Goal: Transaction & Acquisition: Purchase product/service

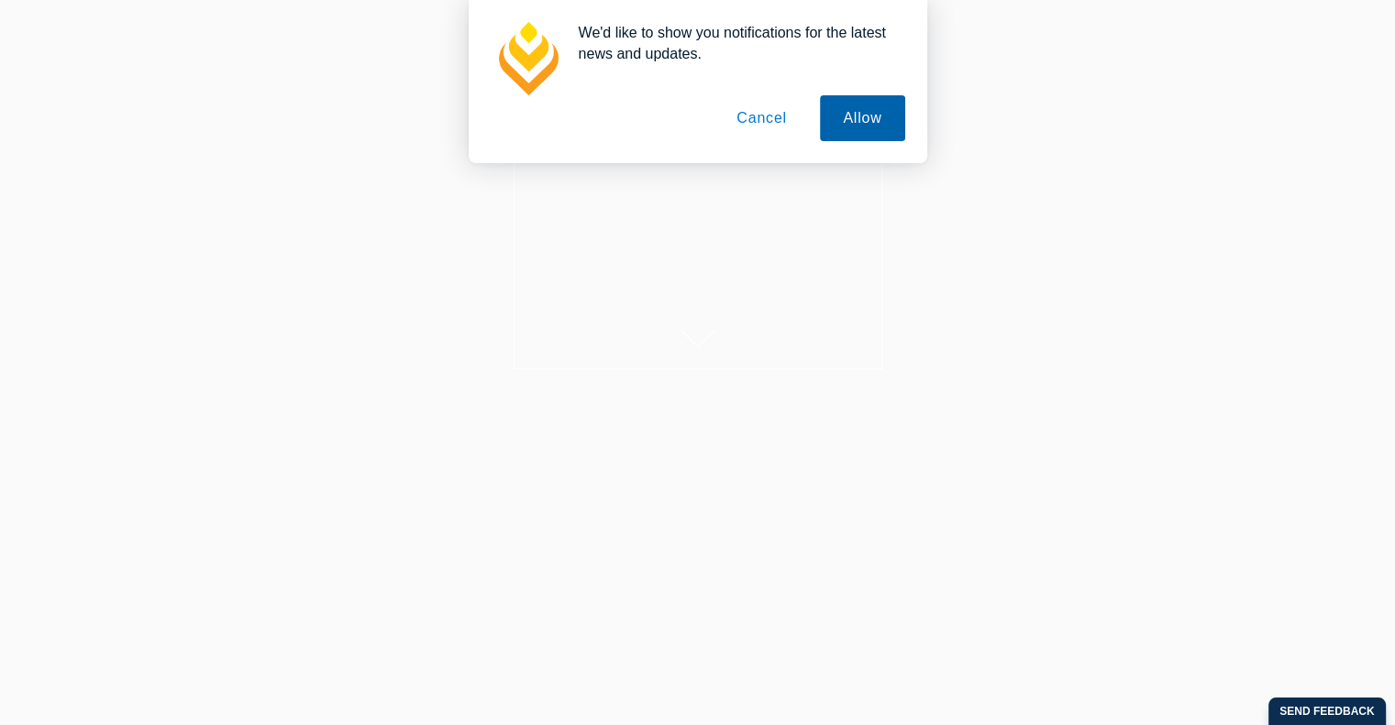
click at [838, 127] on button "Allow" at bounding box center [862, 118] width 84 height 46
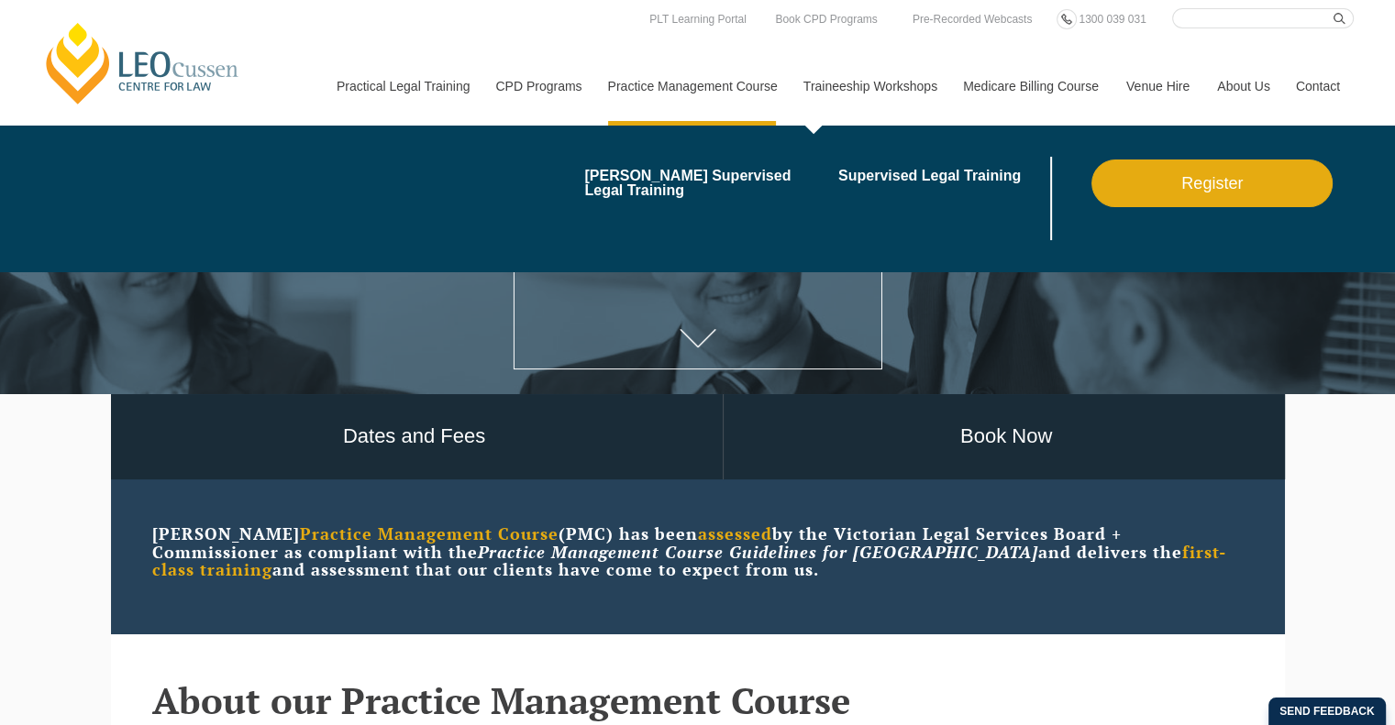
drag, startPoint x: 895, startPoint y: 245, endPoint x: 521, endPoint y: 141, distance: 388.3
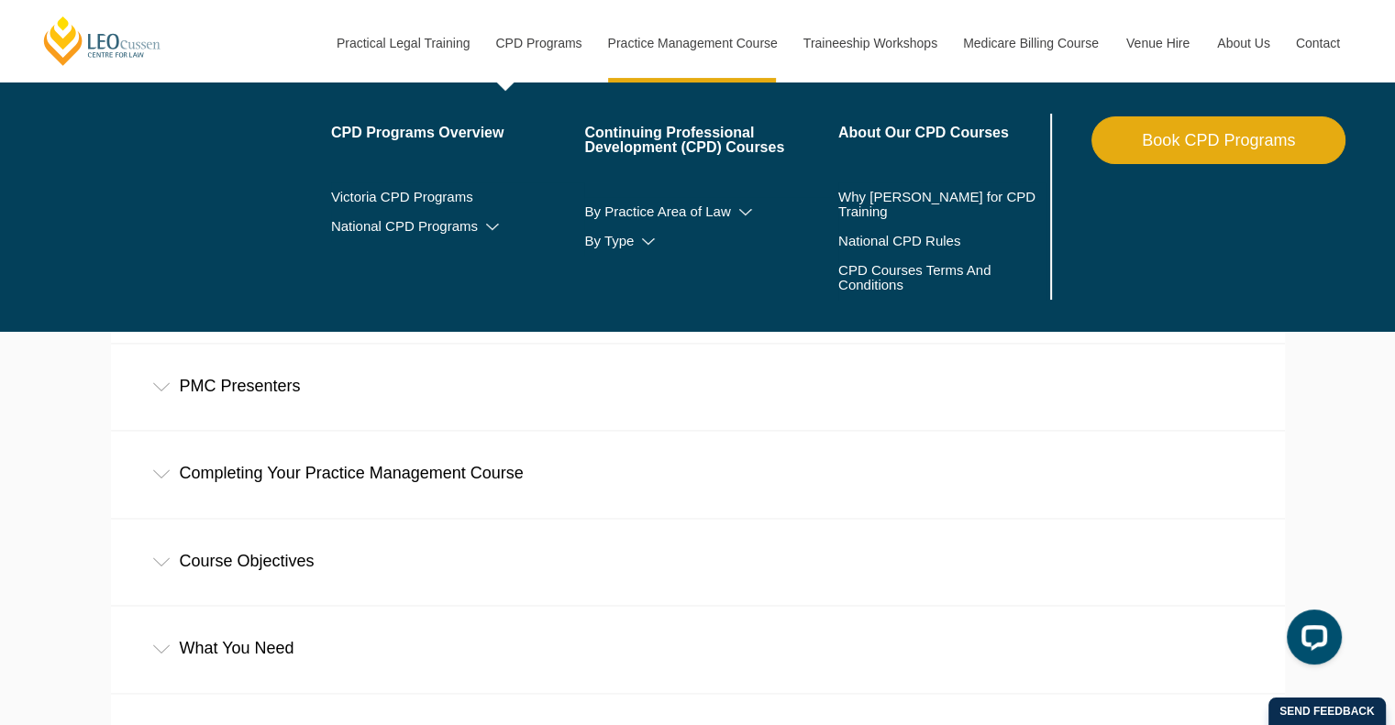
scroll to position [2435, 0]
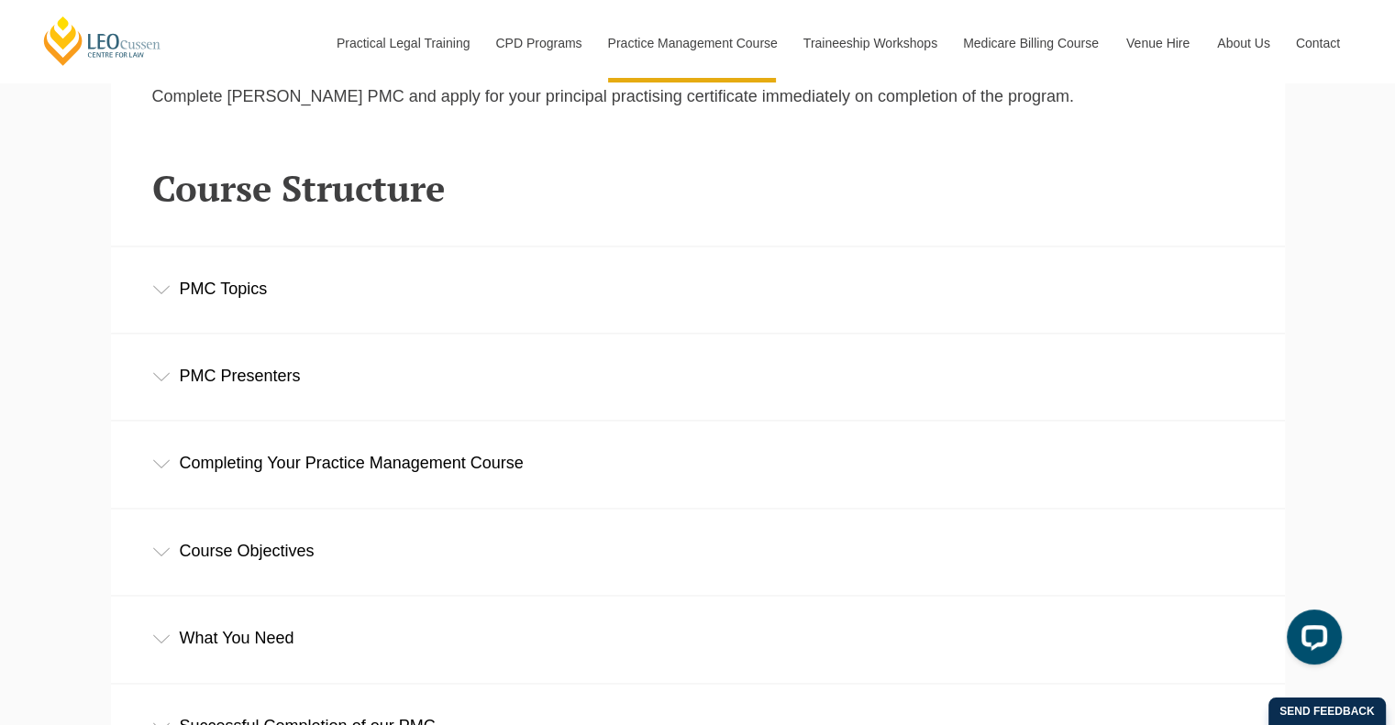
click at [581, 329] on div "PMC Topics" at bounding box center [698, 289] width 1174 height 85
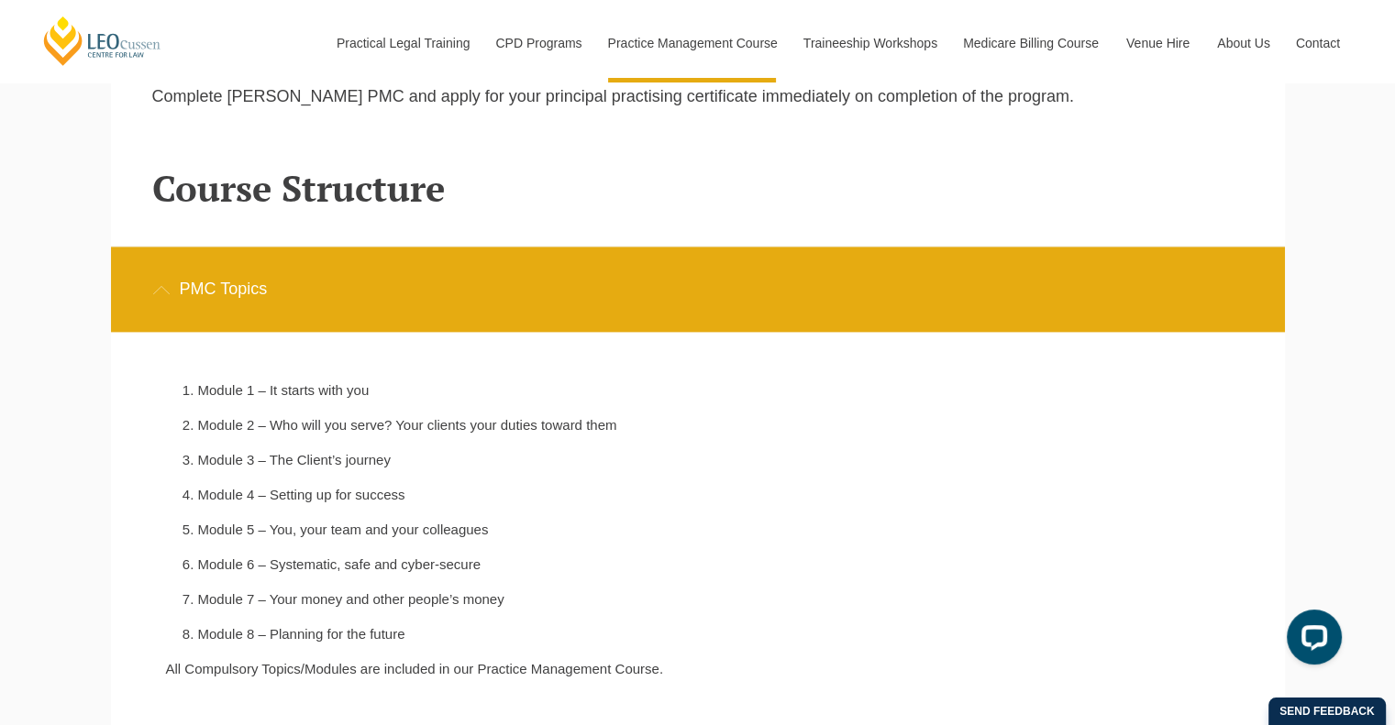
click at [370, 434] on li "Module 2 – Who will you serve? Your clients your duties toward them" at bounding box center [478, 425] width 561 height 17
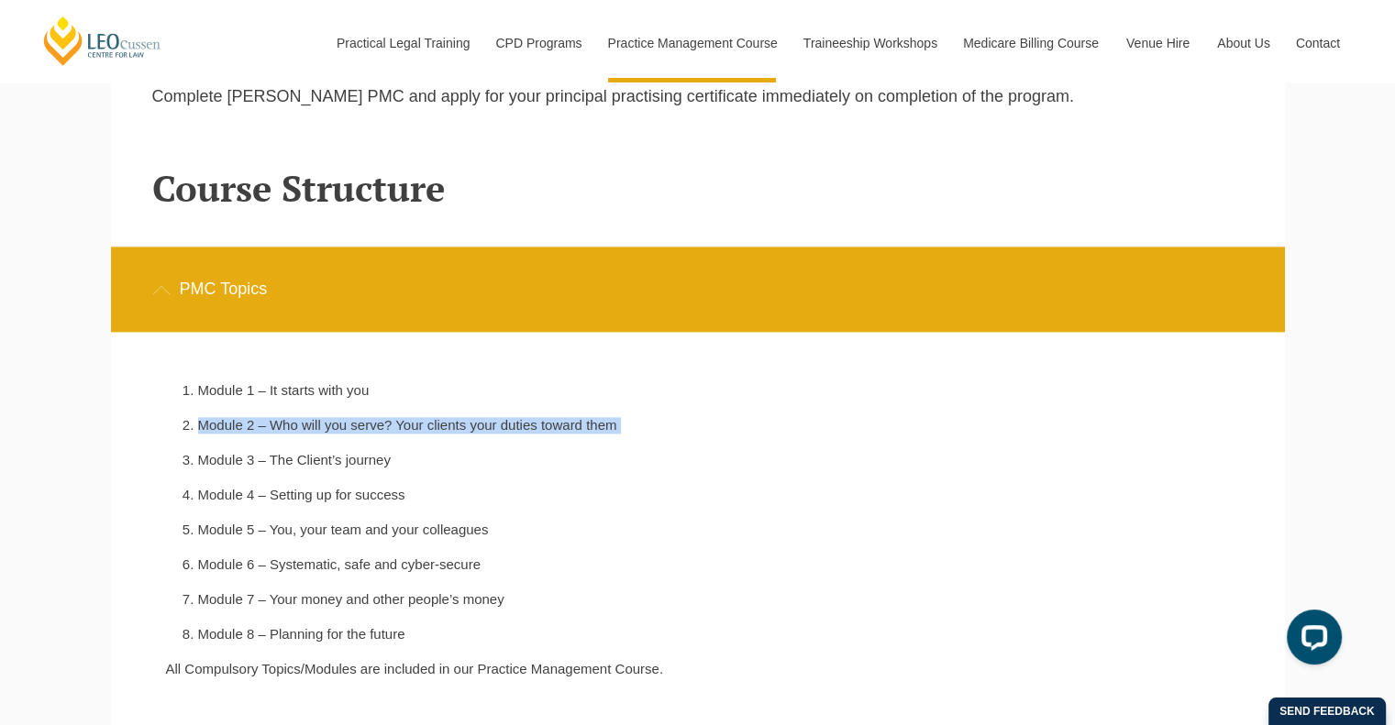
click at [370, 434] on li "Module 2 – Who will you serve? Your clients your duties toward them" at bounding box center [478, 425] width 561 height 17
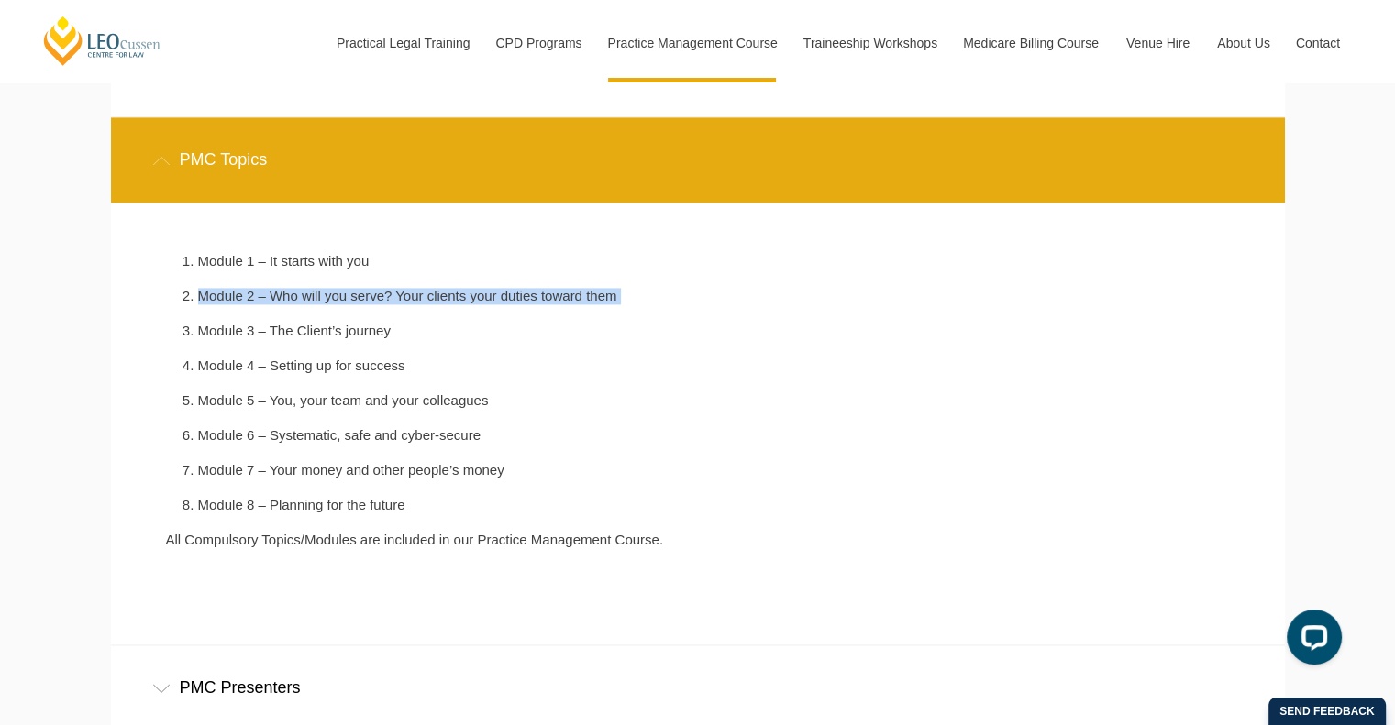
scroll to position [2568, 0]
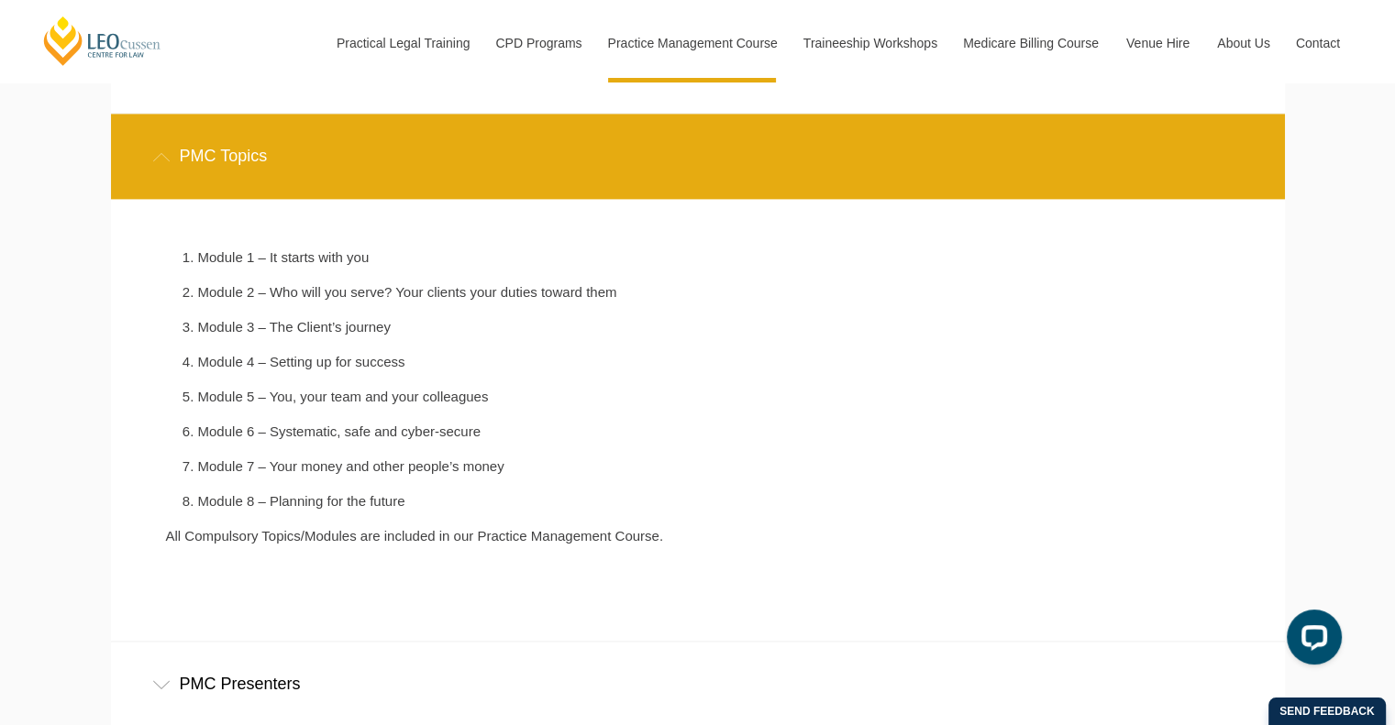
click at [325, 336] on li "Module 3 – The Client’s journey" at bounding box center [478, 327] width 561 height 17
click at [349, 367] on li "Module 4 – Setting up for success" at bounding box center [478, 362] width 561 height 17
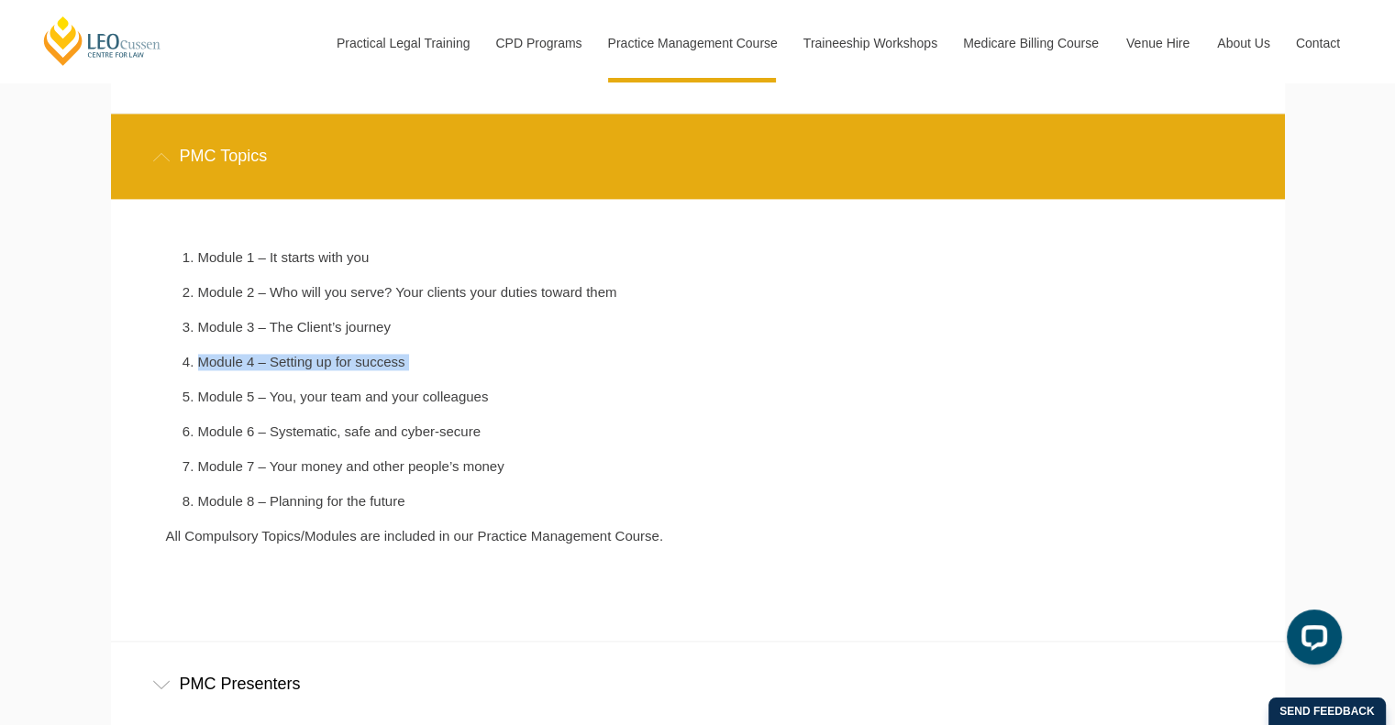
click at [349, 367] on li "Module 4 – Setting up for success" at bounding box center [478, 362] width 561 height 17
click at [367, 392] on li "Module 5 – You, your team and your colleagues" at bounding box center [478, 397] width 561 height 17
click at [381, 427] on li "Module 6 – Systematic, safe and cyber-secure" at bounding box center [478, 432] width 561 height 17
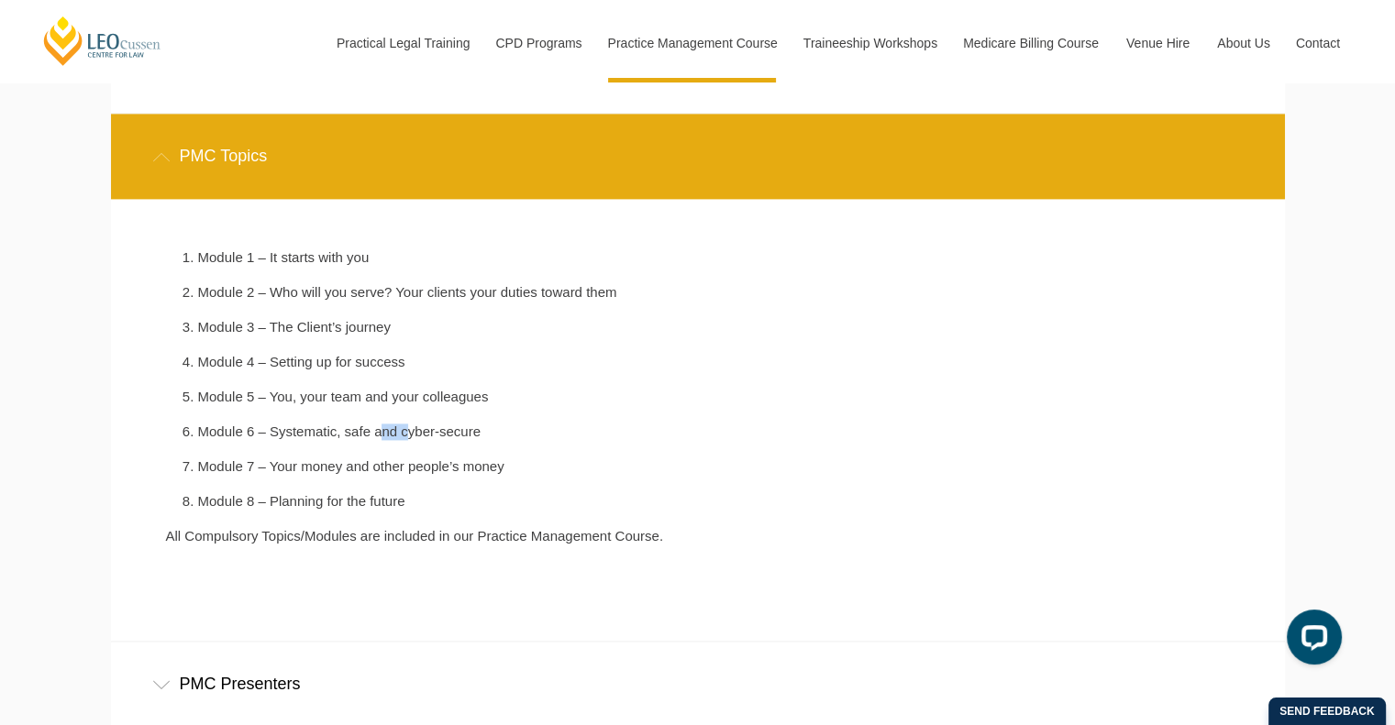
click at [381, 427] on li "Module 6 – Systematic, safe and cyber-secure" at bounding box center [478, 432] width 561 height 17
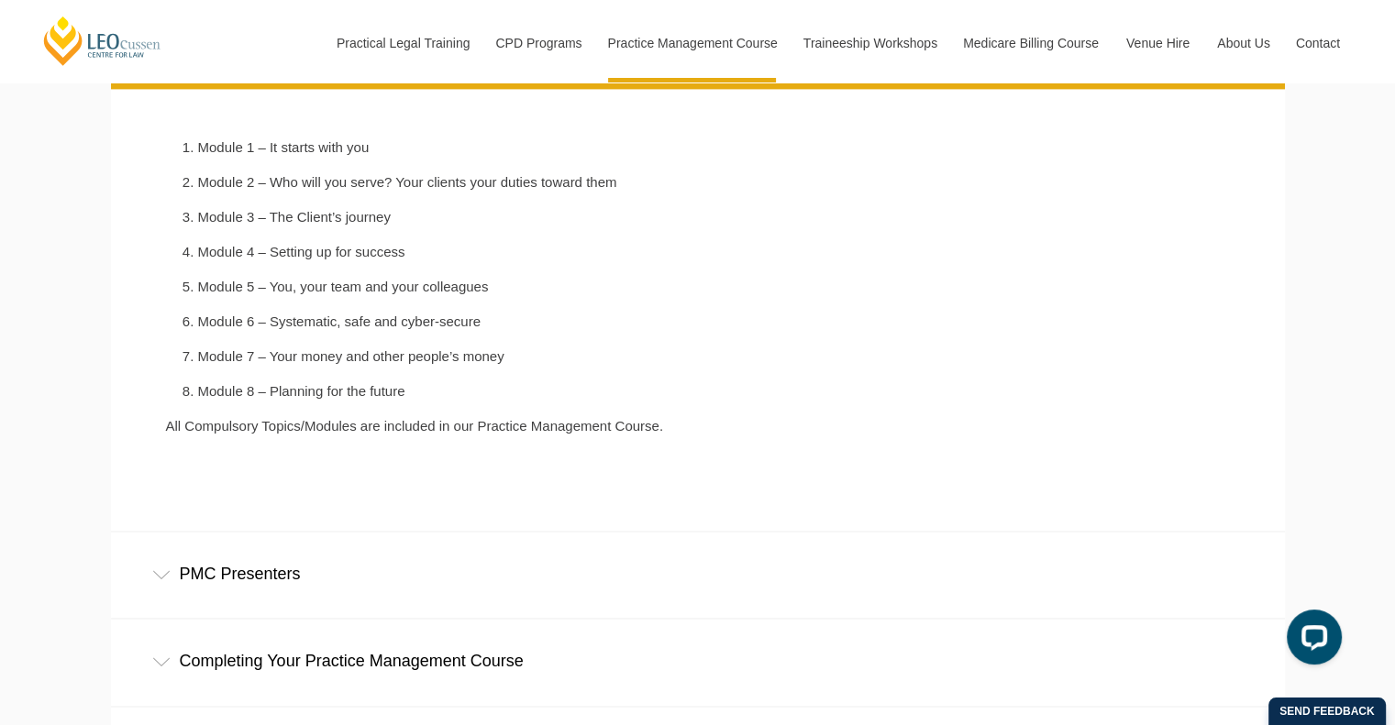
click at [382, 369] on ol "Module 1 – It starts with you Module 2 – Who will you serve? Your clients your …" at bounding box center [462, 269] width 593 height 260
click at [378, 361] on li "Module 7 – Your money and other people’s money" at bounding box center [478, 356] width 561 height 17
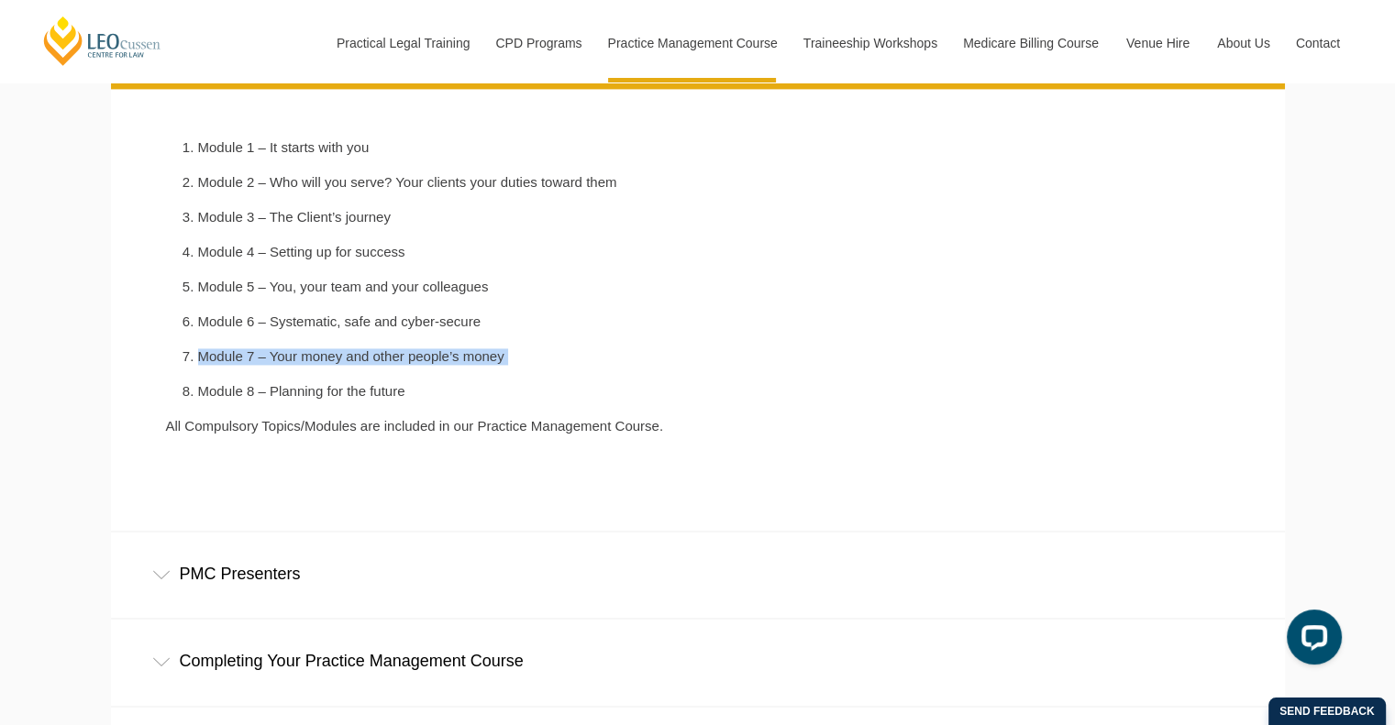
click at [378, 361] on li "Module 7 – Your money and other people’s money" at bounding box center [478, 356] width 561 height 17
click at [366, 400] on li "Module 8 – Planning for the future" at bounding box center [478, 391] width 561 height 17
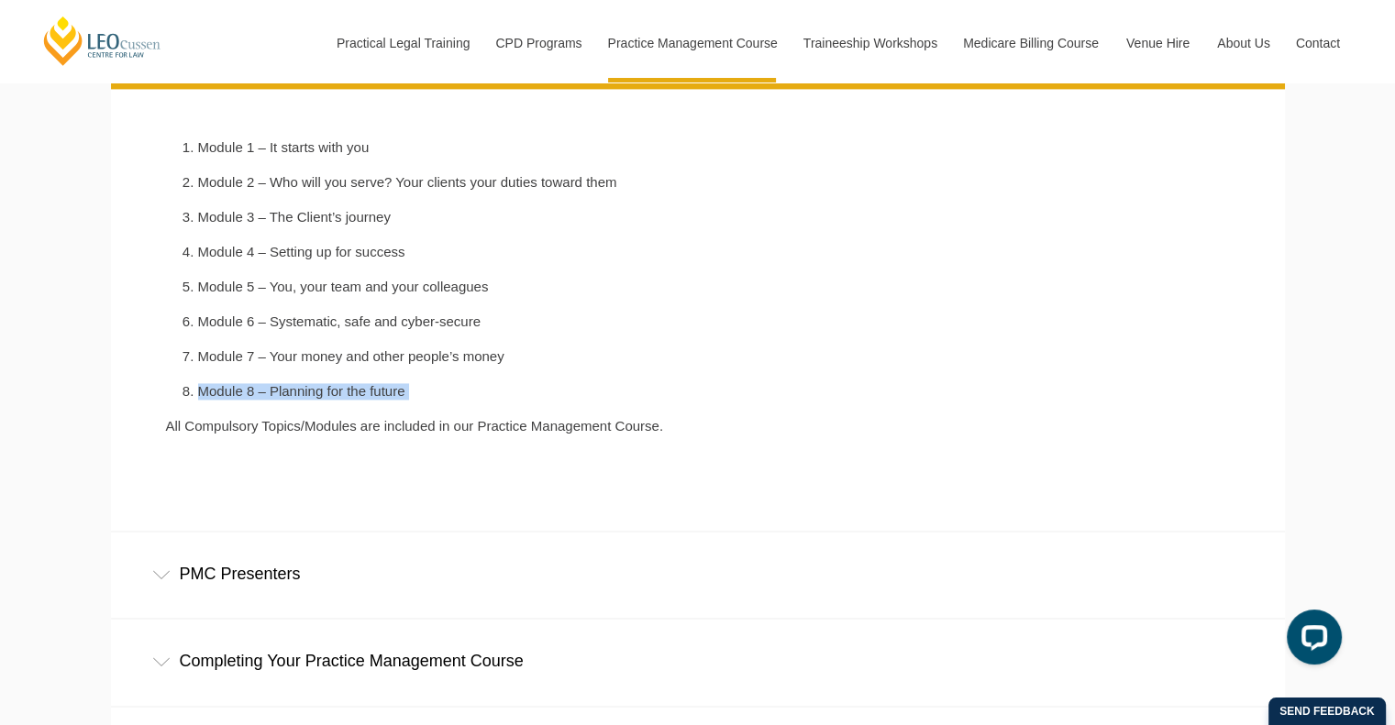
click at [366, 400] on li "Module 8 – Planning for the future" at bounding box center [478, 391] width 561 height 17
click at [380, 420] on div "Module 1 – It starts with you Module 2 – Who will you serve? Your clients your …" at bounding box center [462, 296] width 621 height 314
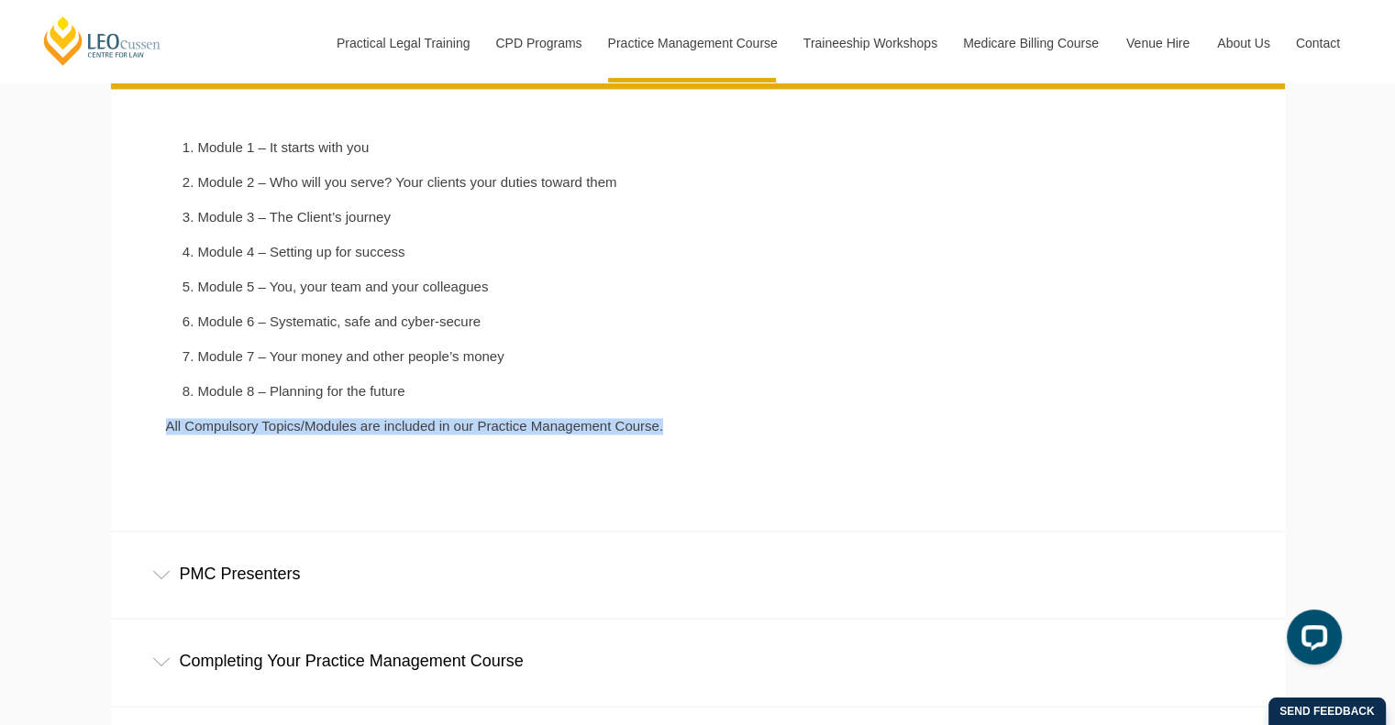
click at [380, 420] on div "Module 1 – It starts with you Module 2 – Who will you serve? Your clients your …" at bounding box center [462, 296] width 621 height 314
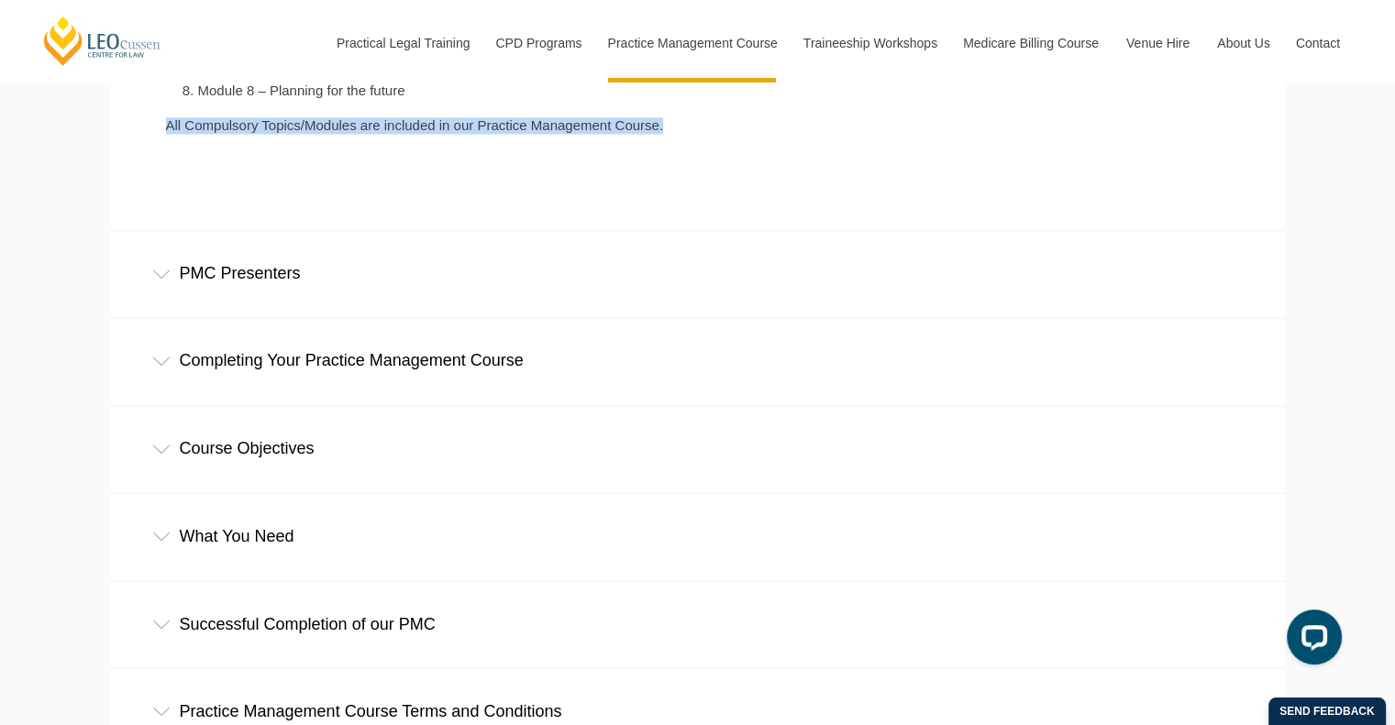
scroll to position [2979, 0]
click at [315, 250] on div "PMC Presenters" at bounding box center [698, 273] width 1174 height 85
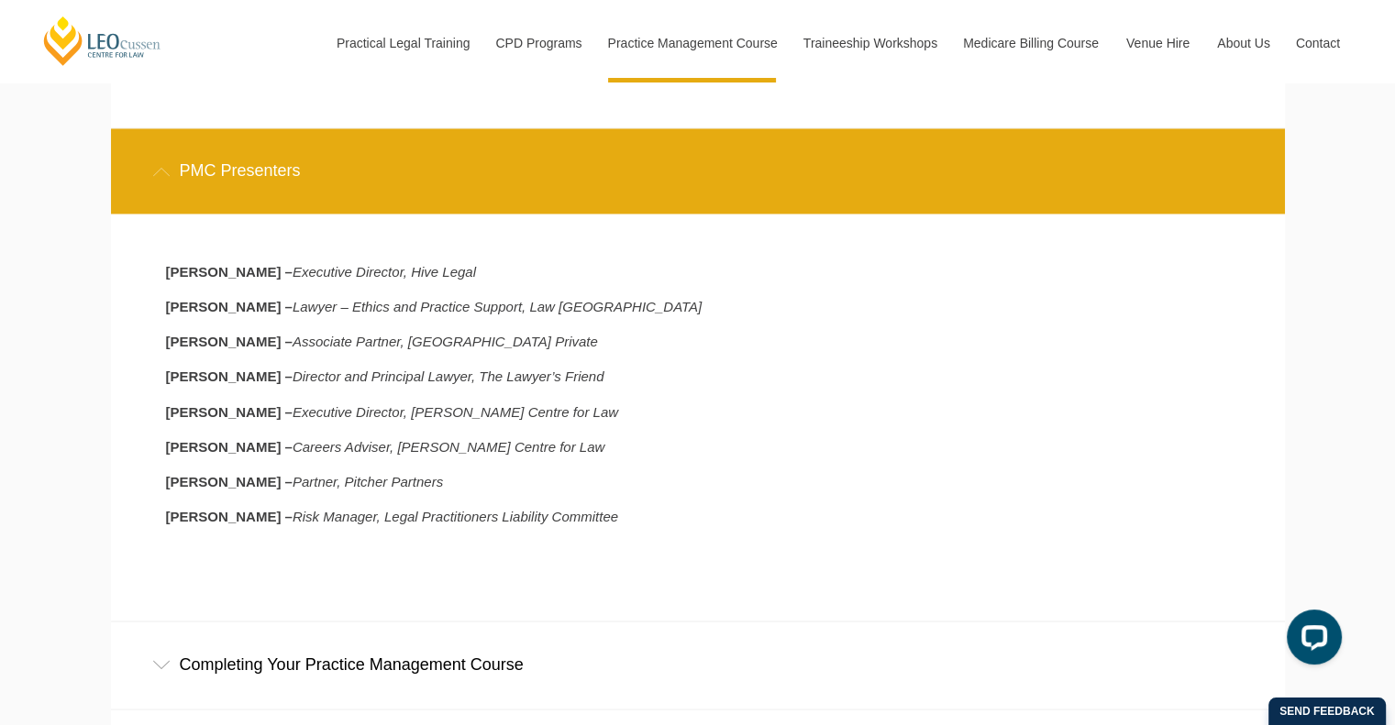
scroll to position [3116, 0]
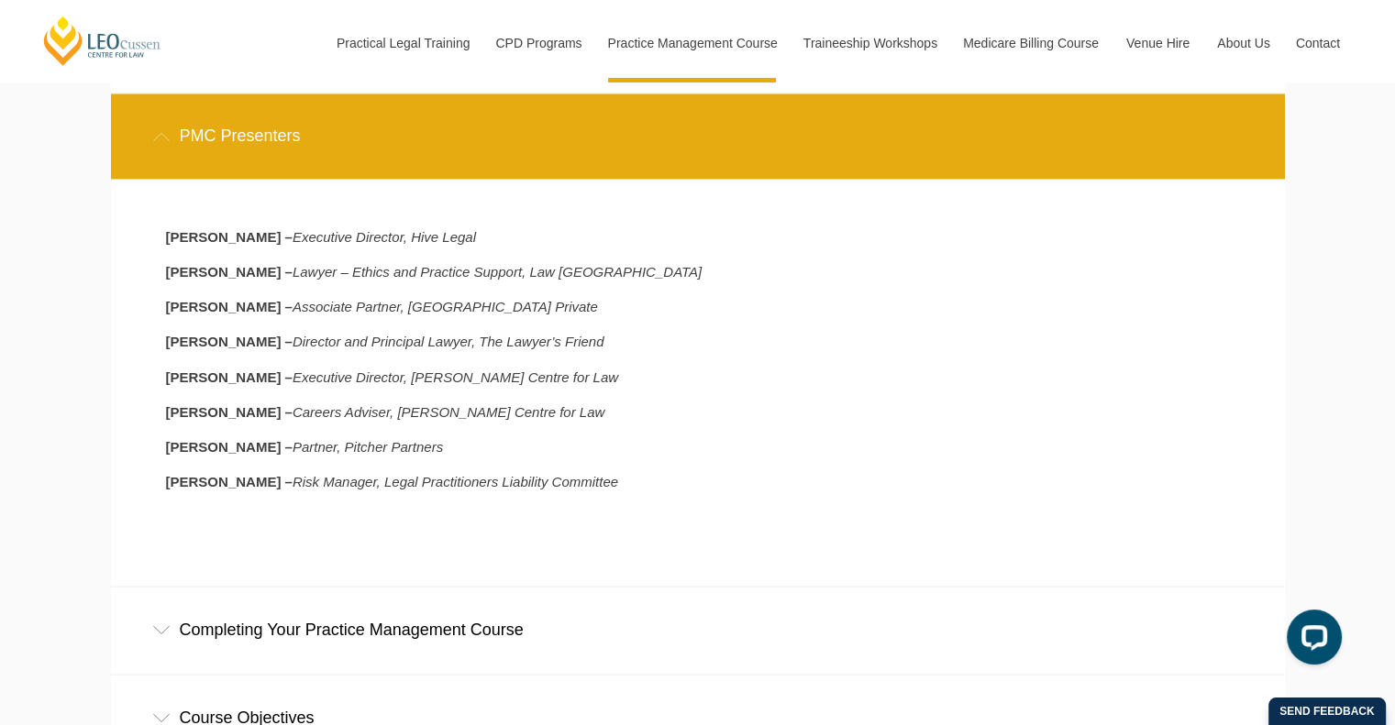
click at [339, 276] on icon "Lawyer – Ethics and Practice Support, Law Institute of Victoria" at bounding box center [497, 272] width 409 height 16
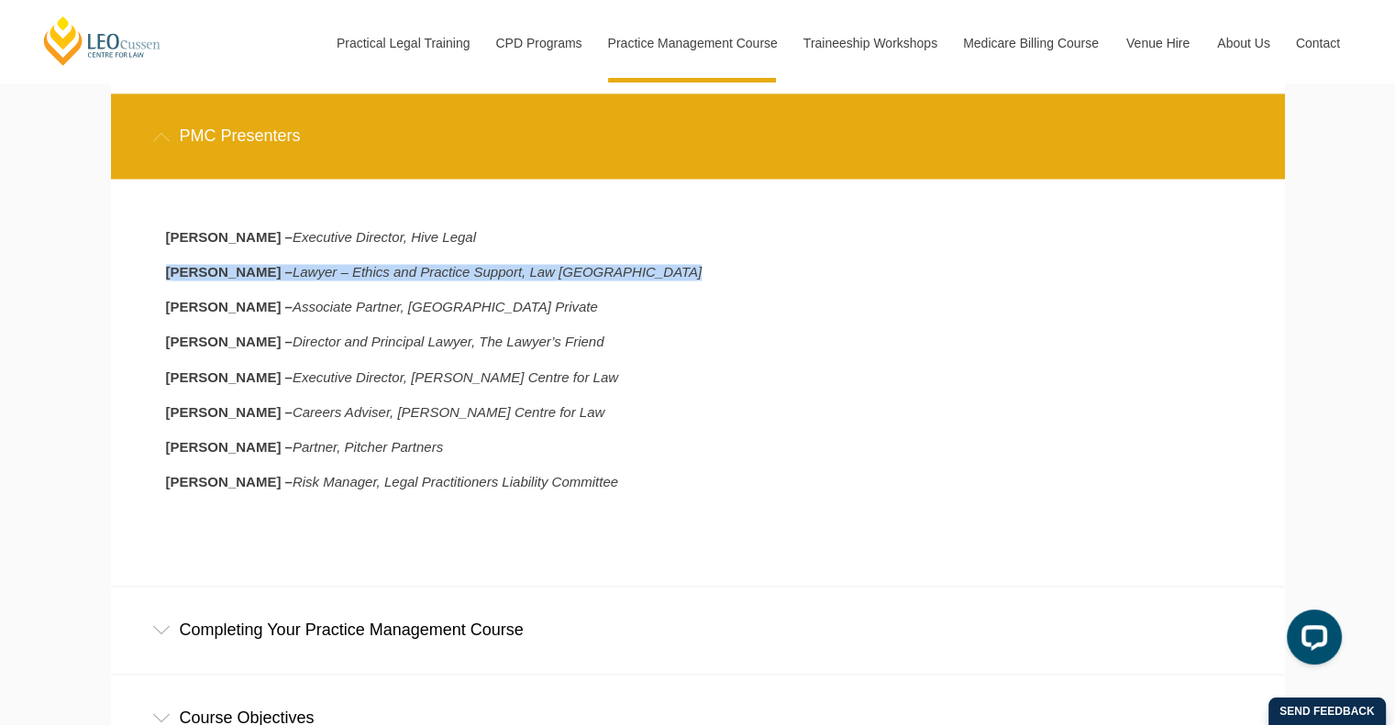
click at [339, 276] on icon "Lawyer – Ethics and Practice Support, Law Institute of Victoria" at bounding box center [497, 272] width 409 height 16
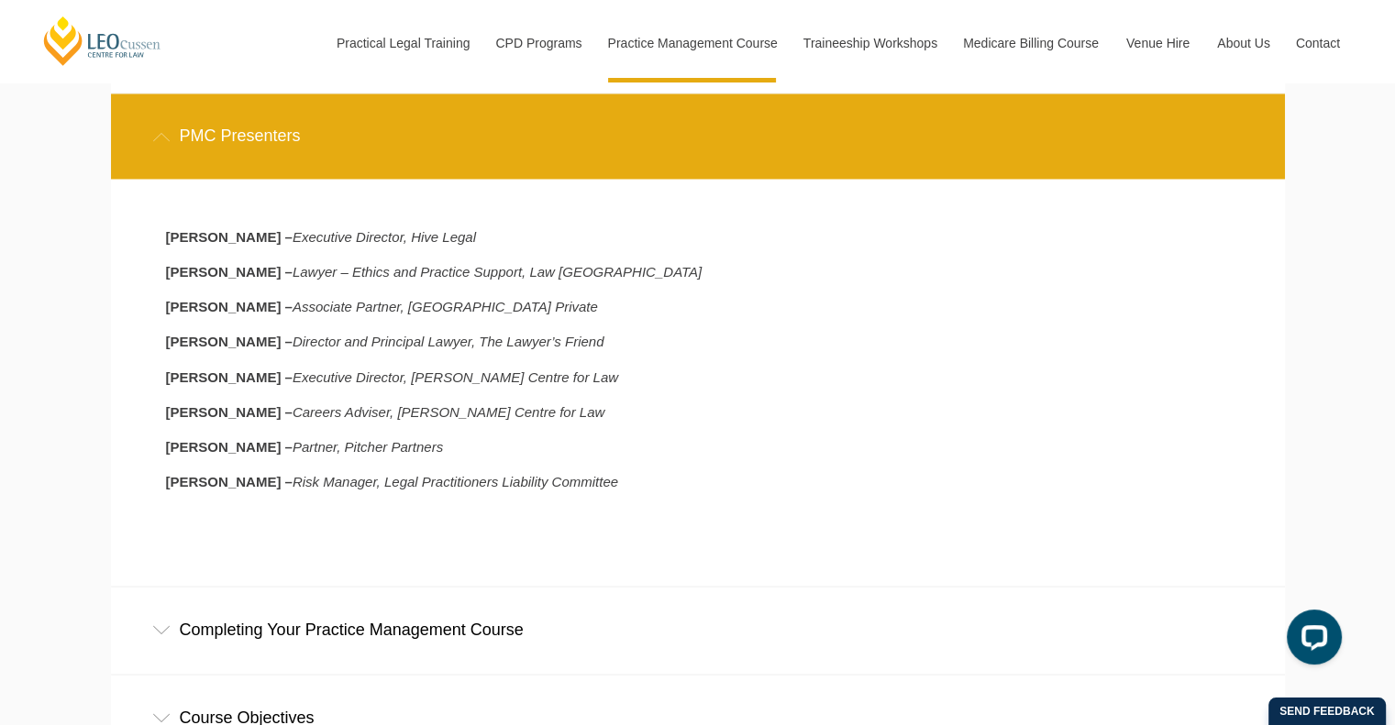
click at [344, 315] on icon "Associate Partner, BG Private" at bounding box center [445, 307] width 305 height 16
click at [358, 364] on div "Melissa Lyon – Executive Director, Hive Legal Jo Hall – Lawyer – Ethics and Pra…" at bounding box center [462, 368] width 621 height 279
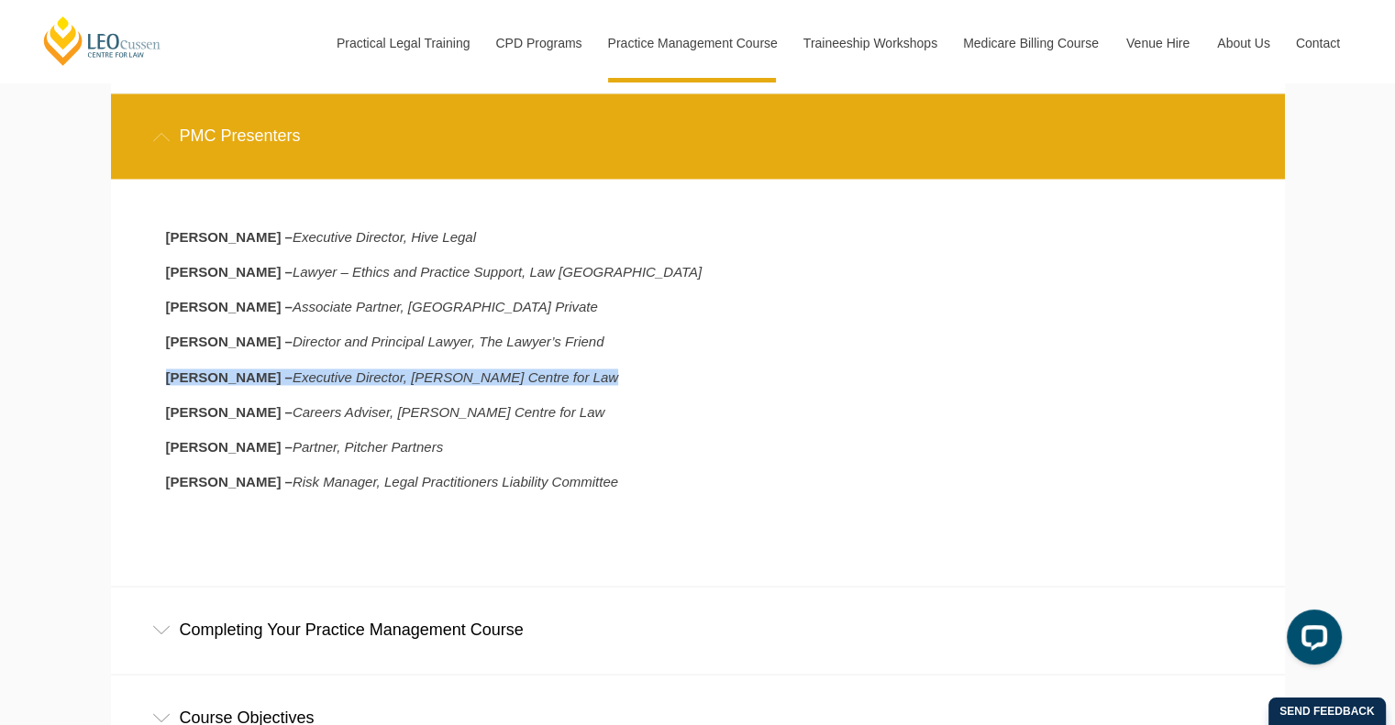
click at [358, 364] on div "Melissa Lyon – Executive Director, Hive Legal Jo Hall – Lawyer – Ethics and Pra…" at bounding box center [462, 368] width 621 height 279
click at [358, 385] on p "Shirley Southgate – Executive Director, Leo Cussen Centre for Law" at bounding box center [462, 377] width 593 height 17
click at [349, 412] on icon "Careers Adviser, Leo Cussen Centre for Law" at bounding box center [449, 412] width 312 height 16
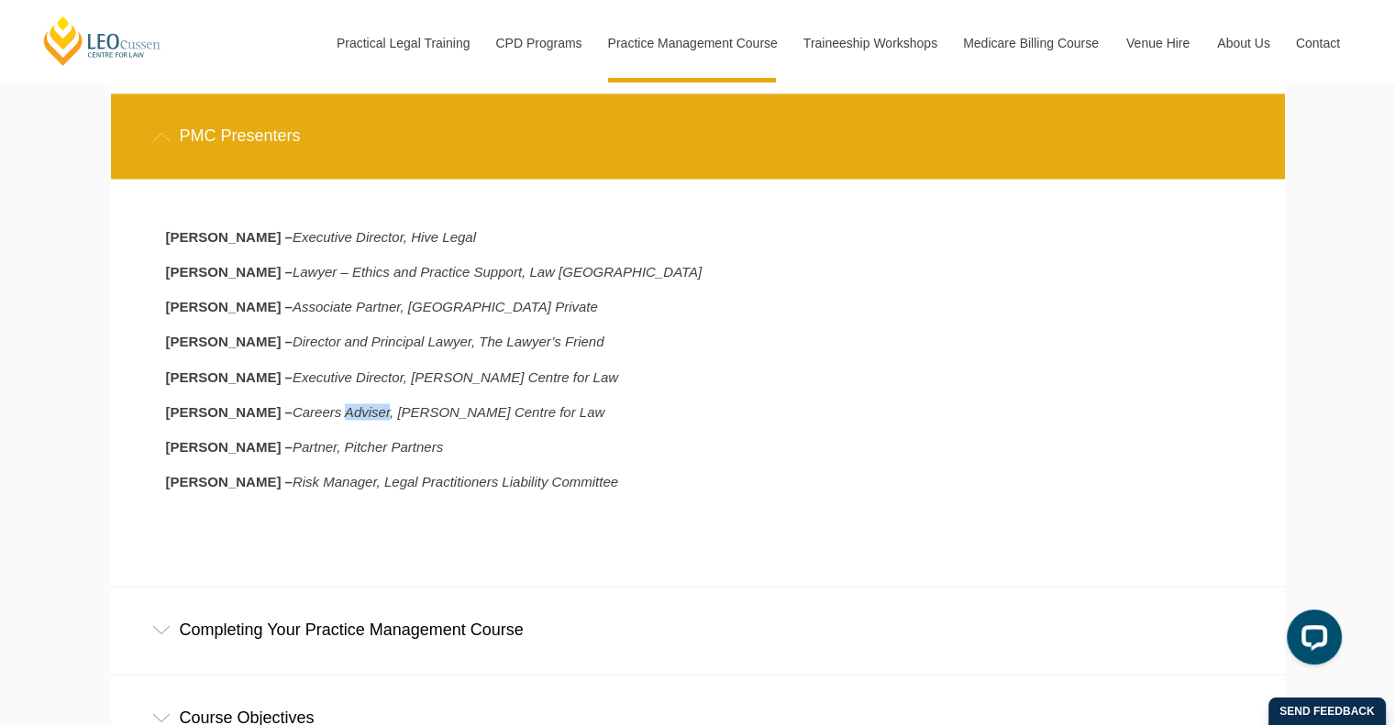
click at [349, 412] on icon "Careers Adviser, Leo Cussen Centre for Law" at bounding box center [449, 412] width 312 height 16
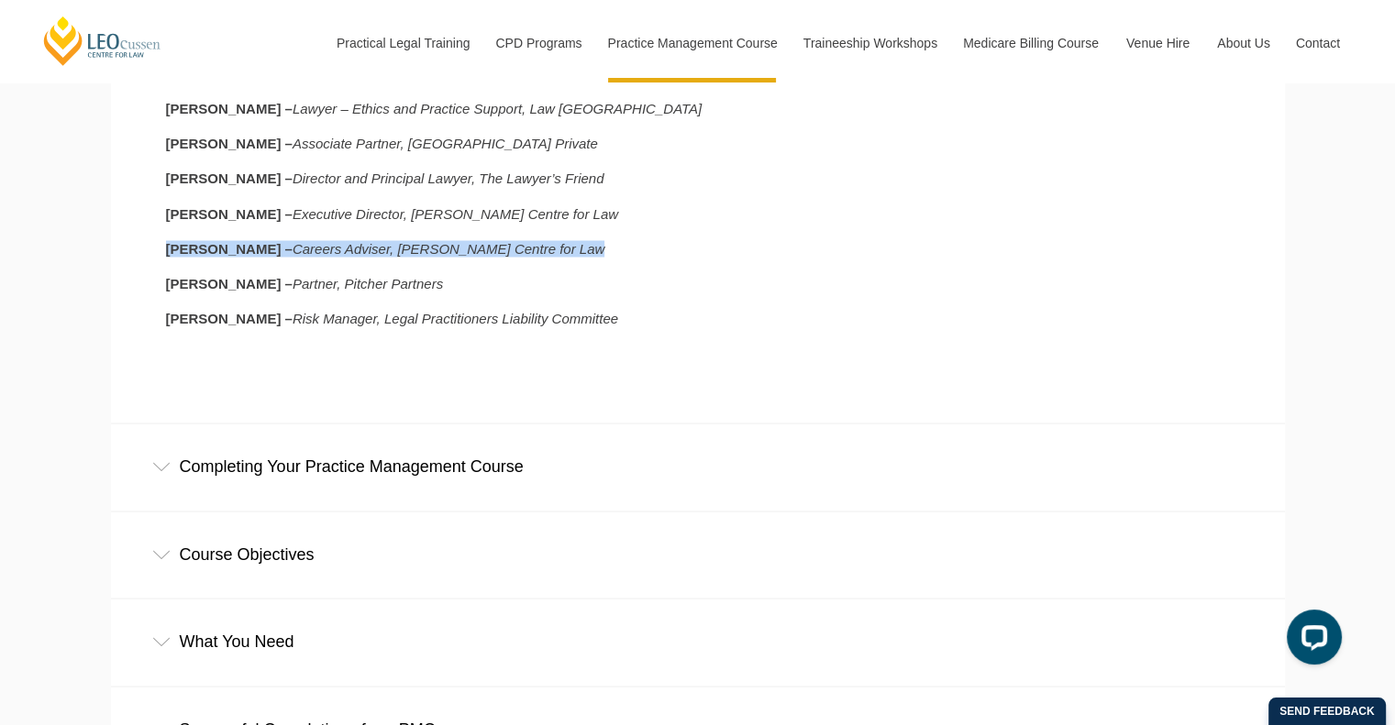
scroll to position [3285, 0]
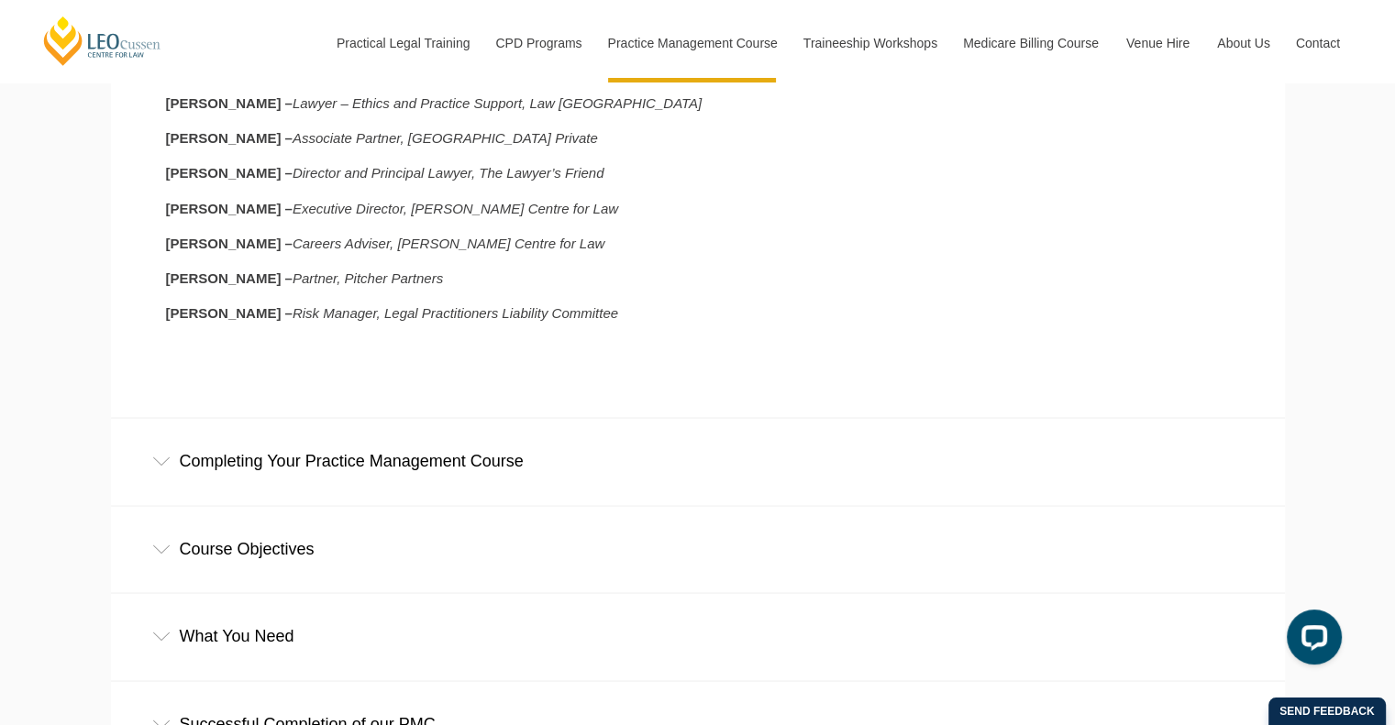
click at [356, 437] on div "Completing Your Practice Management Course" at bounding box center [698, 460] width 1174 height 85
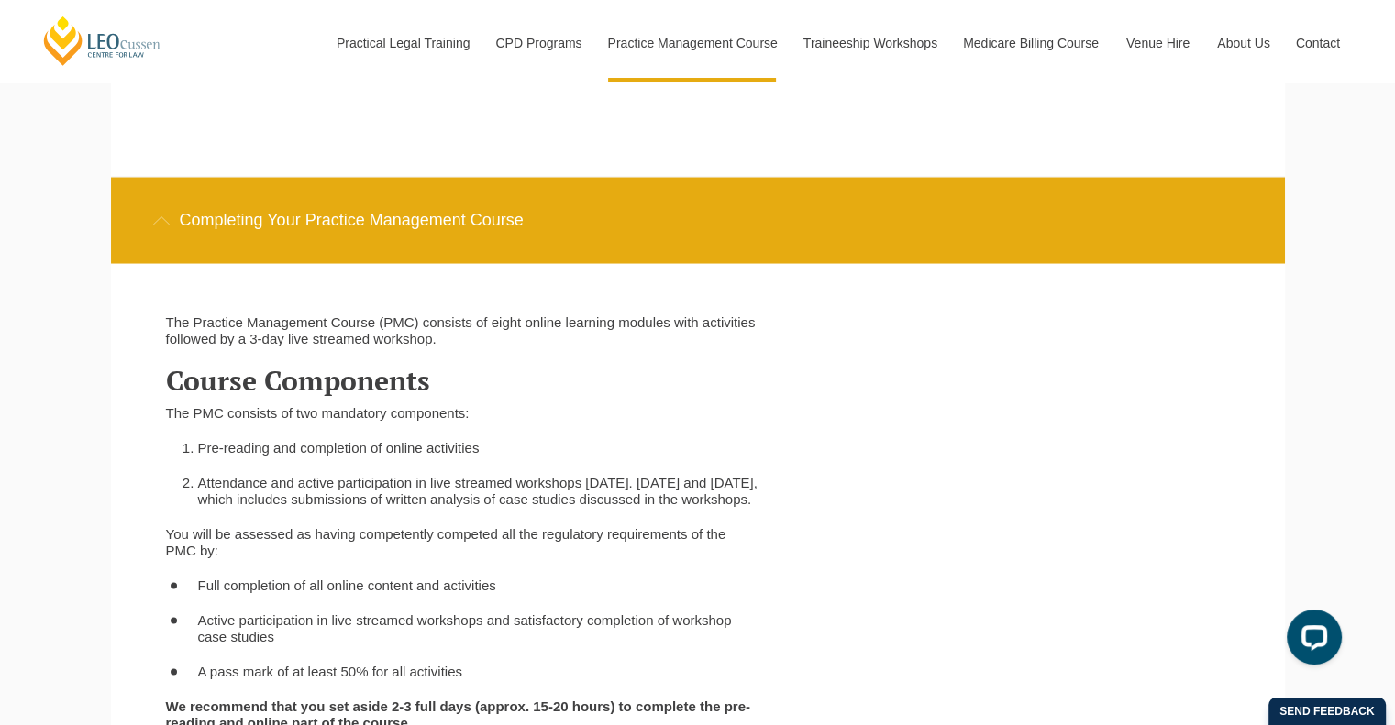
scroll to position [3527, 0]
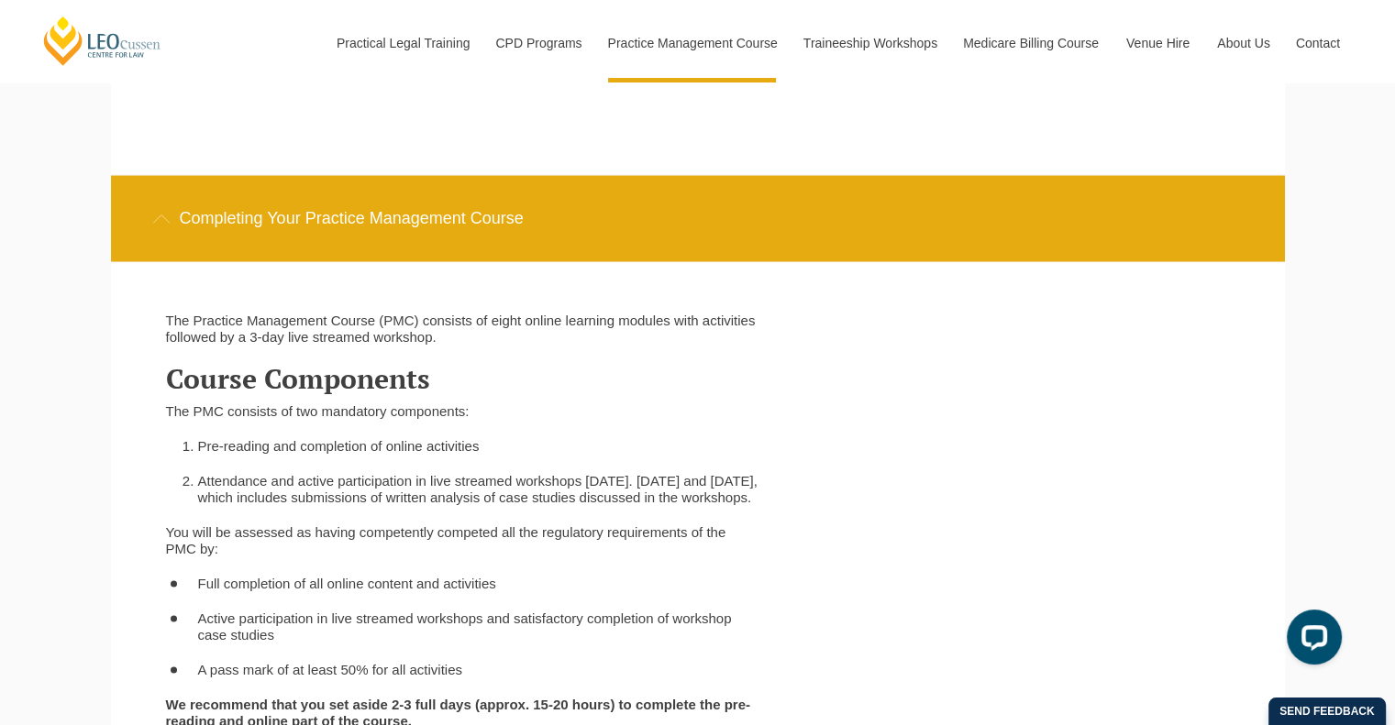
click at [348, 454] on li "Pre-reading and completion of online activities" at bounding box center [478, 446] width 561 height 17
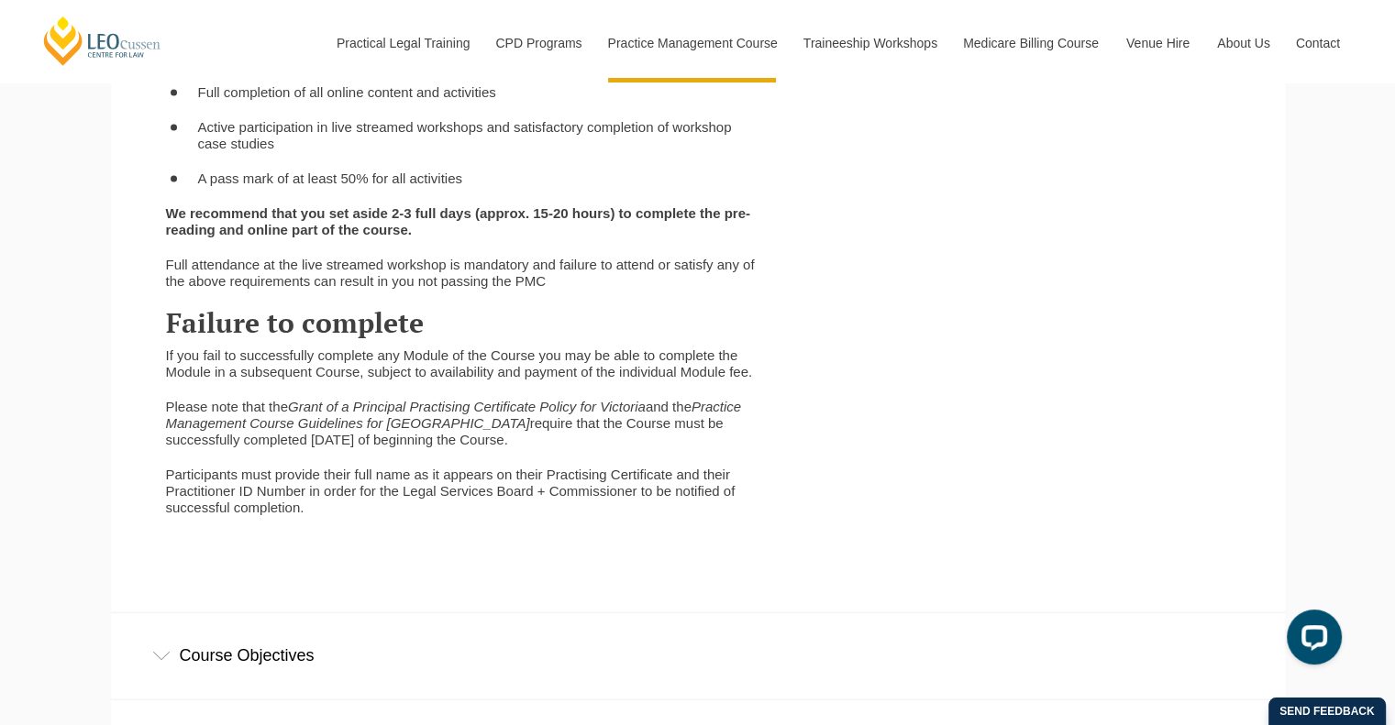
scroll to position [4071, 0]
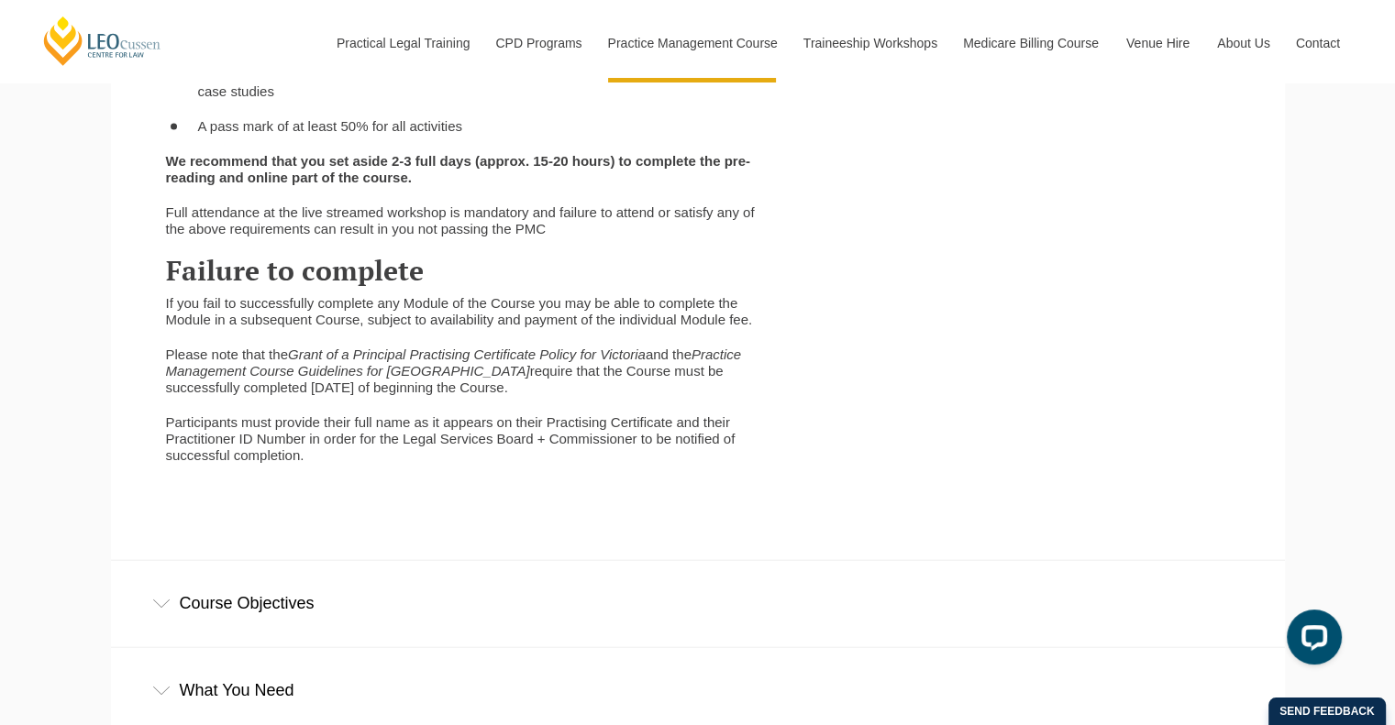
click at [355, 328] on p "If you fail to successfully complete any Module of the Course you may be able t…" at bounding box center [462, 311] width 593 height 33
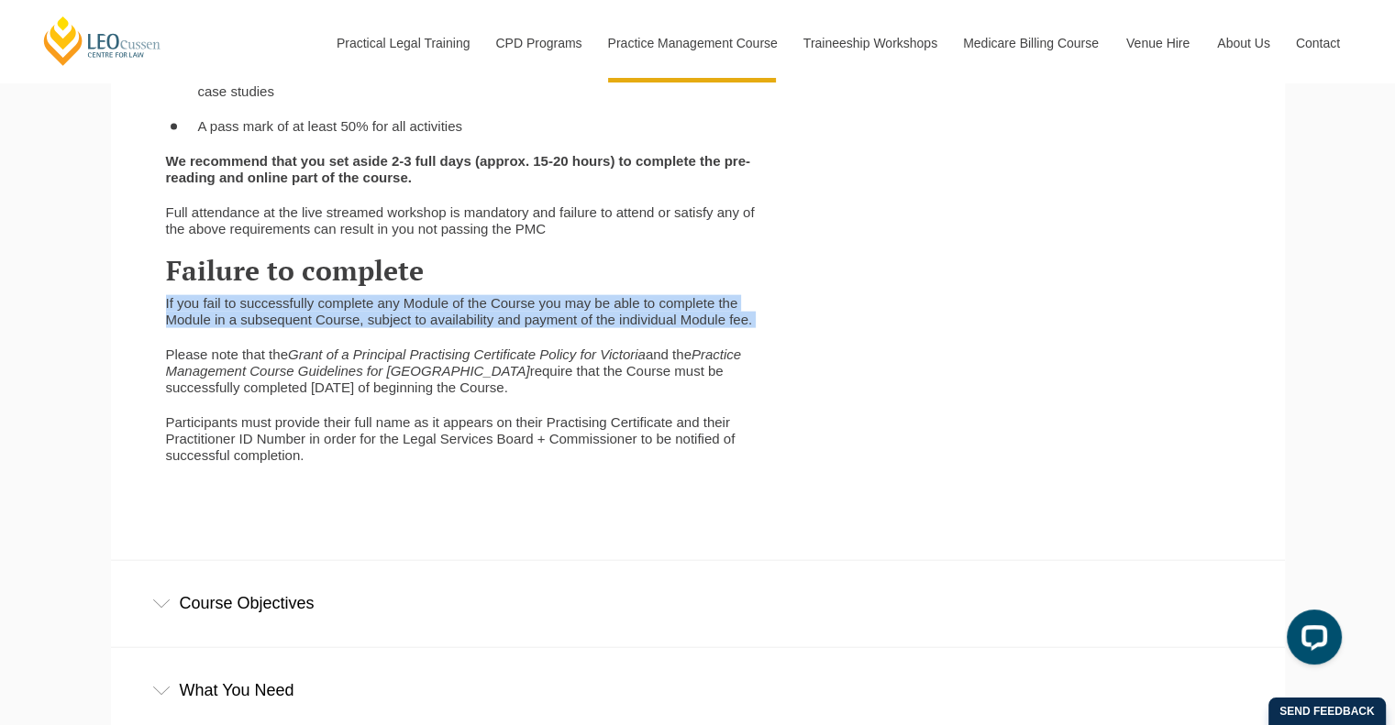
click at [355, 328] on p "If you fail to successfully complete any Module of the Course you may be able t…" at bounding box center [462, 311] width 593 height 33
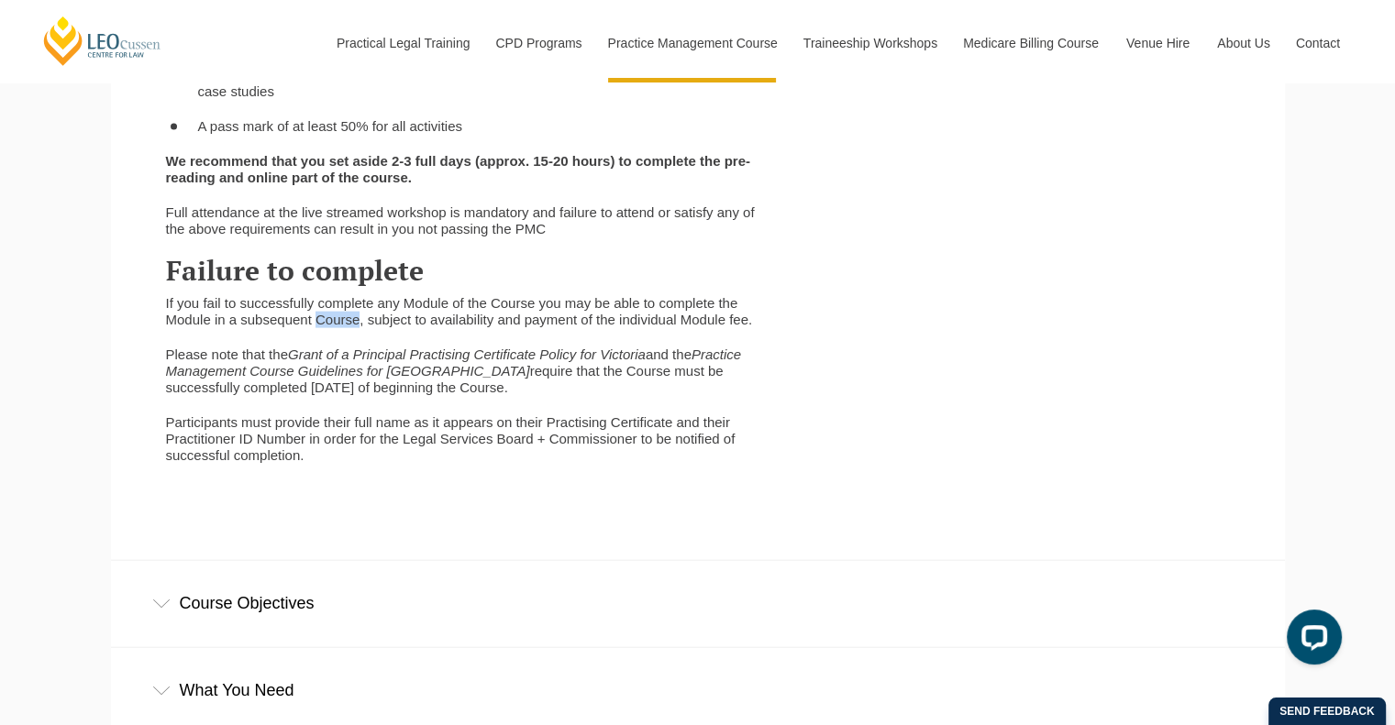
click at [355, 328] on p "If you fail to successfully complete any Module of the Course you may be able t…" at bounding box center [462, 311] width 593 height 33
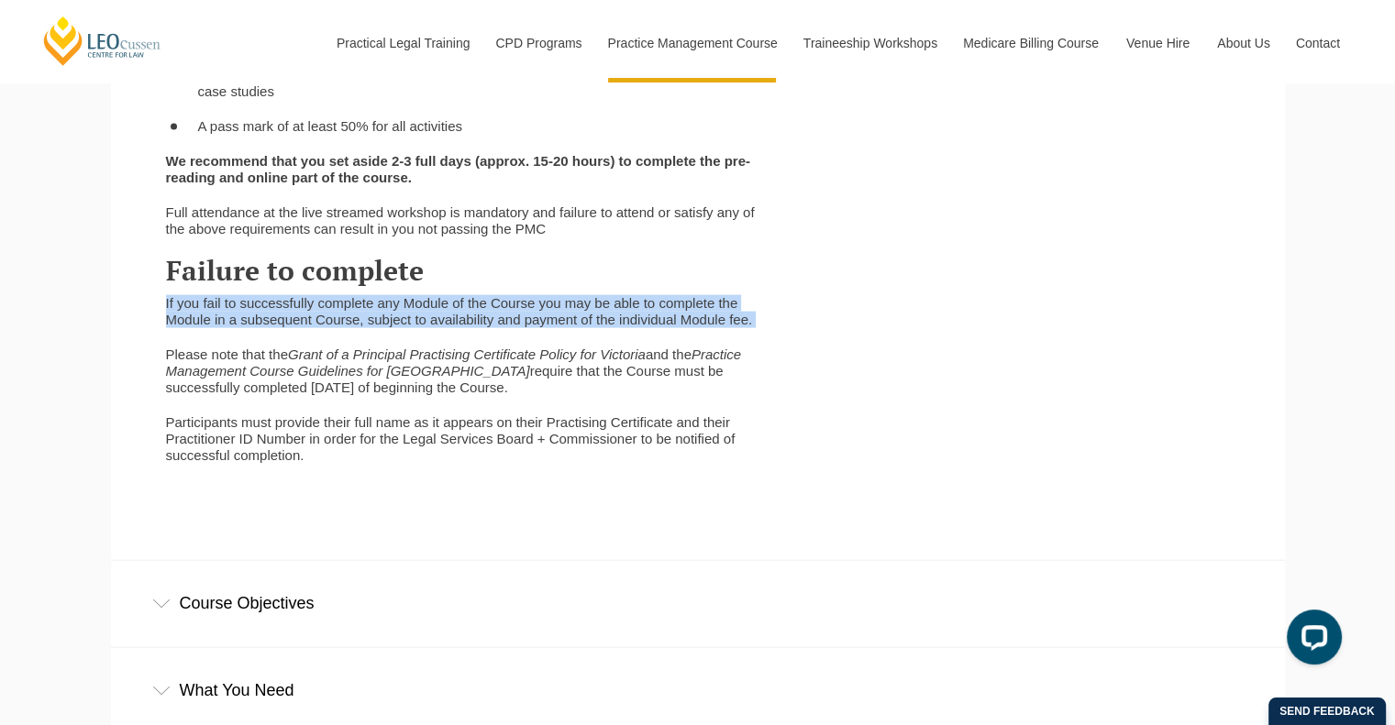
click at [355, 328] on p "If you fail to successfully complete any Module of the Course you may be able t…" at bounding box center [462, 311] width 593 height 33
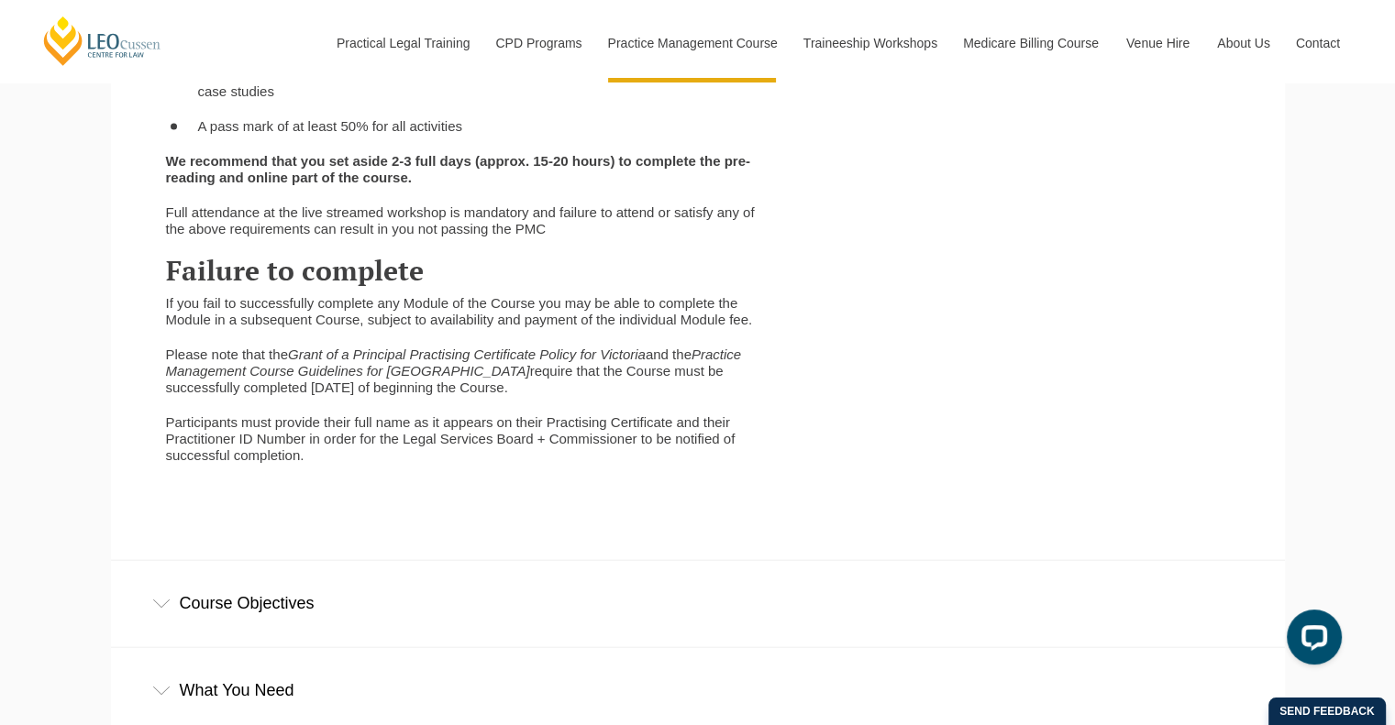
click at [308, 362] on icon "Grant of a Principal Practising Certificate Policy for Victoria" at bounding box center [467, 355] width 358 height 16
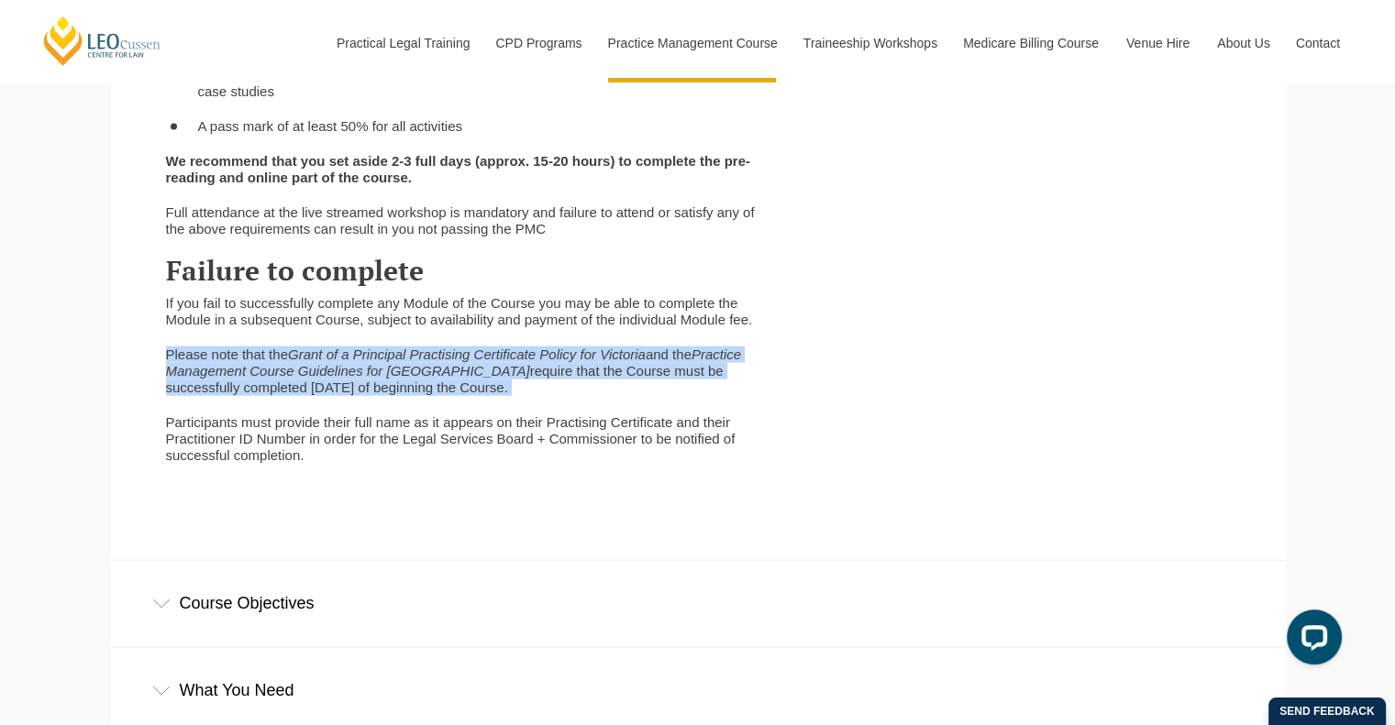
click at [308, 362] on icon "Grant of a Principal Practising Certificate Policy for Victoria" at bounding box center [467, 355] width 358 height 16
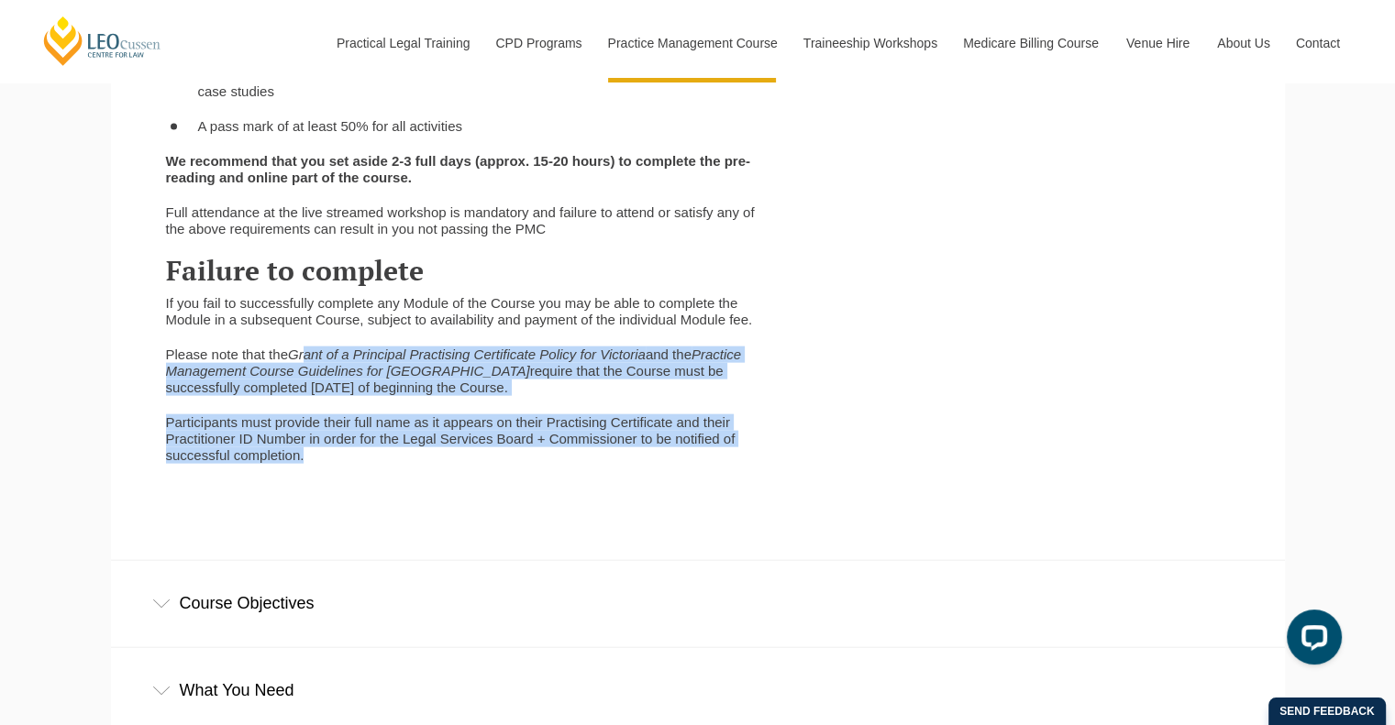
drag, startPoint x: 308, startPoint y: 378, endPoint x: 314, endPoint y: 471, distance: 93.7
click at [314, 471] on div "The Practice Management Course (PMC) consists of eight online learning modules …" at bounding box center [462, 125] width 621 height 713
click at [314, 464] on p "Participants must provide their full name as it appears on their Practising Cer…" at bounding box center [462, 440] width 593 height 50
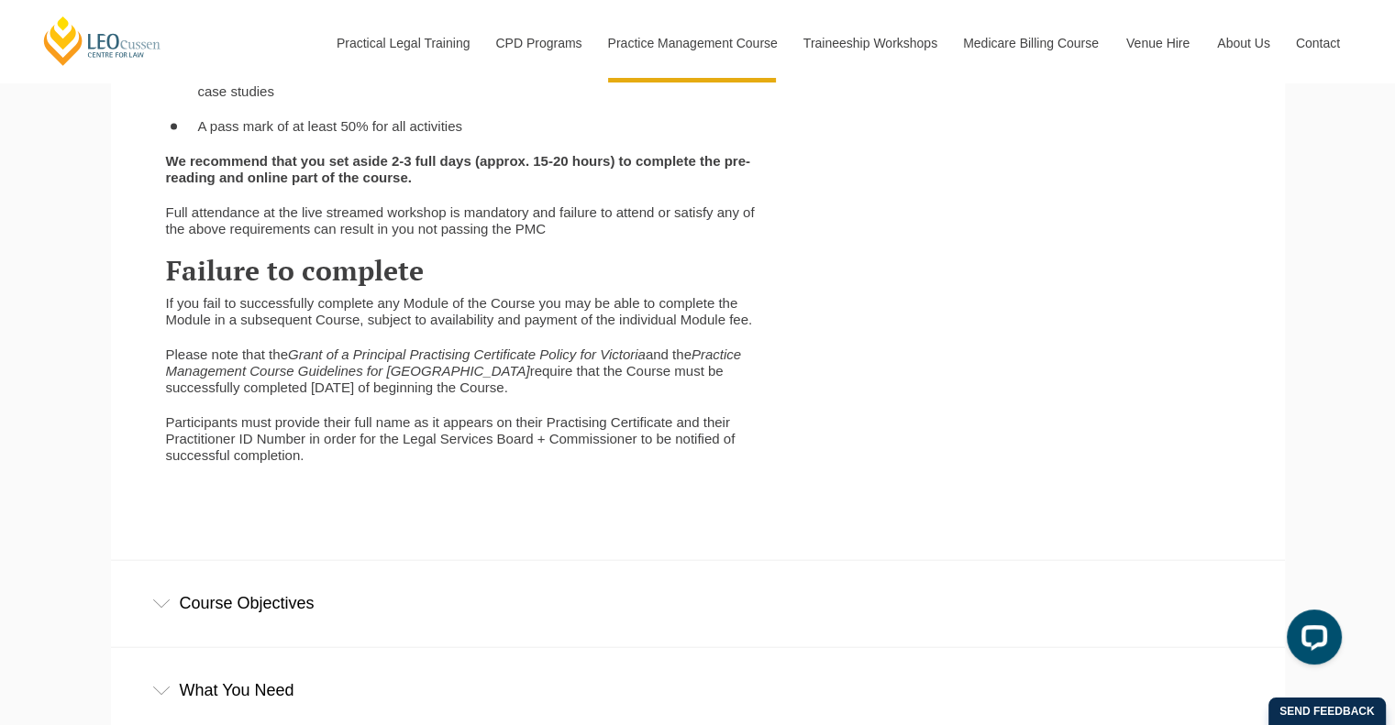
click at [314, 464] on p "Participants must provide their full name as it appears on their Practising Cer…" at bounding box center [462, 440] width 593 height 50
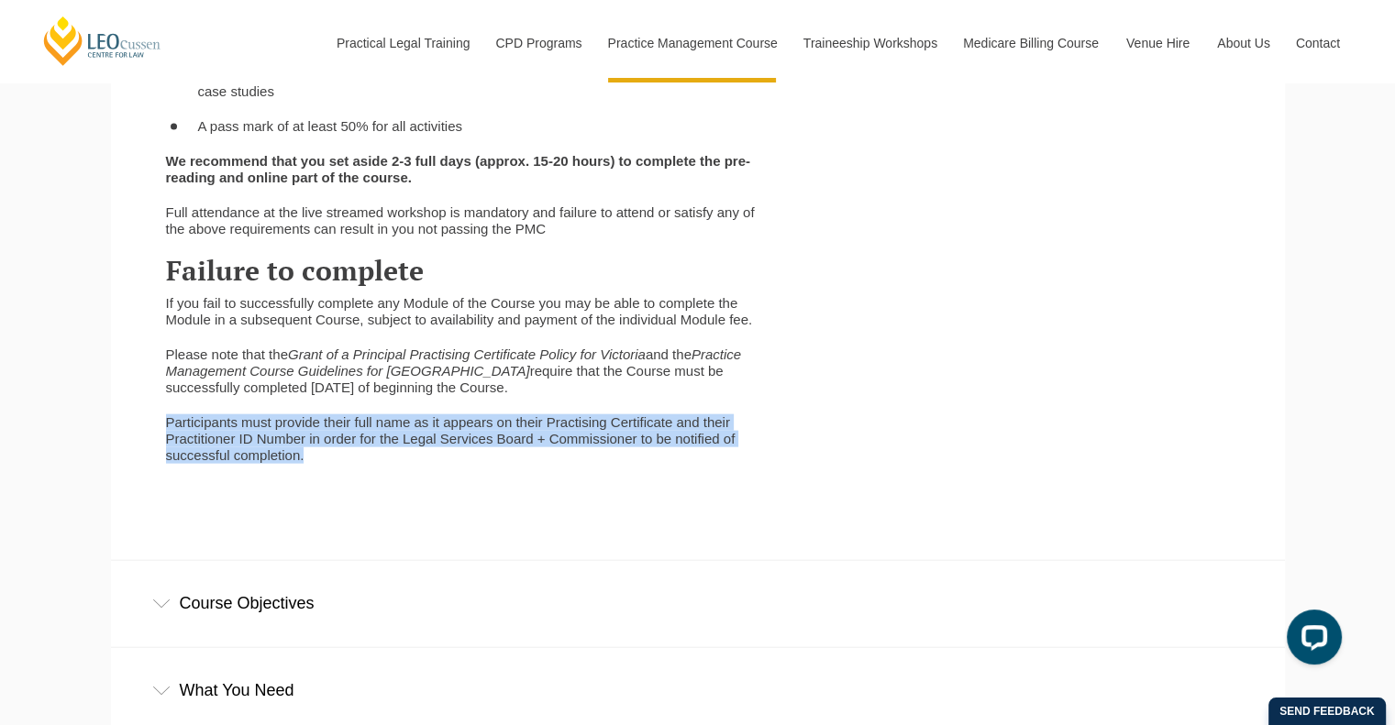
click at [314, 464] on p "Participants must provide their full name as it appears on their Practising Cer…" at bounding box center [462, 440] width 593 height 50
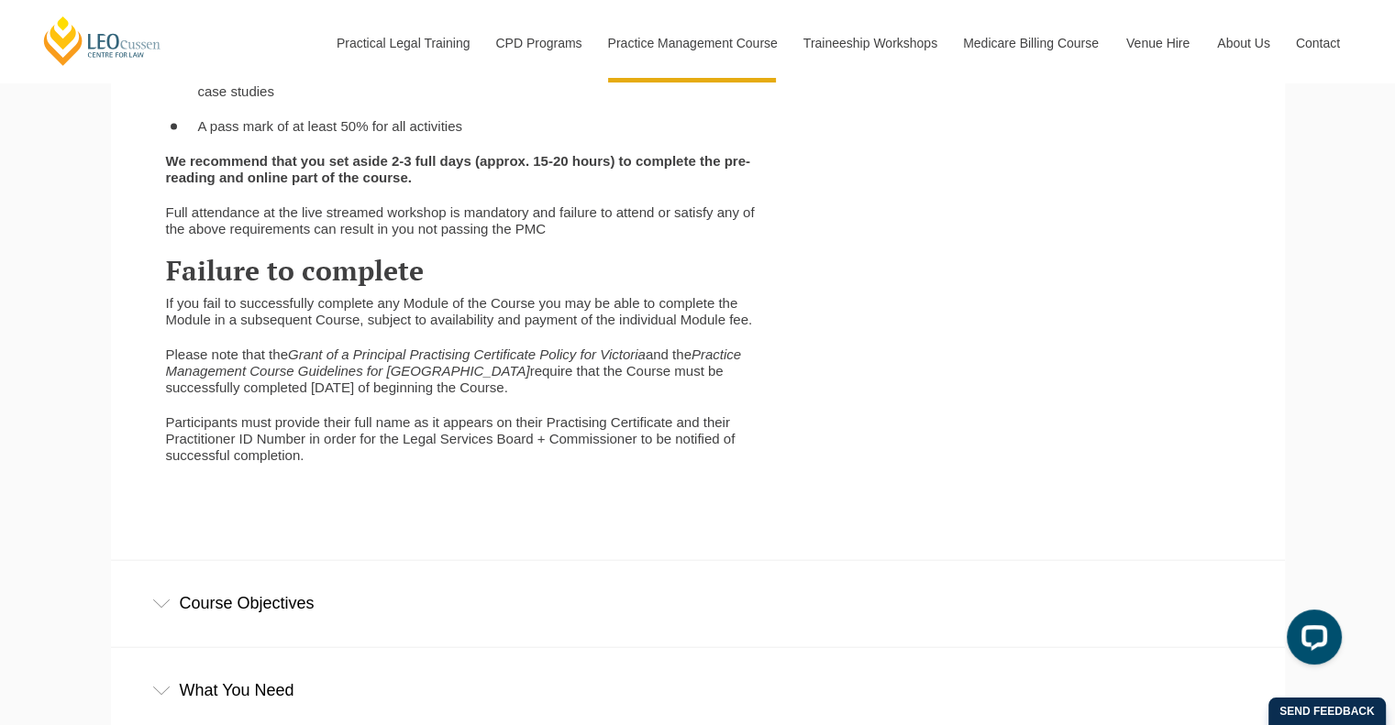
click at [314, 464] on p "Participants must provide their full name as it appears on their Practising Cer…" at bounding box center [462, 440] width 593 height 50
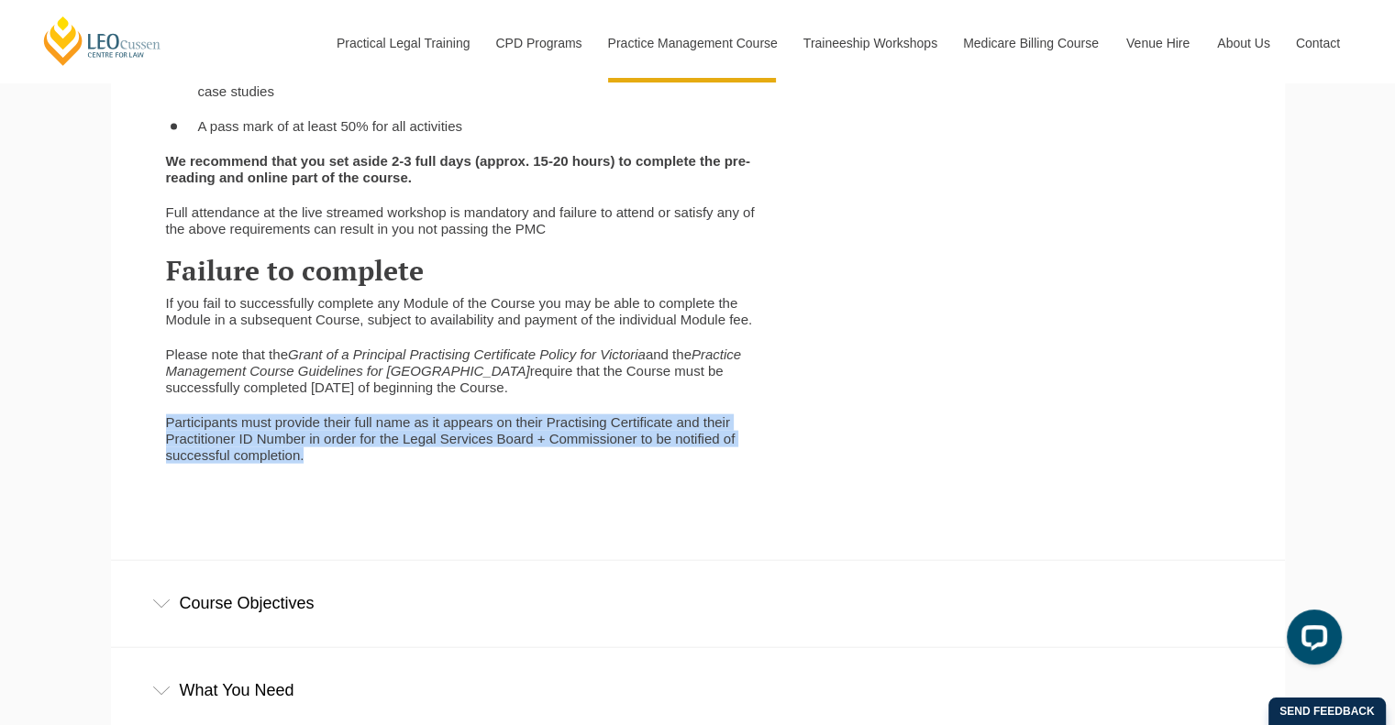
click at [314, 464] on p "Participants must provide their full name as it appears on their Practising Cer…" at bounding box center [462, 440] width 593 height 50
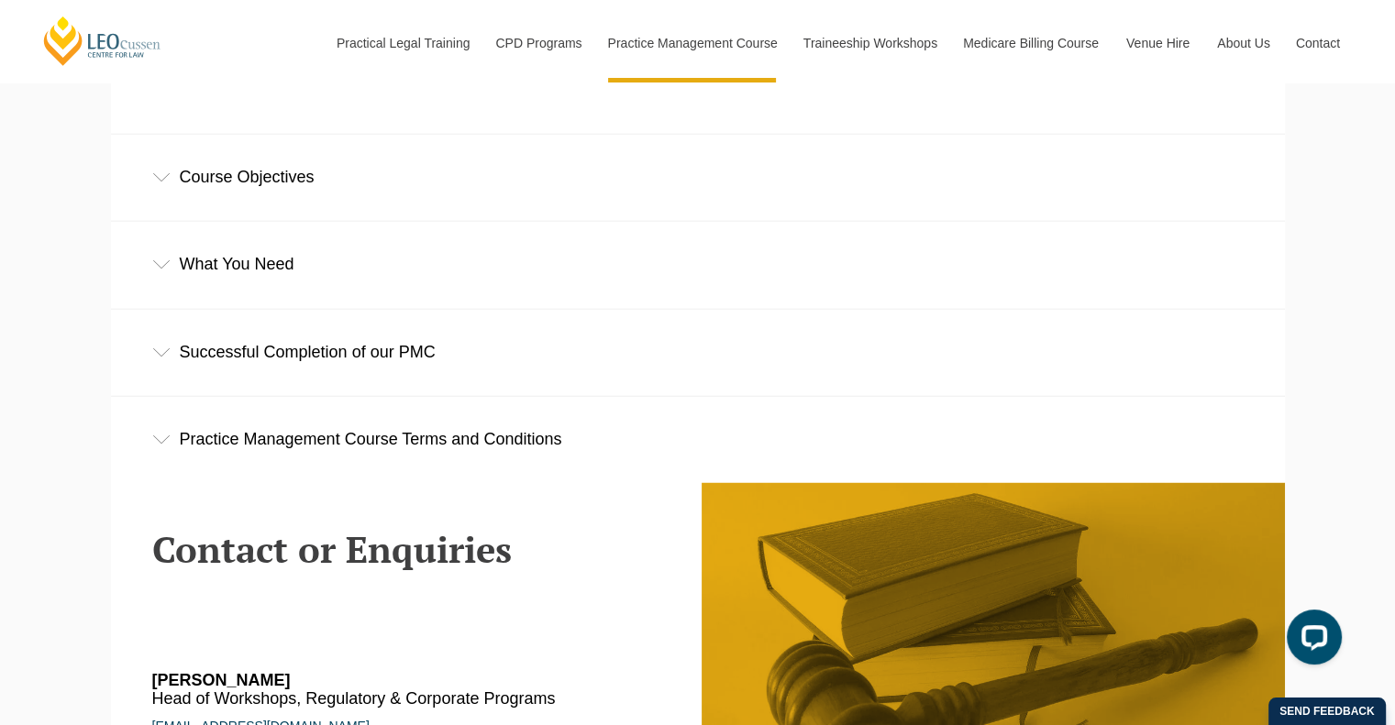
scroll to position [4584, 0]
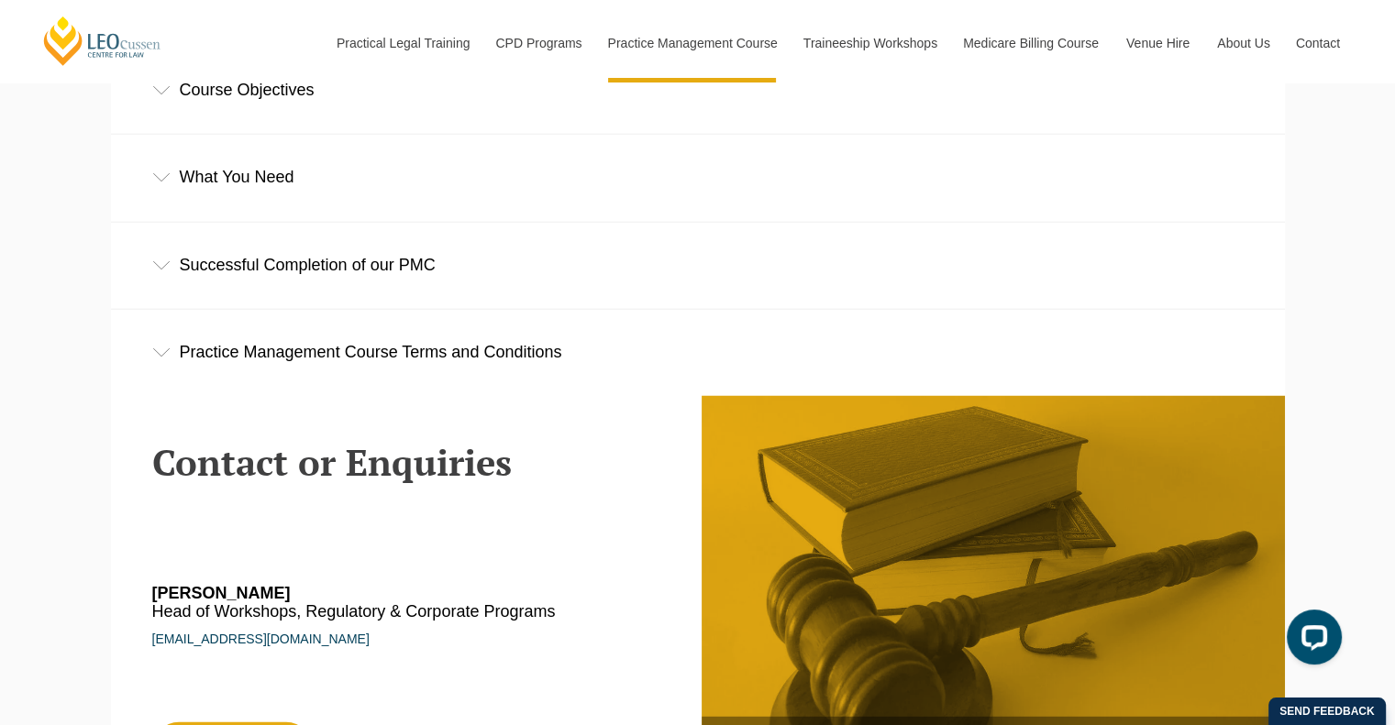
click at [279, 202] on div "What You Need" at bounding box center [698, 177] width 1174 height 85
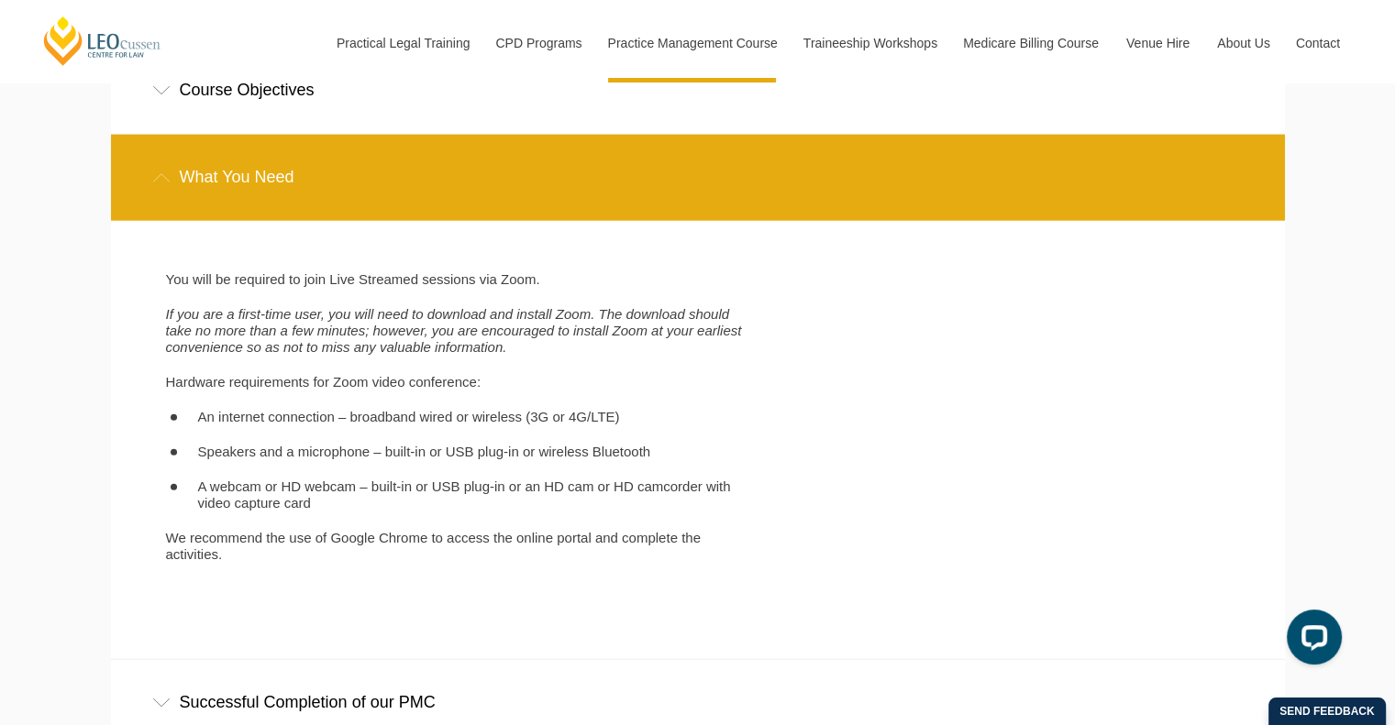
click at [279, 202] on div "What You Need" at bounding box center [698, 177] width 1174 height 85
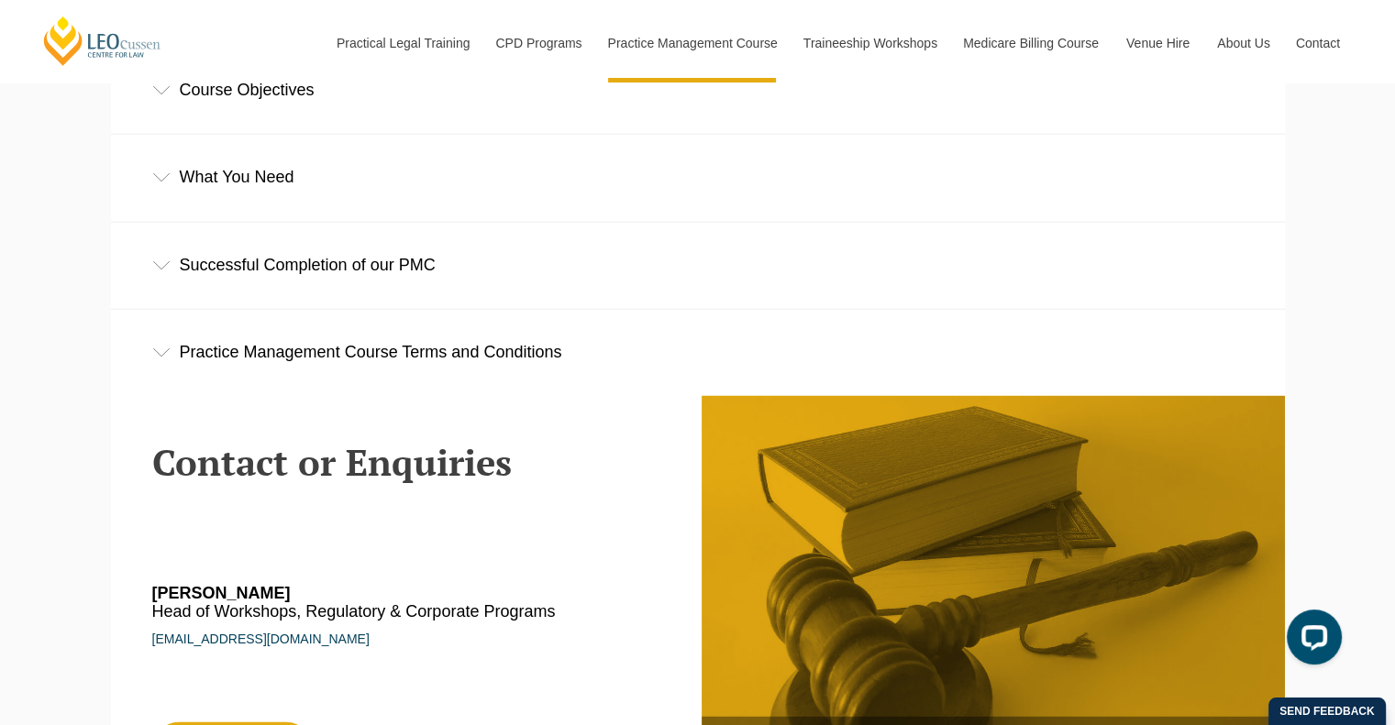
click at [315, 282] on div "Successful Completion of our PMC" at bounding box center [698, 265] width 1174 height 85
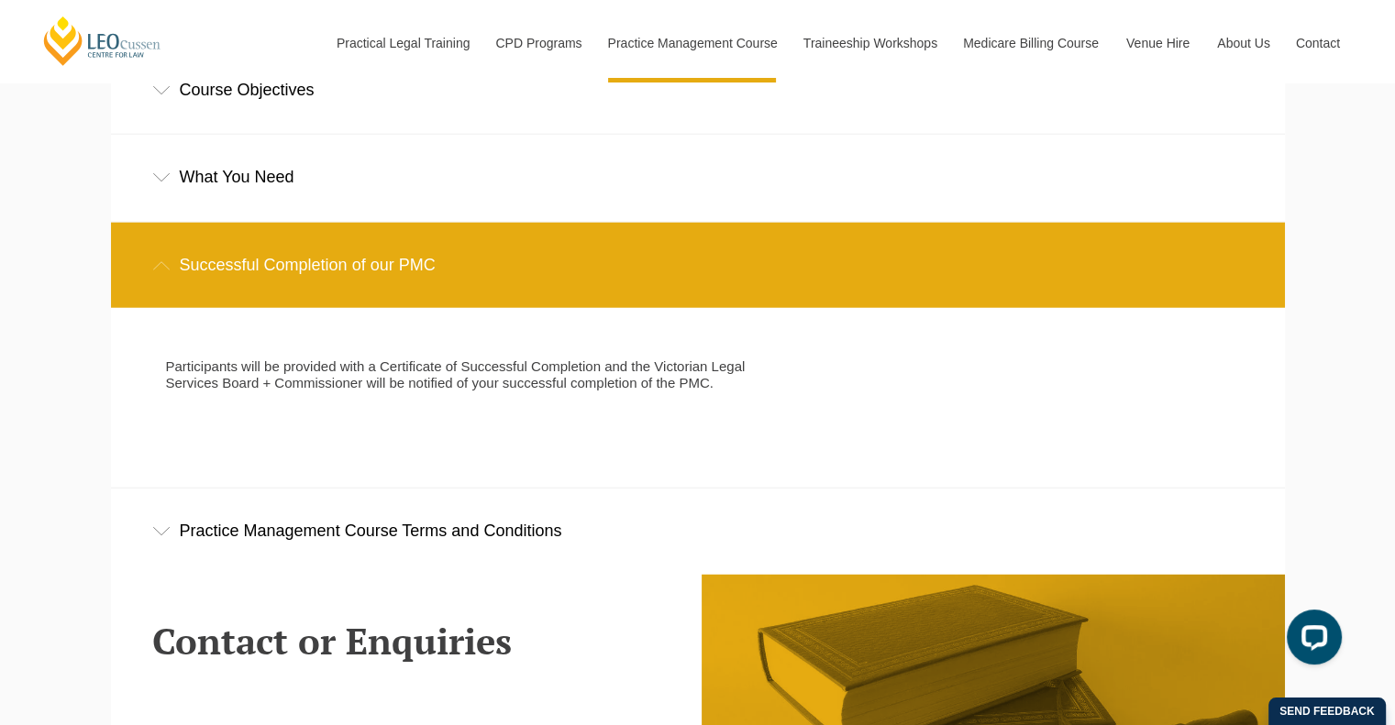
click at [374, 382] on p "Participants will be provided with a Certificate of Successful Completion and t…" at bounding box center [462, 375] width 593 height 33
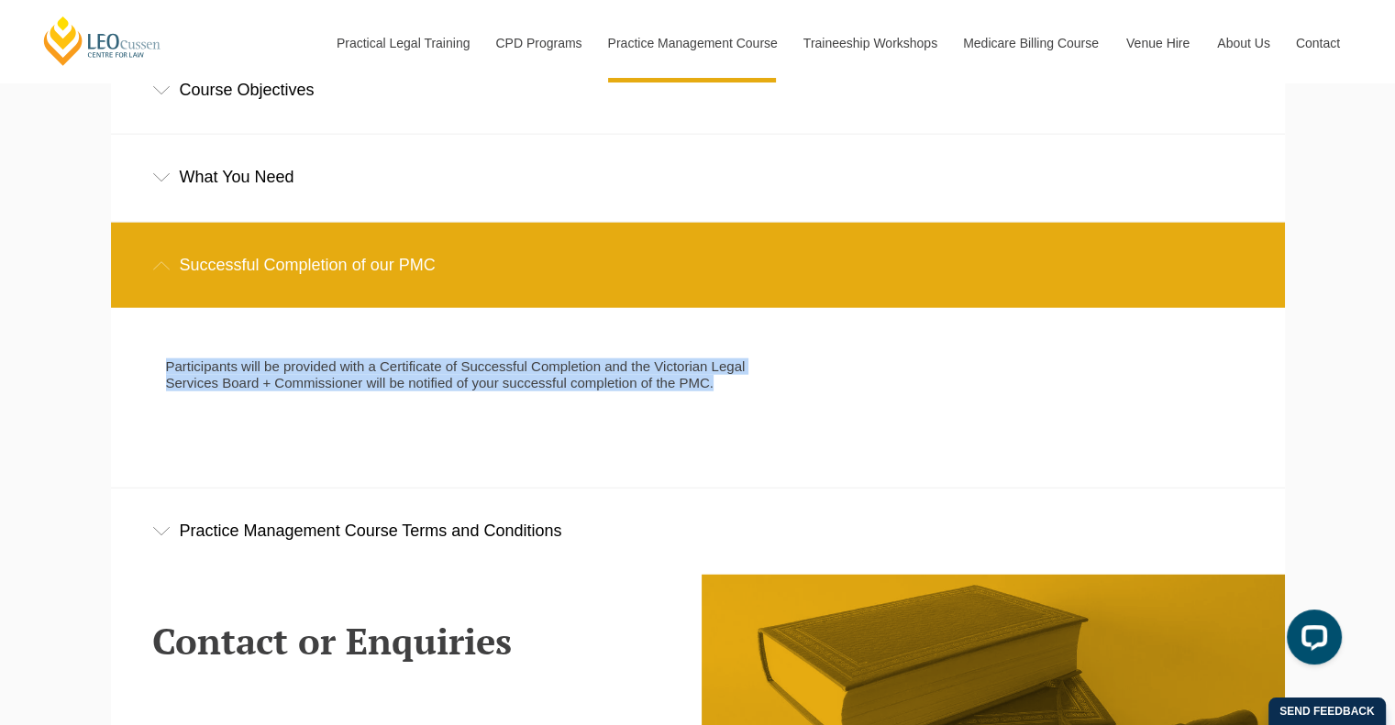
click at [374, 382] on p "Participants will be provided with a Certificate of Successful Completion and t…" at bounding box center [462, 375] width 593 height 33
click at [436, 385] on p "Participants will be provided with a Certificate of Successful Completion and t…" at bounding box center [462, 375] width 593 height 33
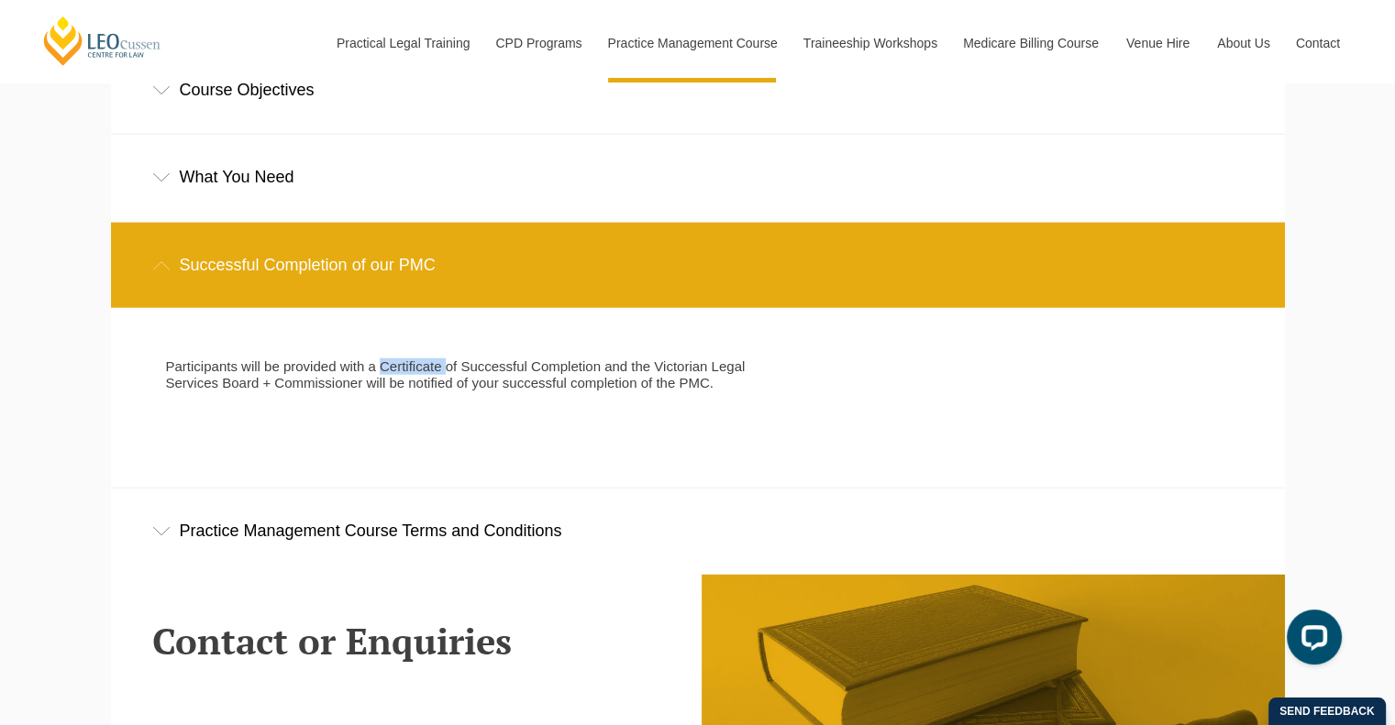
click at [436, 385] on p "Participants will be provided with a Certificate of Successful Completion and t…" at bounding box center [462, 375] width 593 height 33
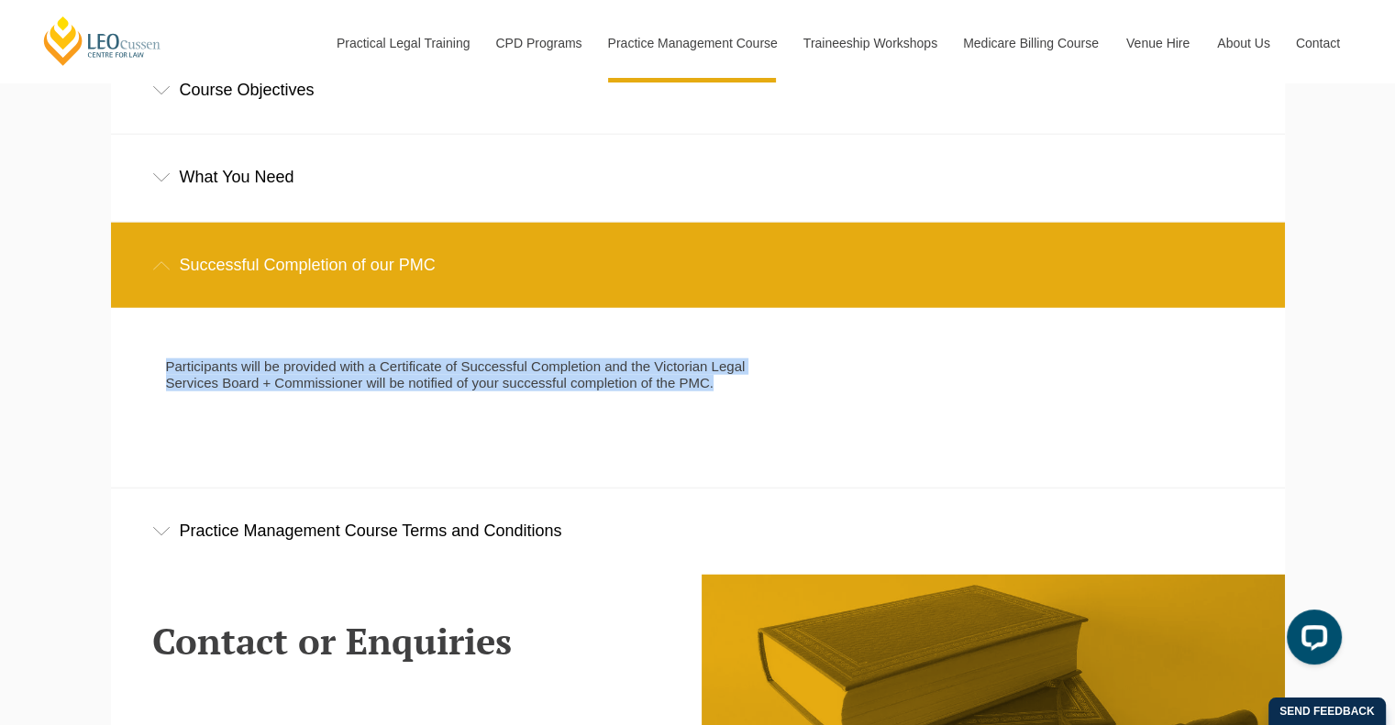
click at [436, 385] on p "Participants will be provided with a Certificate of Successful Completion and t…" at bounding box center [462, 375] width 593 height 33
click at [484, 392] on p "Participants will be provided with a Certificate of Successful Completion and t…" at bounding box center [462, 375] width 593 height 33
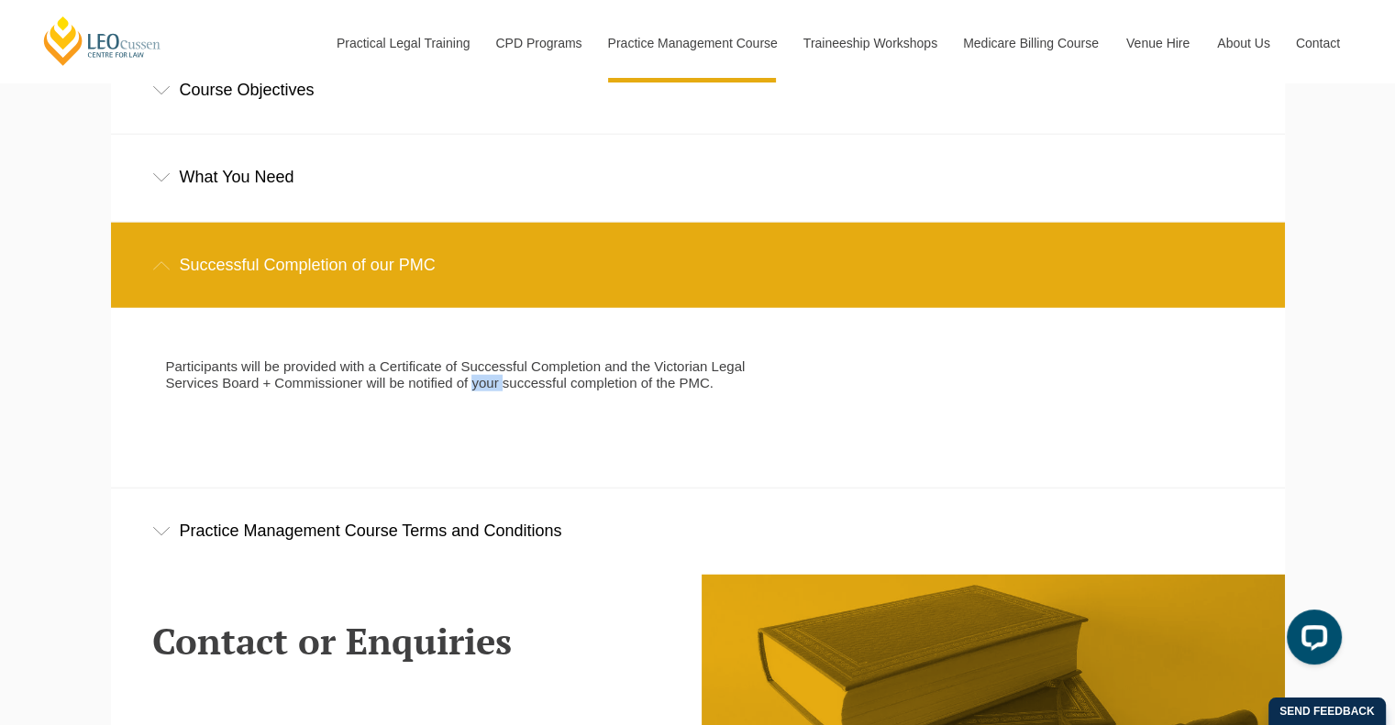
click at [484, 392] on p "Participants will be provided with a Certificate of Successful Completion and t…" at bounding box center [462, 375] width 593 height 33
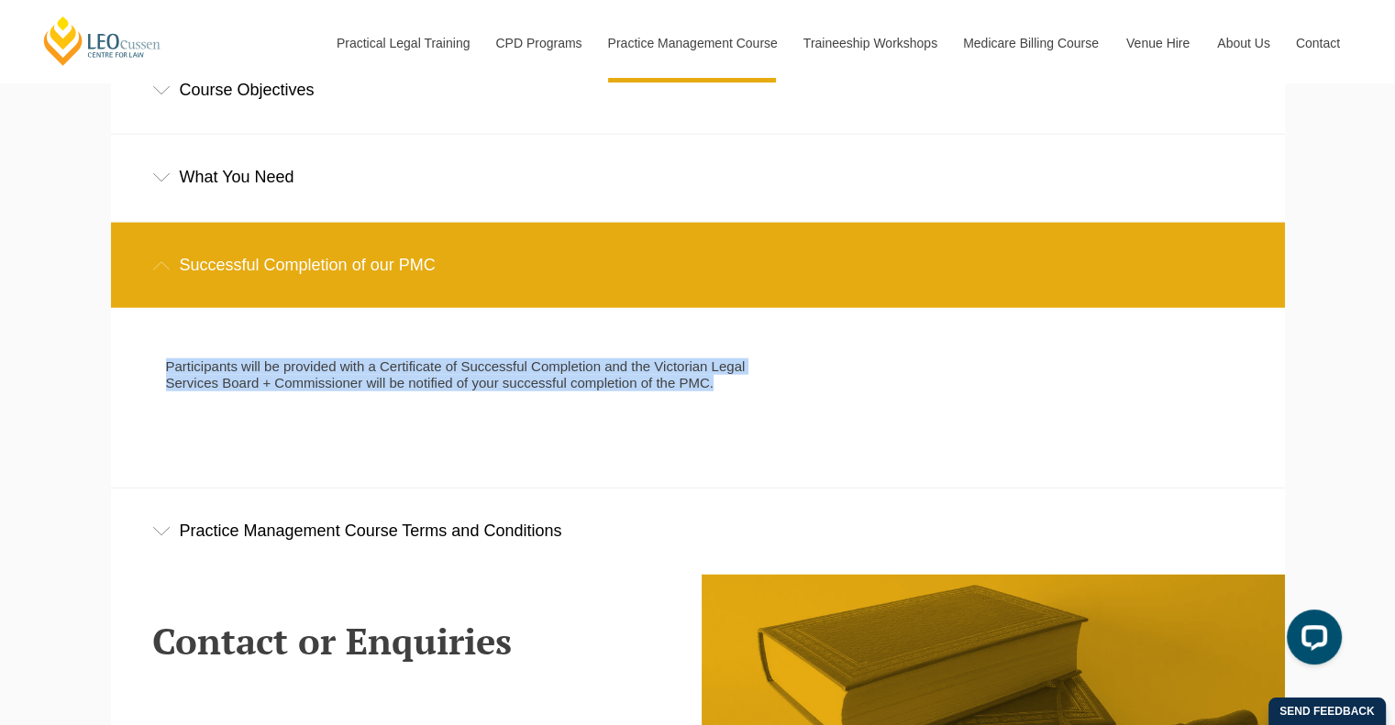
click at [484, 392] on p "Participants will be provided with a Certificate of Successful Completion and t…" at bounding box center [462, 375] width 593 height 33
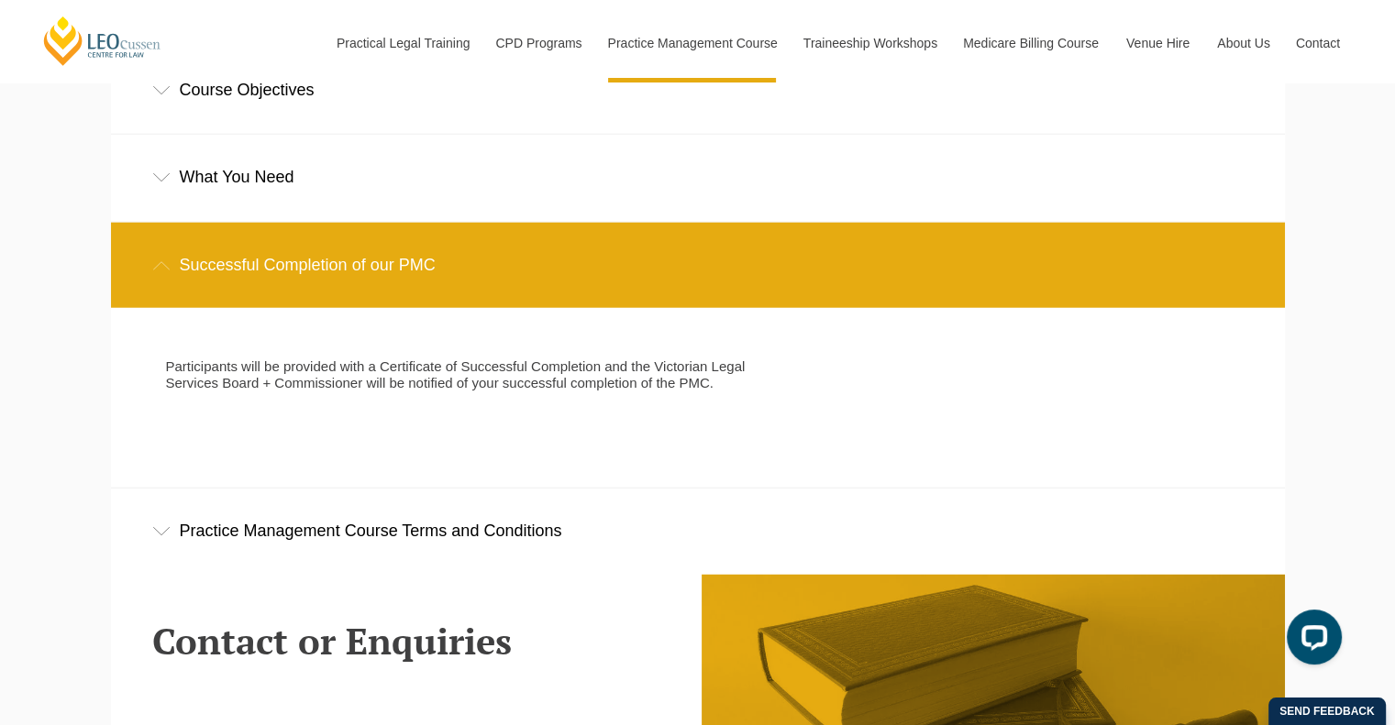
click at [484, 392] on p "Participants will be provided with a Certificate of Successful Completion and t…" at bounding box center [462, 375] width 593 height 33
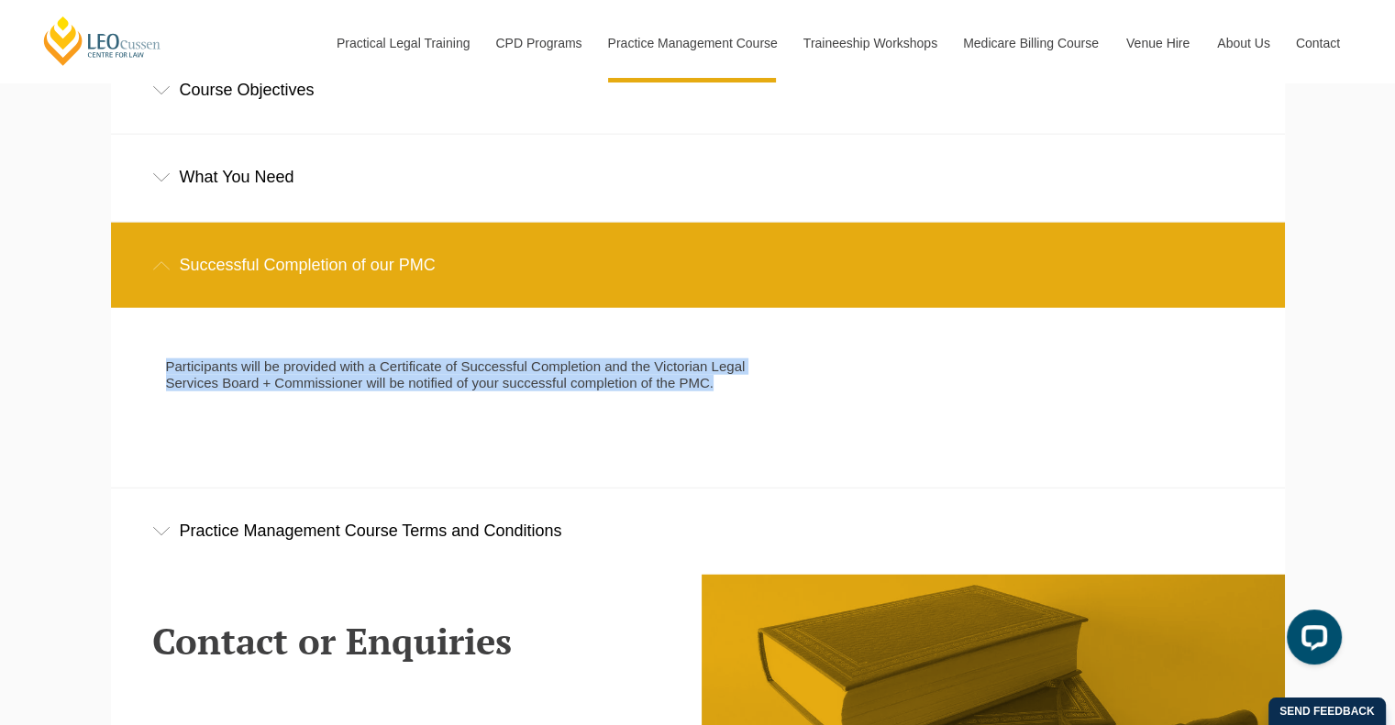
click at [484, 392] on p "Participants will be provided with a Certificate of Successful Completion and t…" at bounding box center [462, 375] width 593 height 33
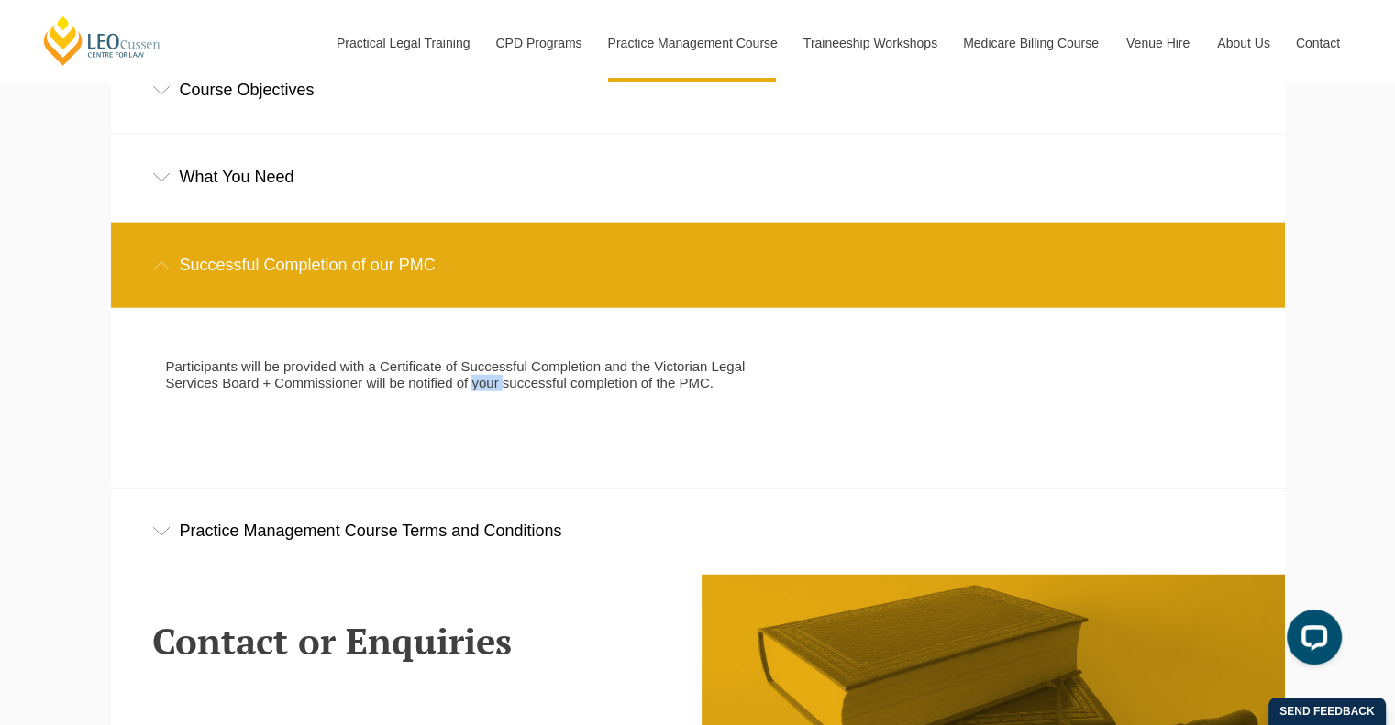
click at [484, 392] on p "Participants will be provided with a Certificate of Successful Completion and t…" at bounding box center [462, 375] width 593 height 33
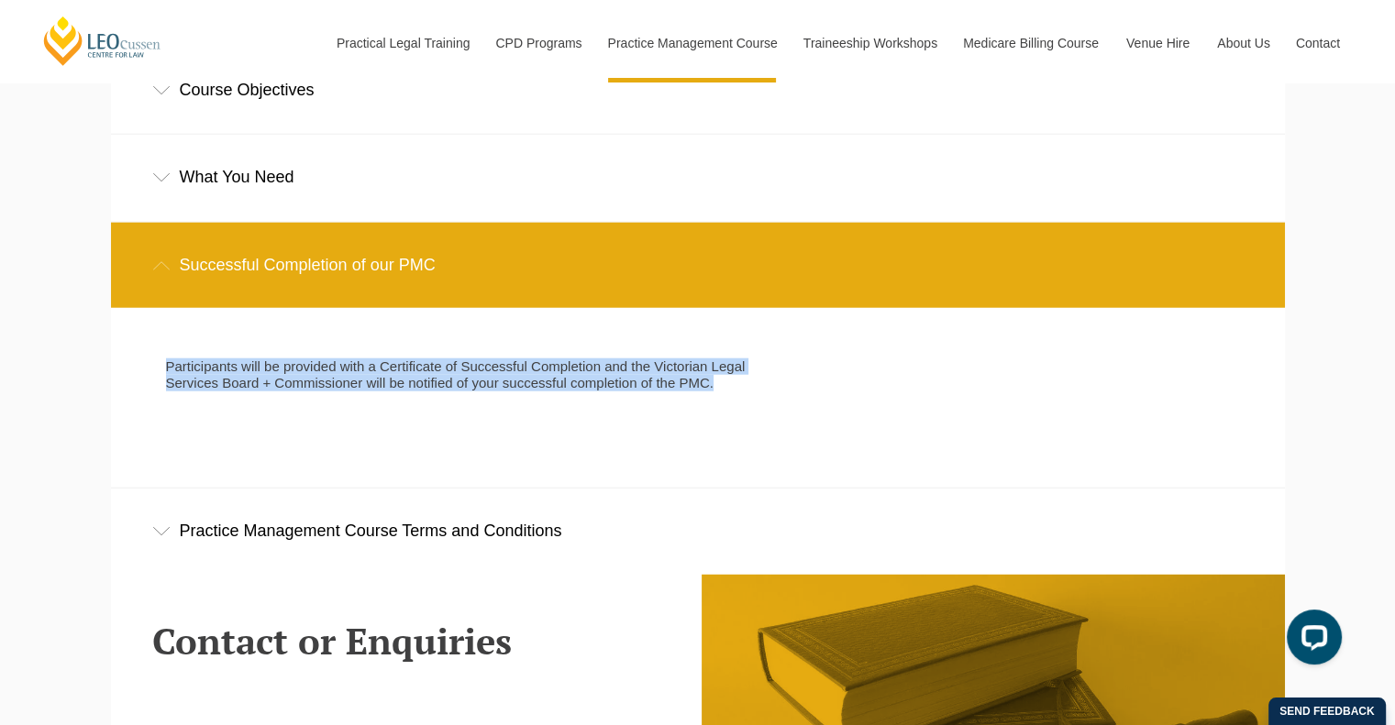
click at [484, 392] on p "Participants will be provided with a Certificate of Successful Completion and t…" at bounding box center [462, 375] width 593 height 33
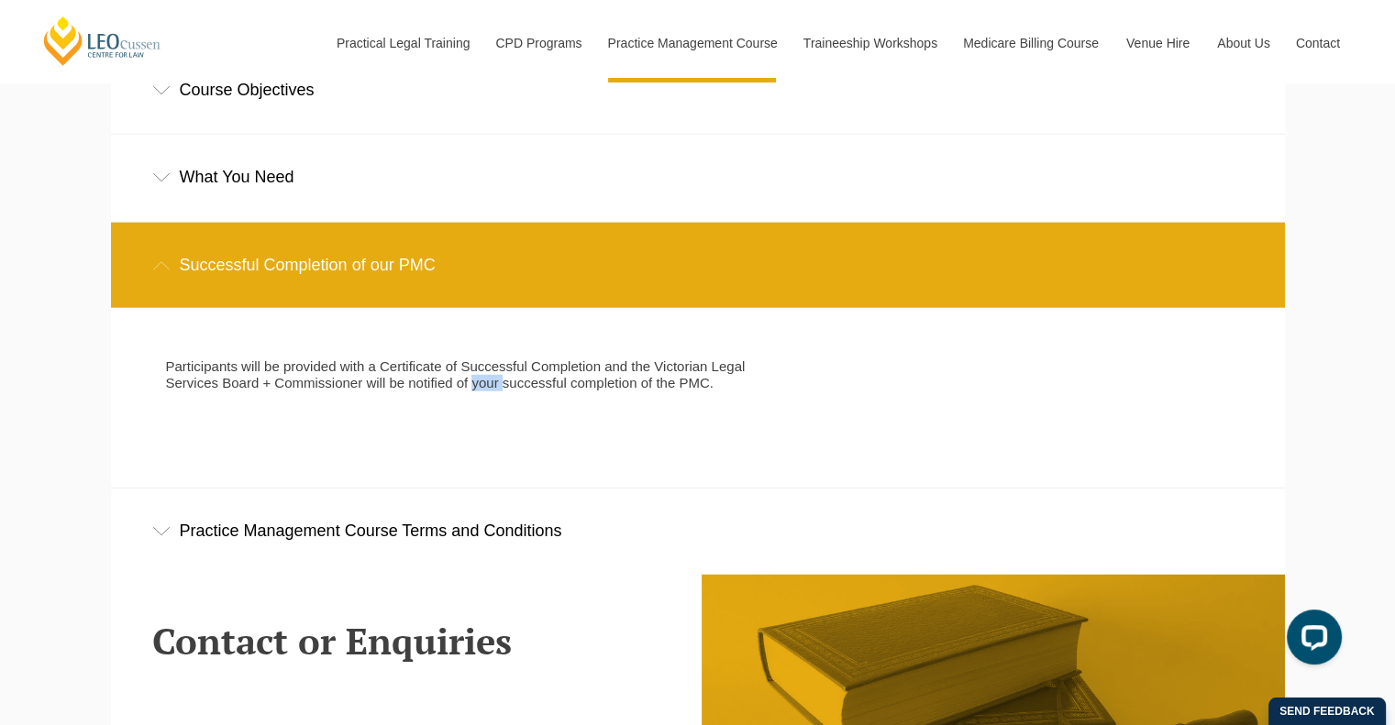
click at [484, 392] on p "Participants will be provided with a Certificate of Successful Completion and t…" at bounding box center [462, 375] width 593 height 33
click at [412, 308] on div "Successful Completion of our PMC" at bounding box center [698, 265] width 1174 height 85
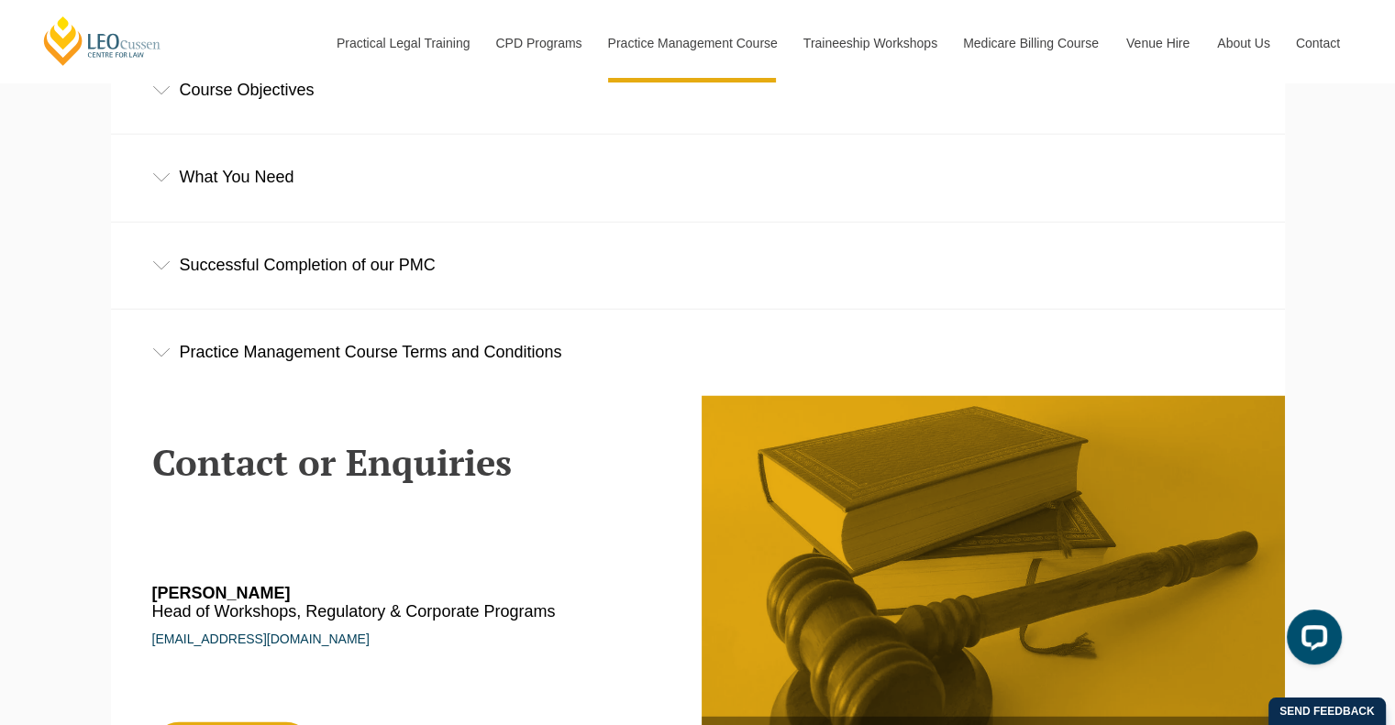
click at [415, 293] on div "Successful Completion of our PMC" at bounding box center [698, 265] width 1174 height 85
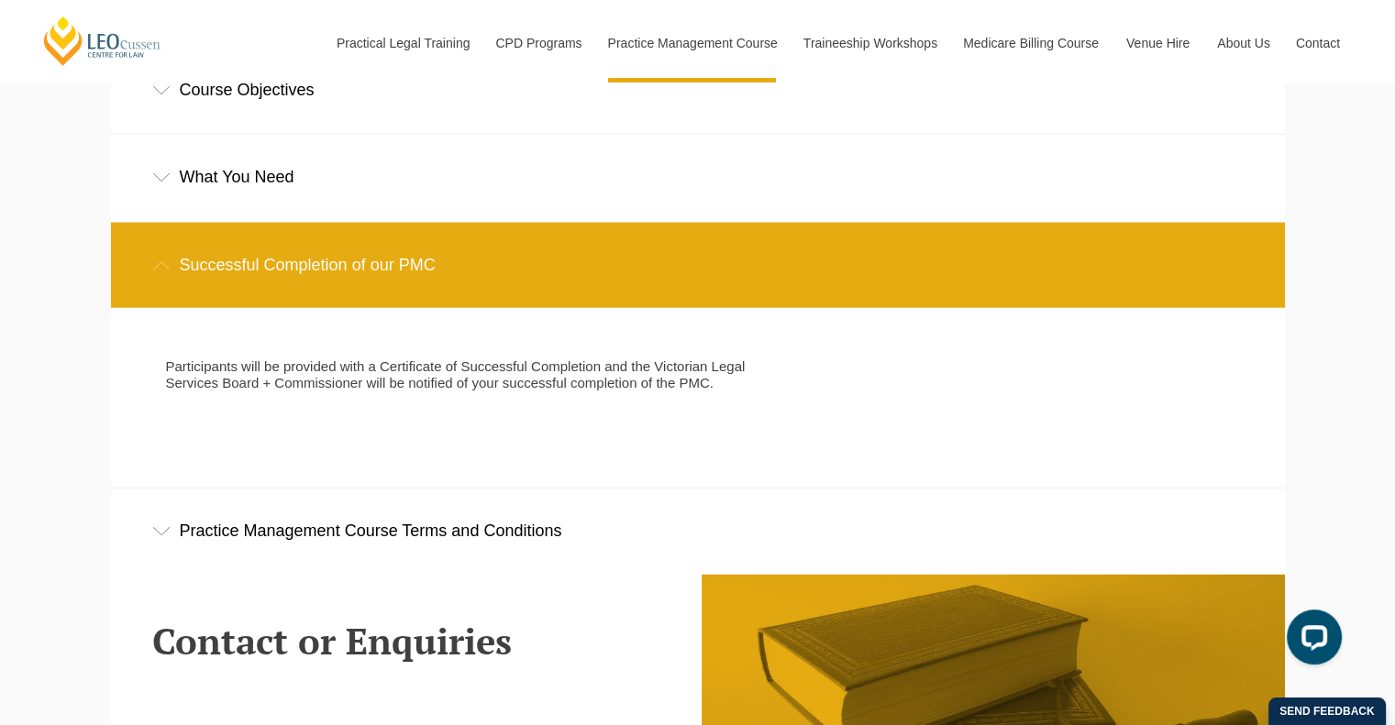
click at [451, 392] on p "Participants will be provided with a Certificate of Successful Completion and t…" at bounding box center [462, 375] width 593 height 33
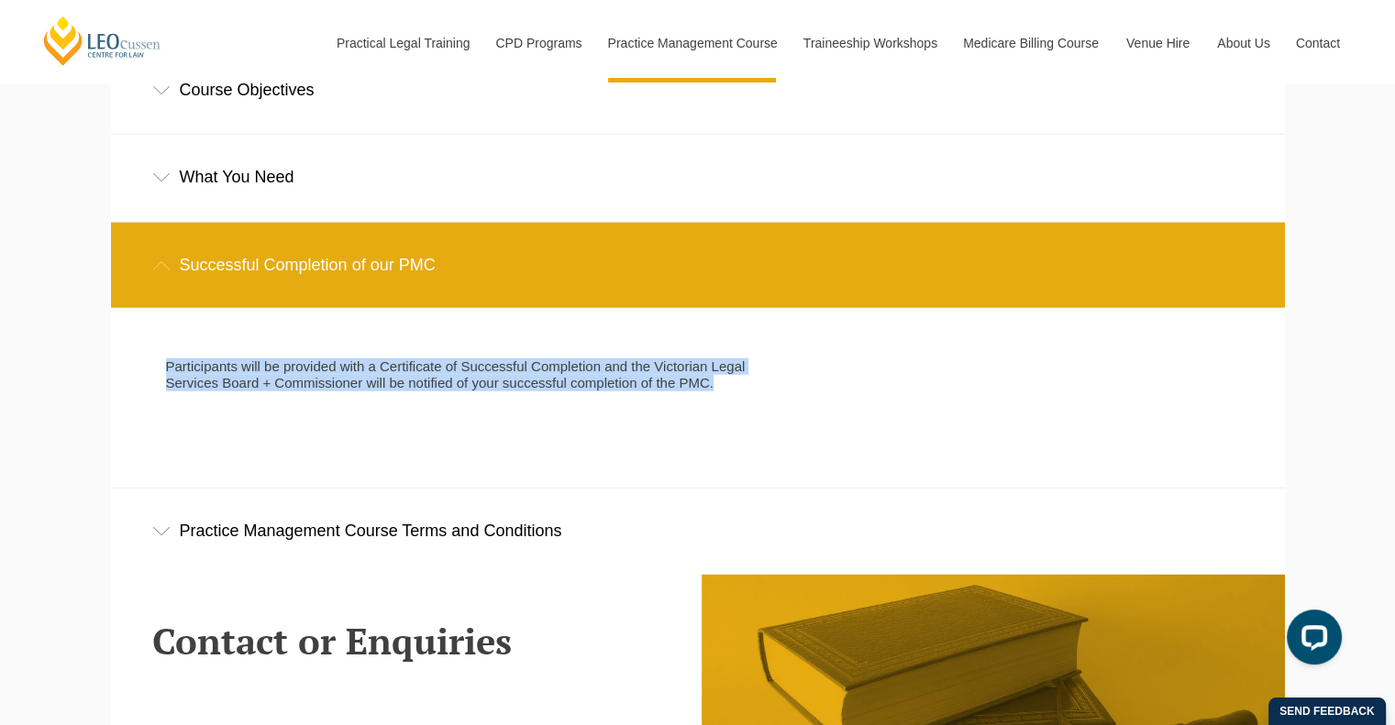
click at [451, 392] on p "Participants will be provided with a Certificate of Successful Completion and t…" at bounding box center [462, 375] width 593 height 33
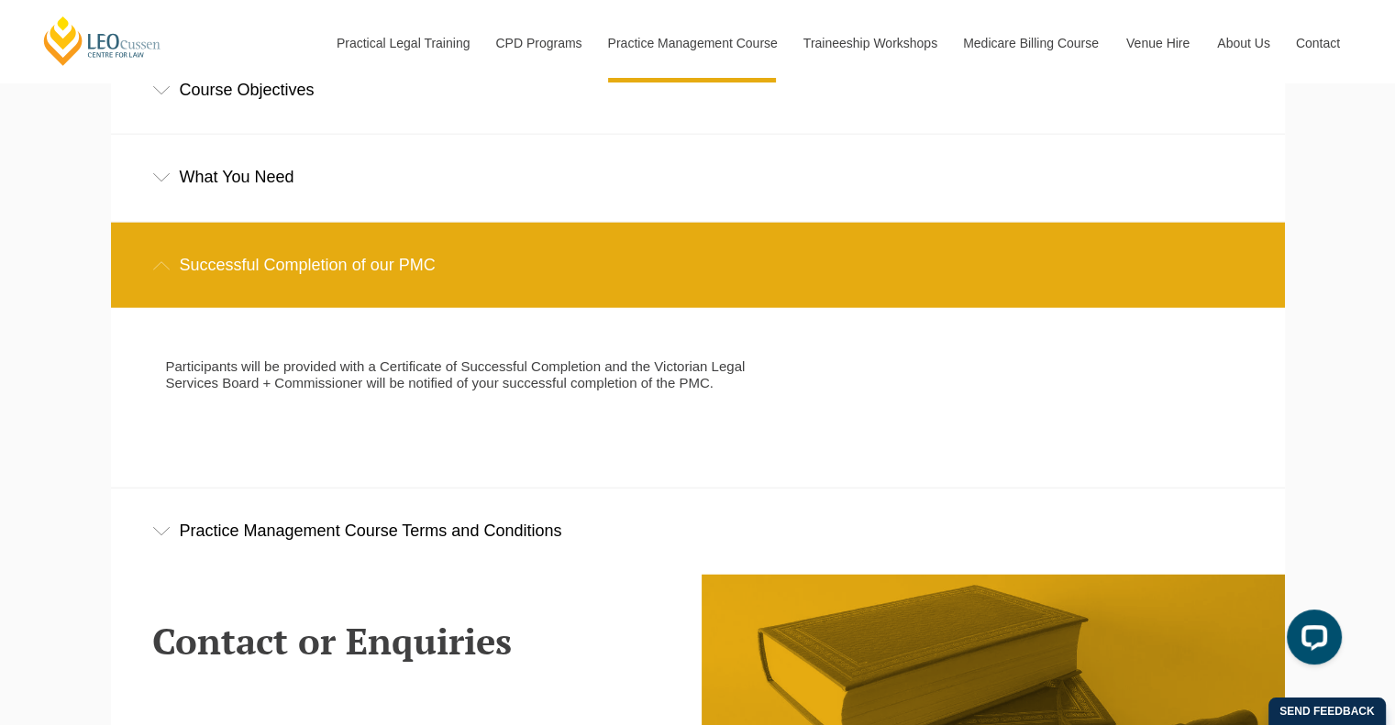
click at [451, 392] on p "Participants will be provided with a Certificate of Successful Completion and t…" at bounding box center [462, 375] width 593 height 33
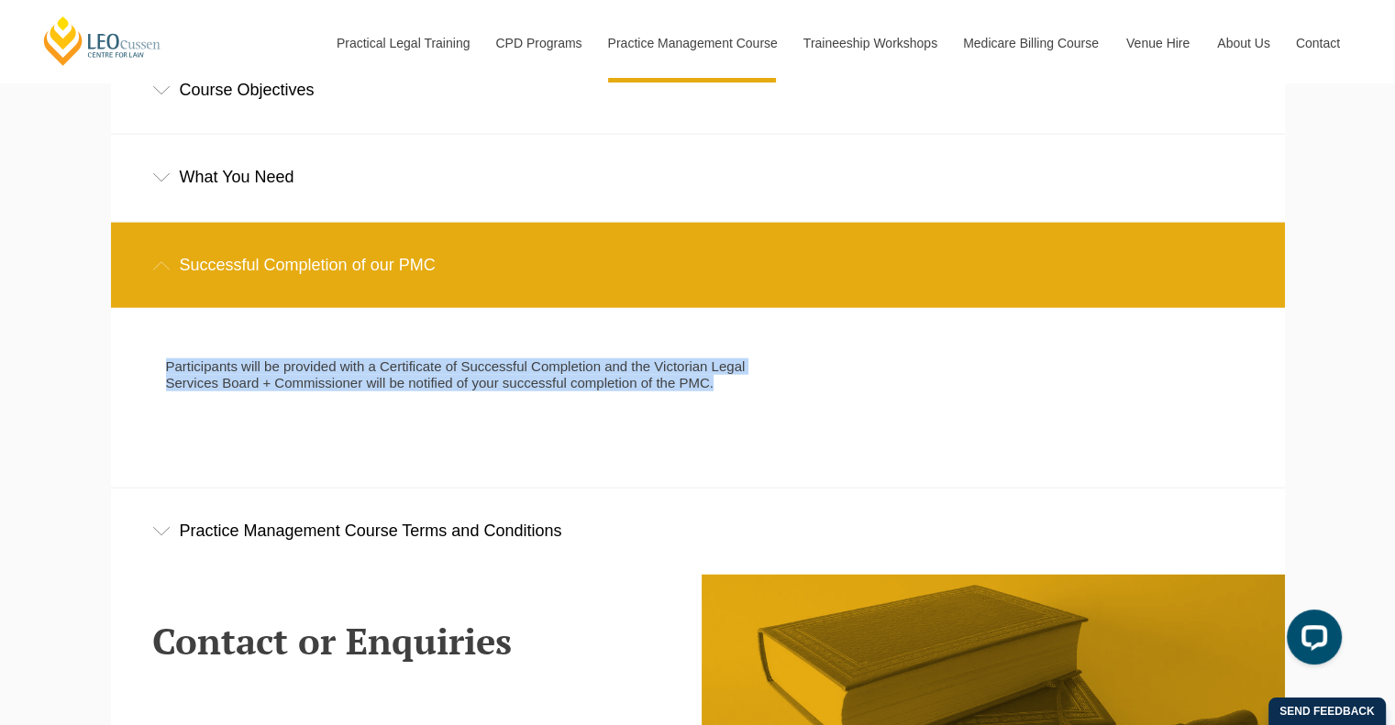
click at [451, 392] on p "Participants will be provided with a Certificate of Successful Completion and t…" at bounding box center [462, 375] width 593 height 33
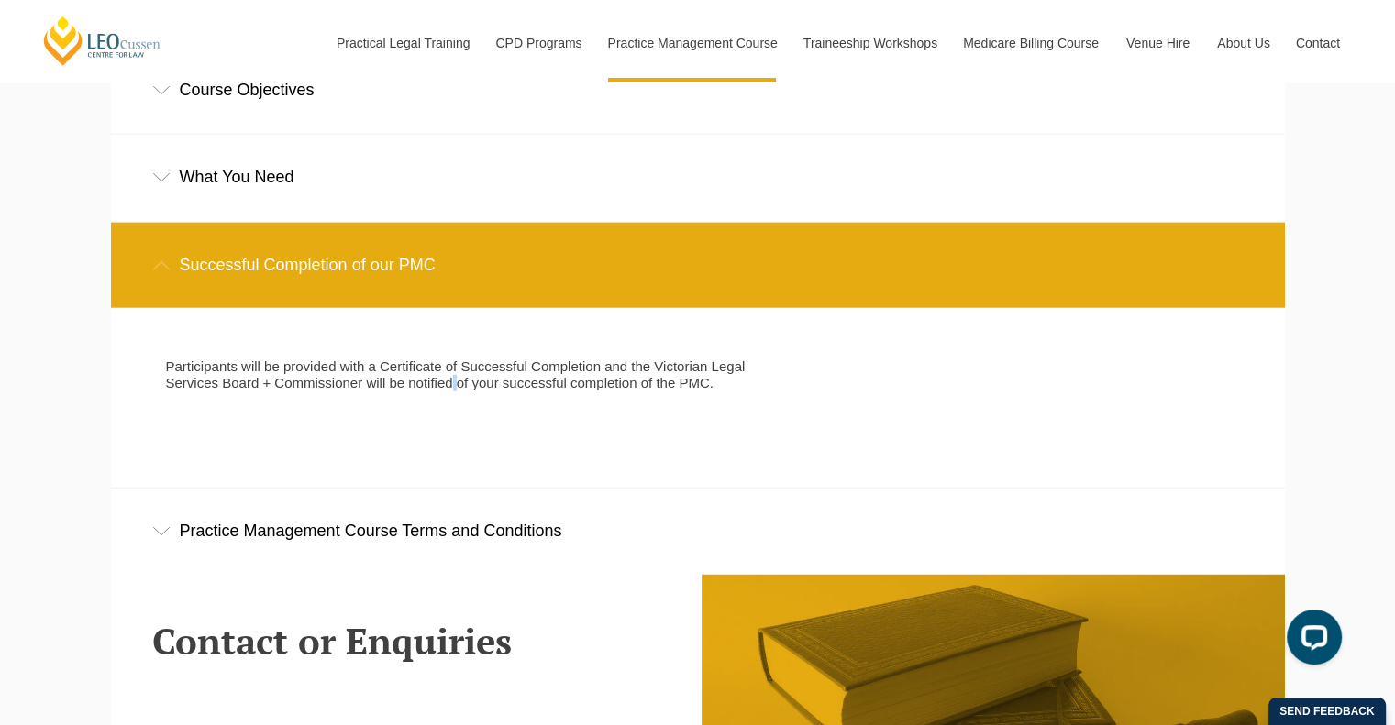
click at [451, 392] on p "Participants will be provided with a Certificate of Successful Completion and t…" at bounding box center [462, 375] width 593 height 33
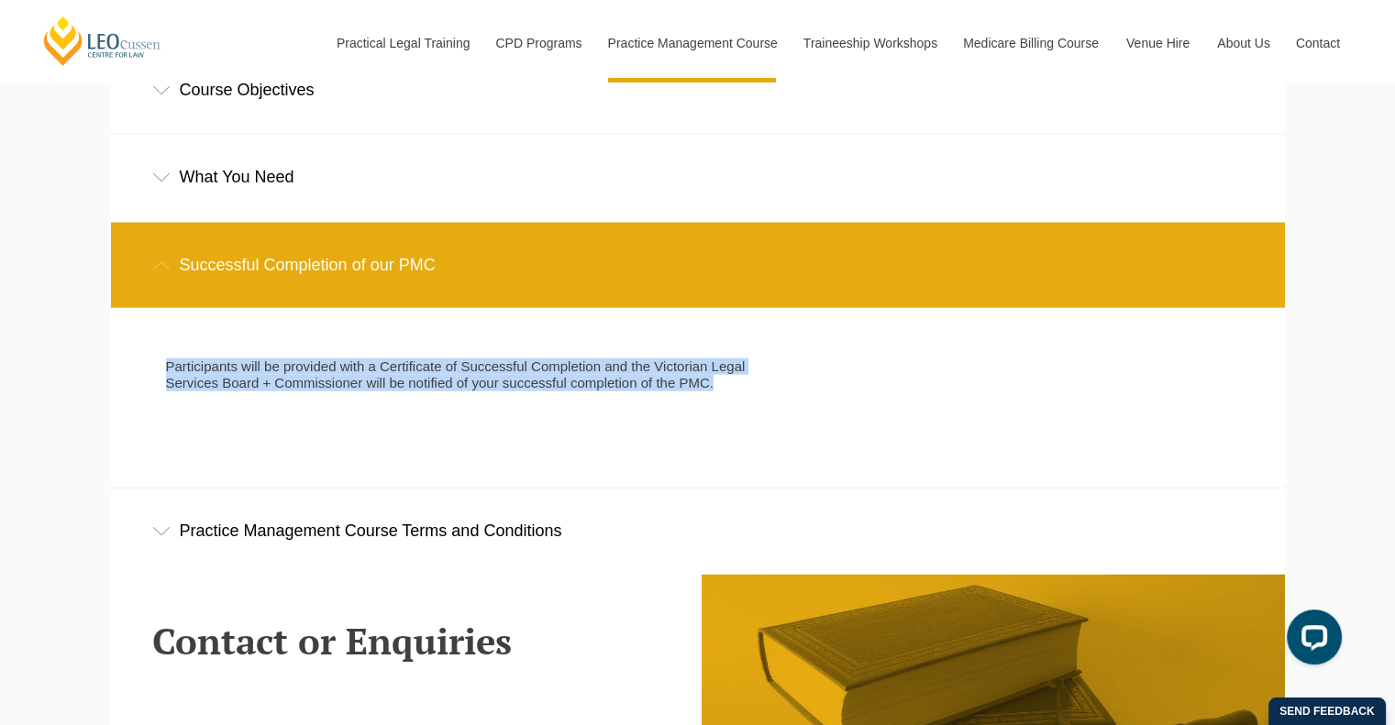
click at [451, 392] on p "Participants will be provided with a Certificate of Successful Completion and t…" at bounding box center [462, 375] width 593 height 33
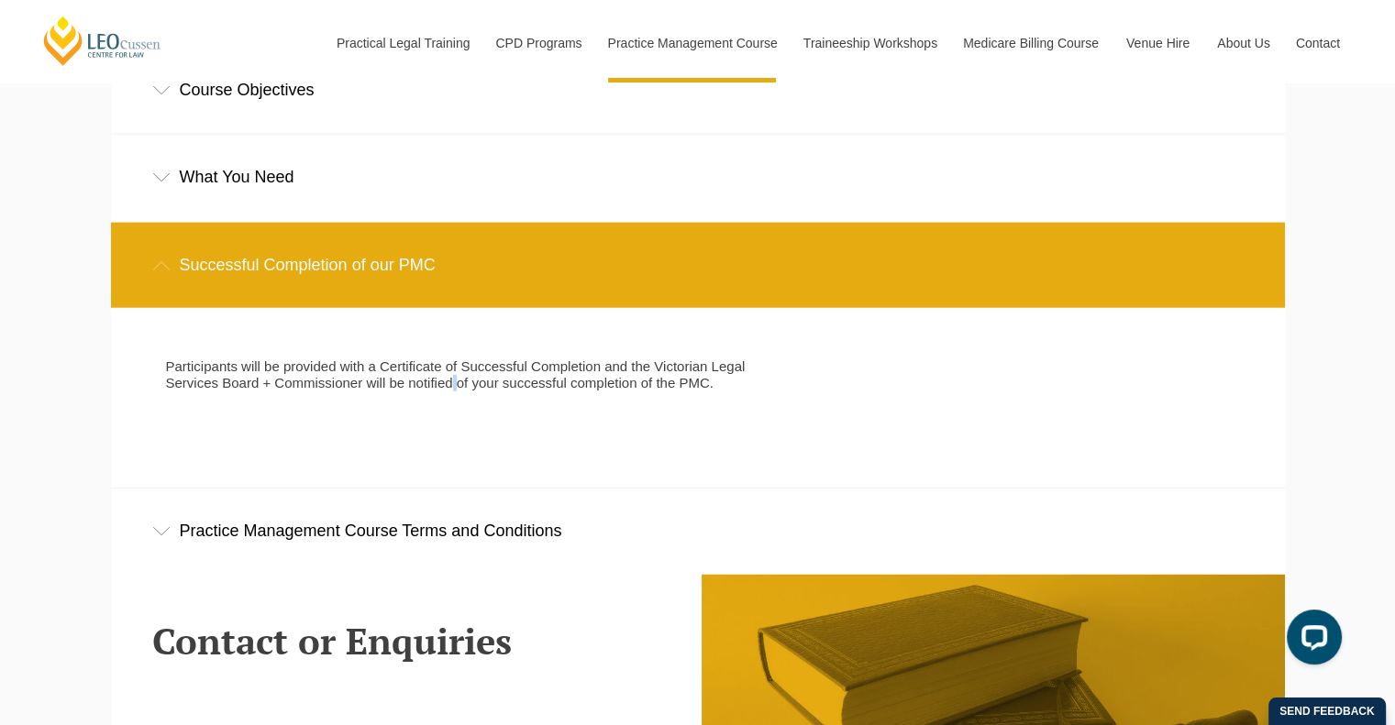
click at [451, 392] on p "Participants will be provided with a Certificate of Successful Completion and t…" at bounding box center [462, 375] width 593 height 33
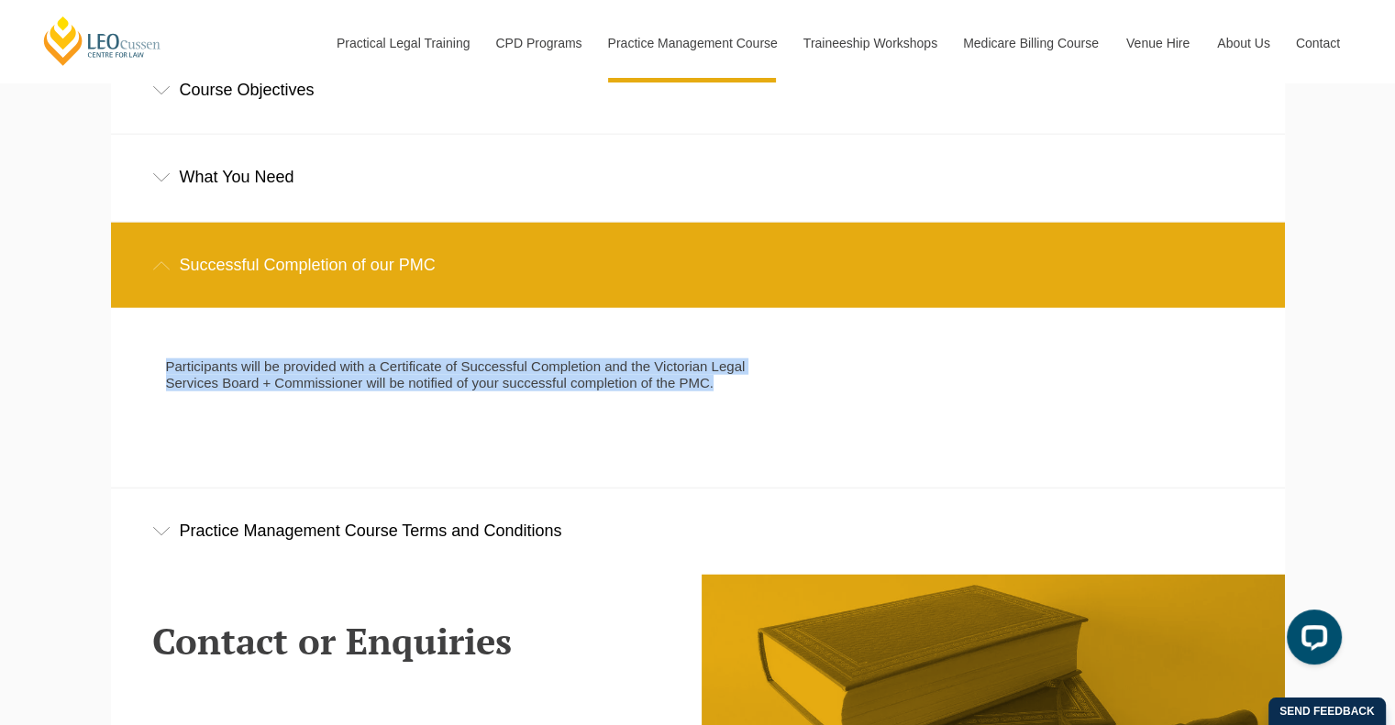
click at [451, 392] on p "Participants will be provided with a Certificate of Successful Completion and t…" at bounding box center [462, 375] width 593 height 33
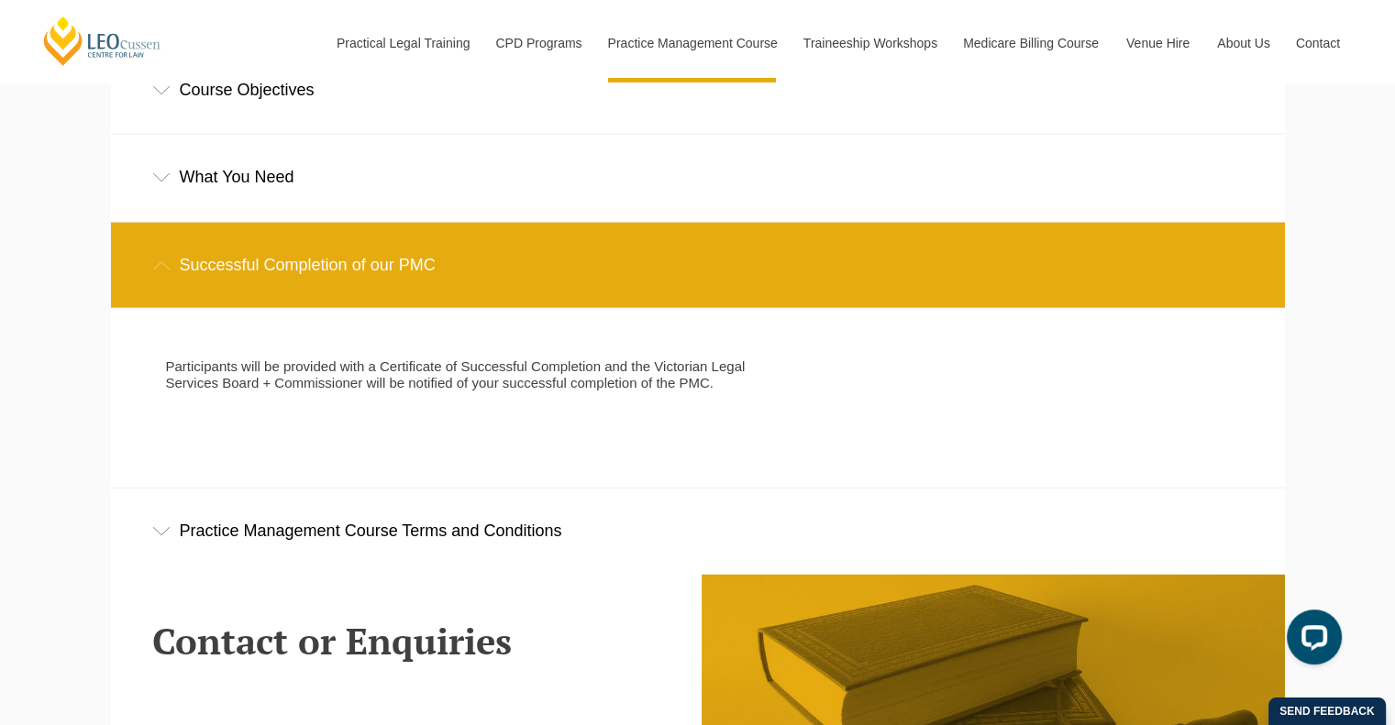
click at [436, 274] on div "Successful Completion of our PMC" at bounding box center [698, 265] width 1174 height 85
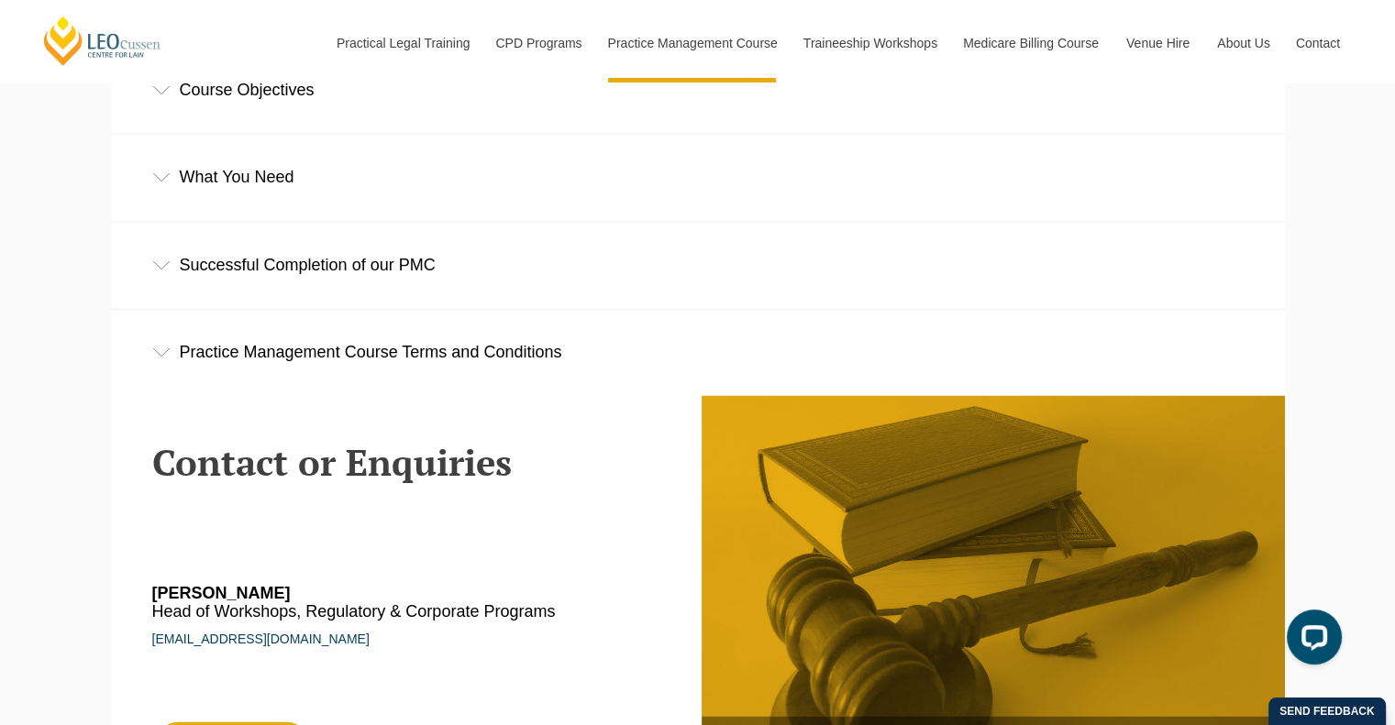
click at [436, 274] on div "Successful Completion of our PMC" at bounding box center [698, 265] width 1174 height 85
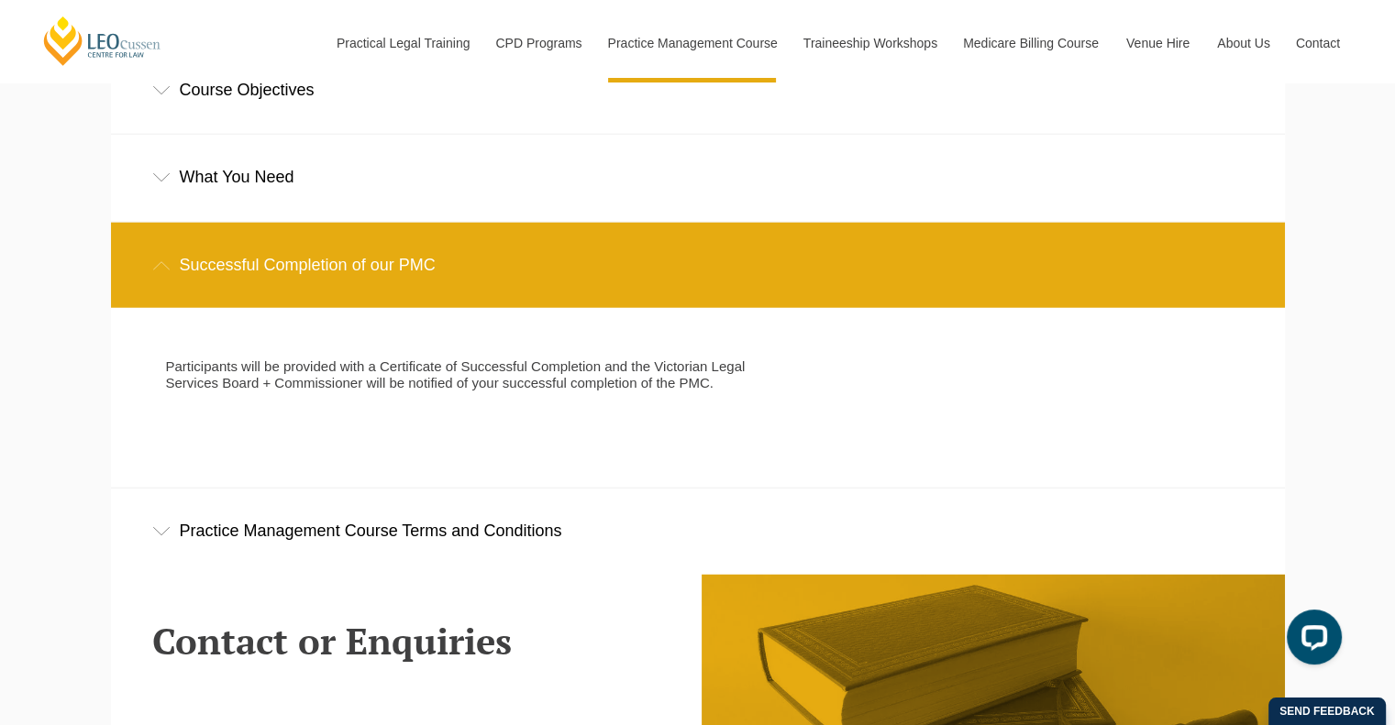
click at [481, 392] on p "Participants will be provided with a Certificate of Successful Completion and t…" at bounding box center [462, 375] width 593 height 33
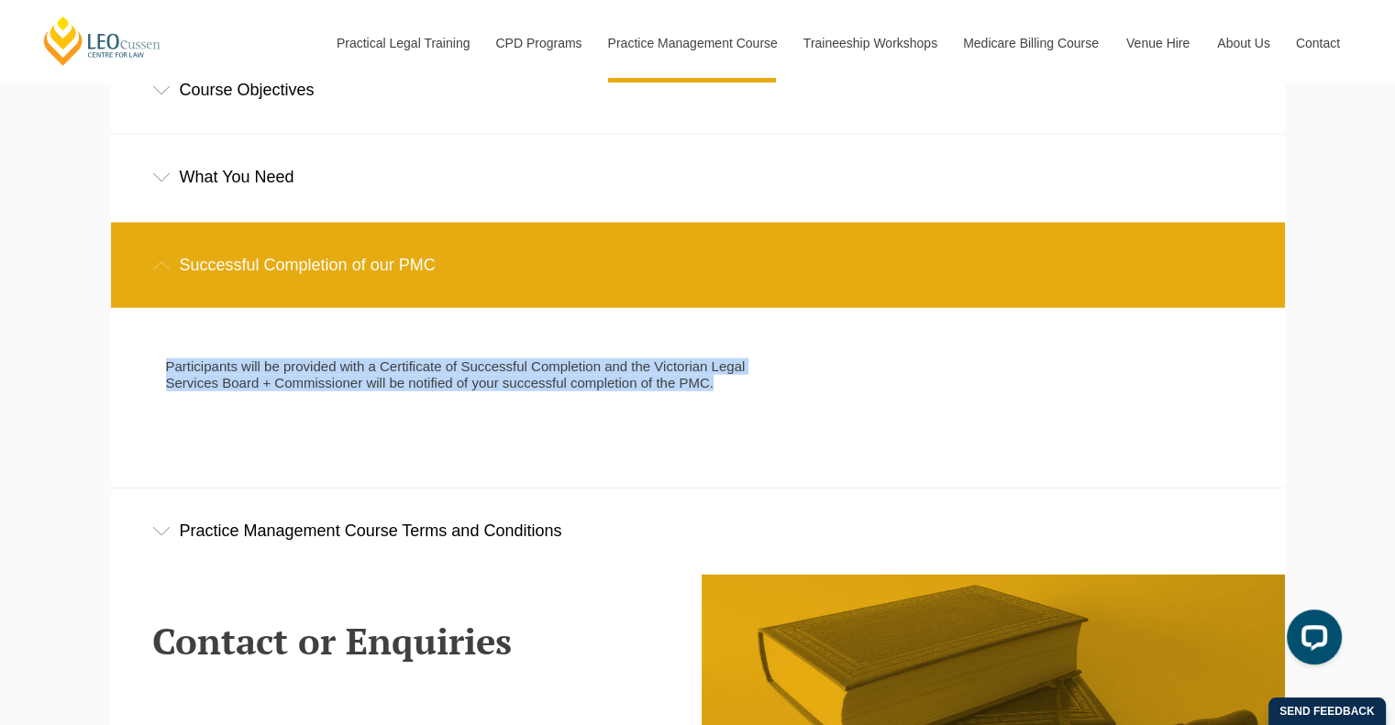
click at [481, 392] on p "Participants will be provided with a Certificate of Successful Completion and t…" at bounding box center [462, 375] width 593 height 33
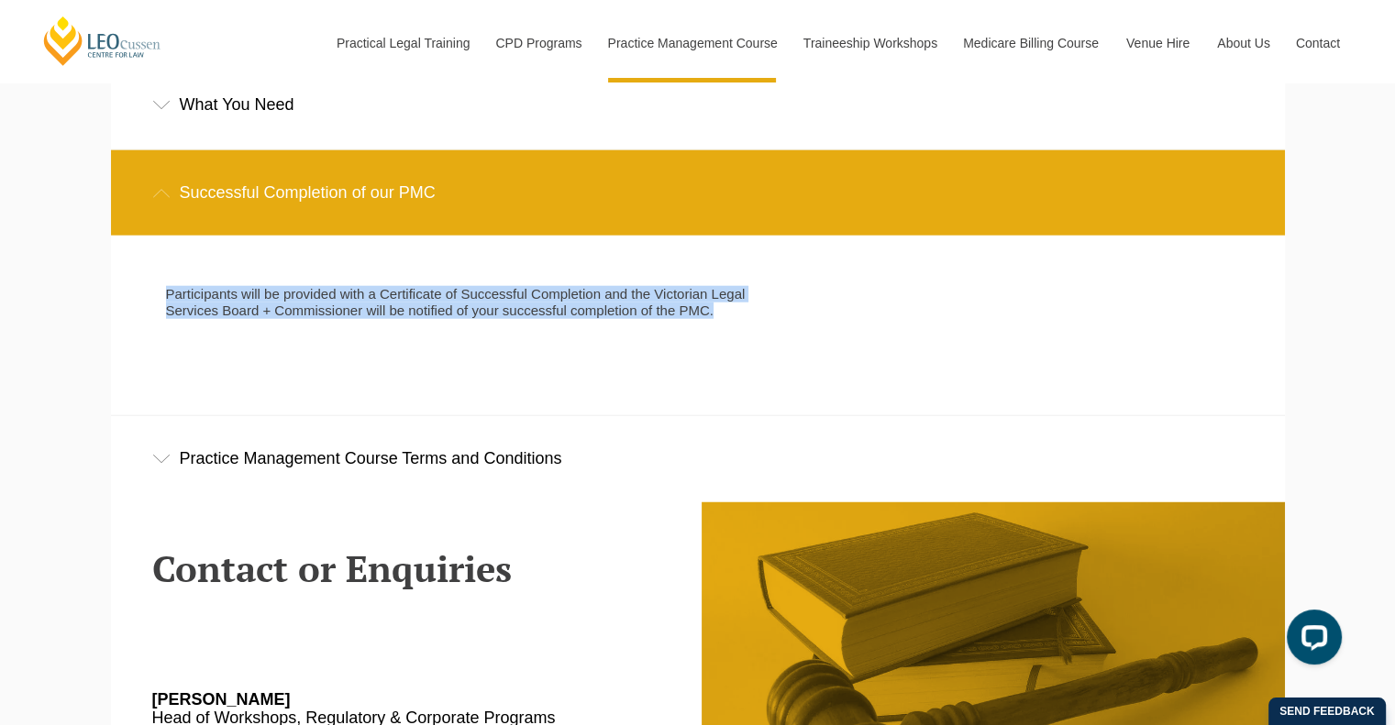
scroll to position [4658, 0]
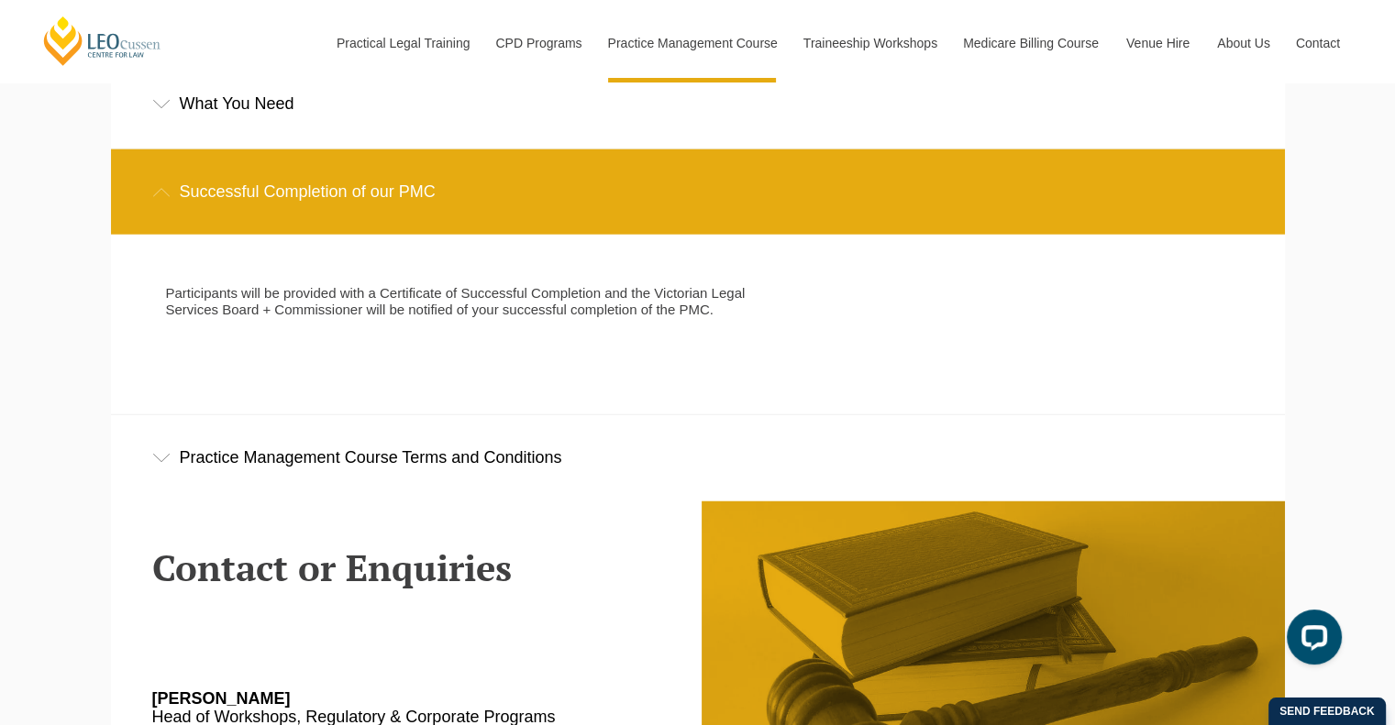
click at [492, 490] on div "Practice Management Course Terms and Conditions" at bounding box center [698, 457] width 1174 height 85
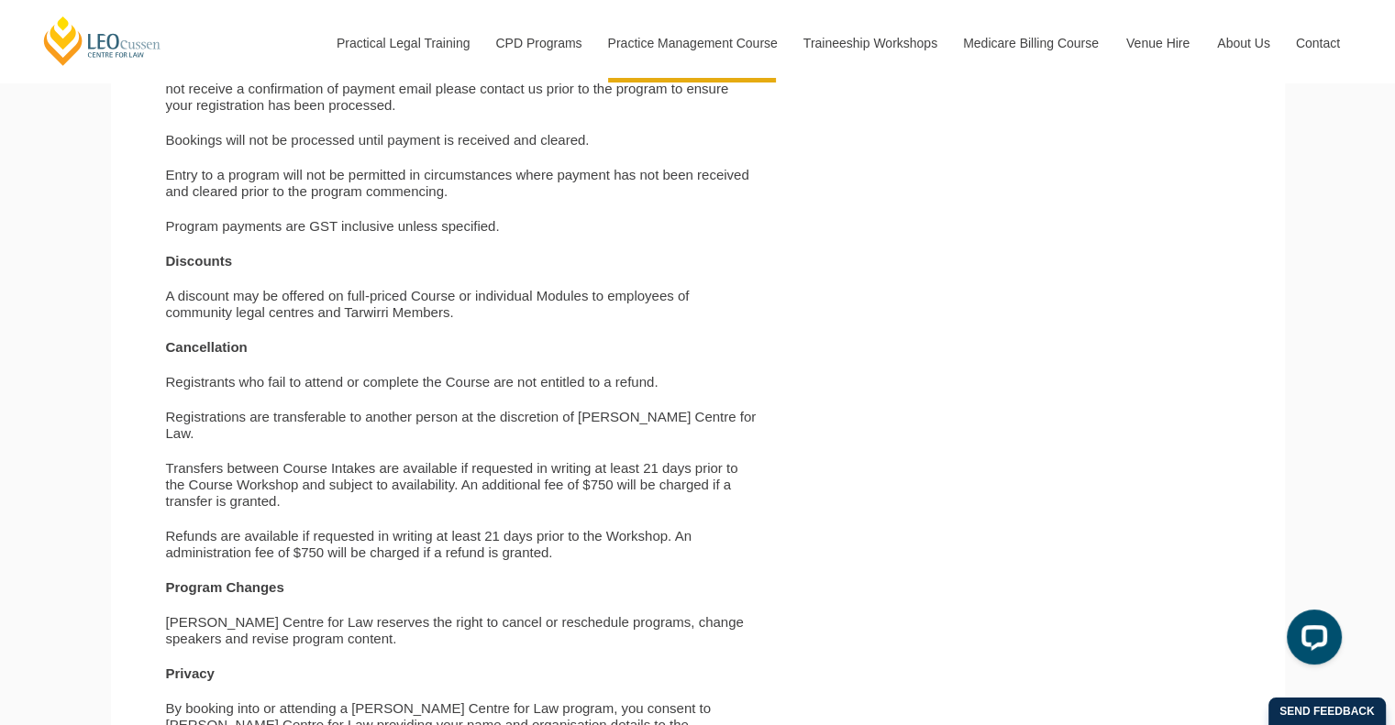
scroll to position [5268, 0]
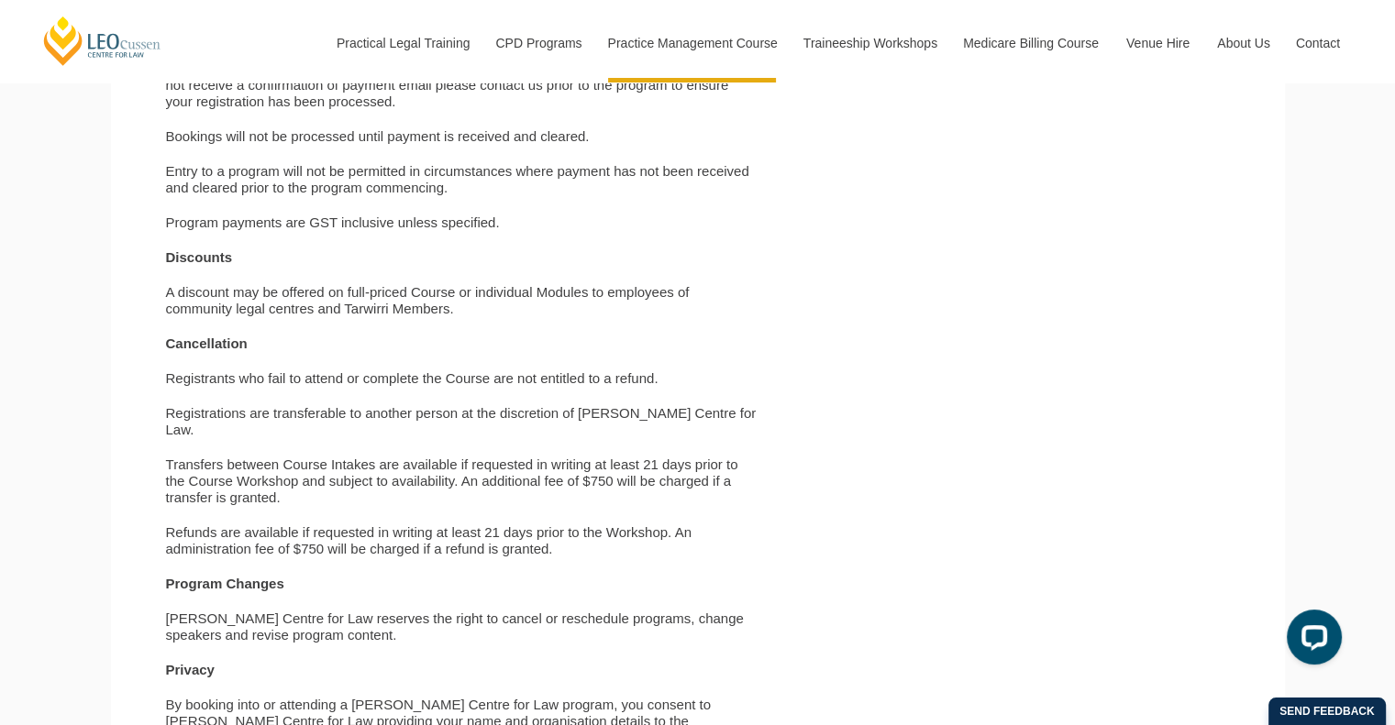
click at [447, 313] on p "A discount may be offered on full-priced Course or individual Modules to employ…" at bounding box center [462, 300] width 593 height 33
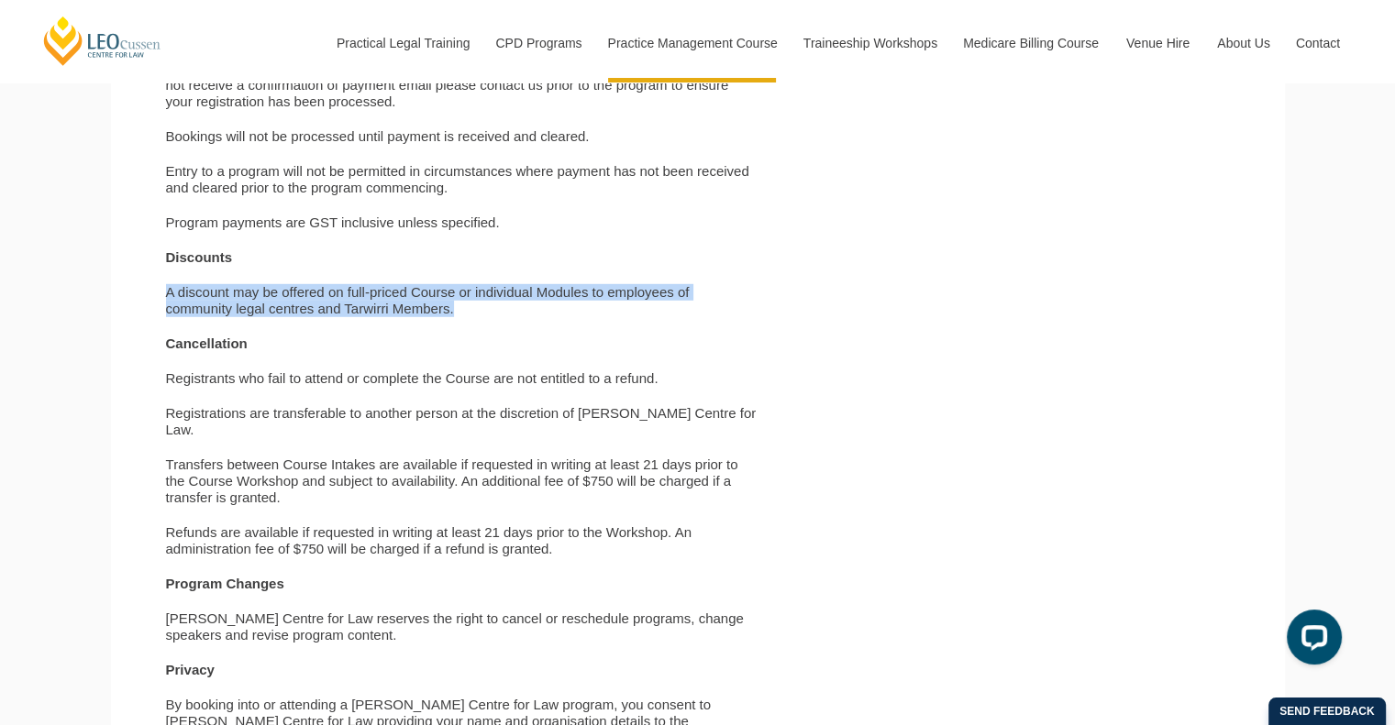
click at [447, 313] on p "A discount may be offered on full-priced Course or individual Modules to employ…" at bounding box center [462, 300] width 593 height 33
click at [455, 317] on p "A discount may be offered on full-priced Course or individual Modules to employ…" at bounding box center [462, 300] width 593 height 33
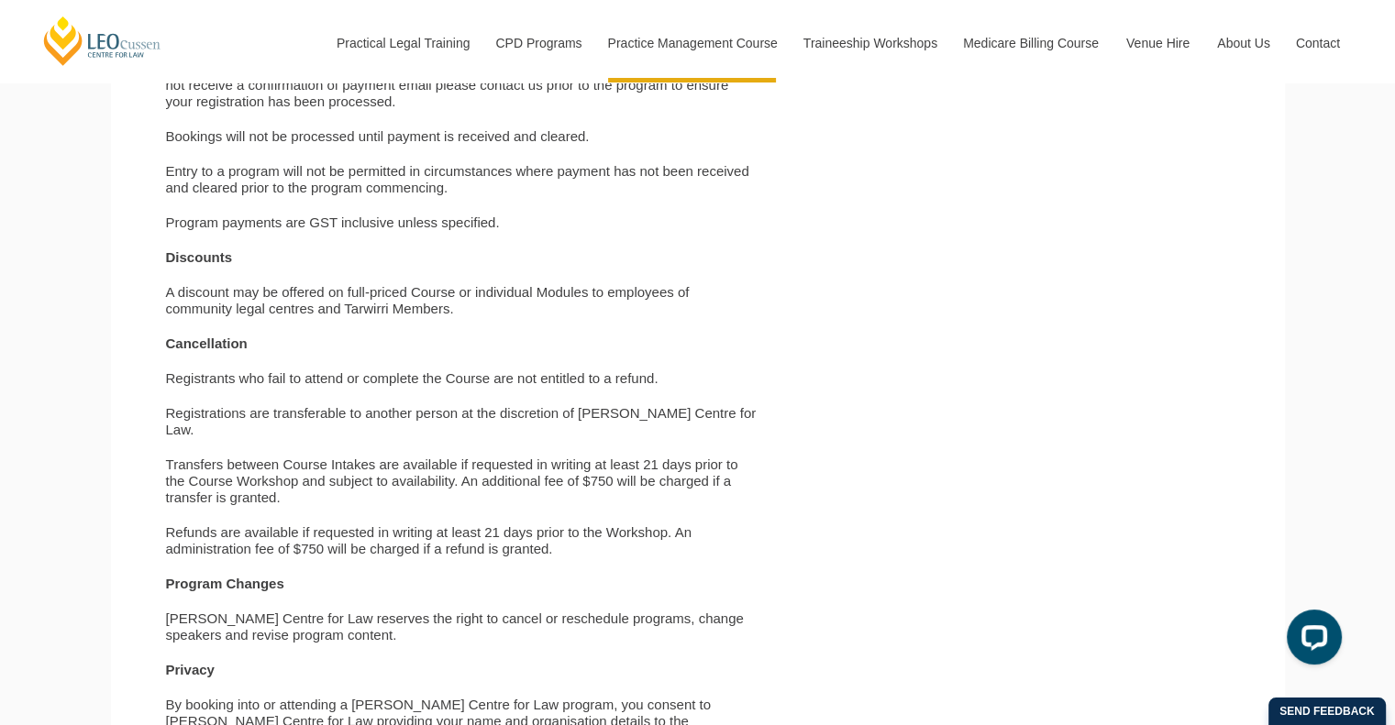
click at [455, 317] on p "A discount may be offered on full-priced Course or individual Modules to employ…" at bounding box center [462, 300] width 593 height 33
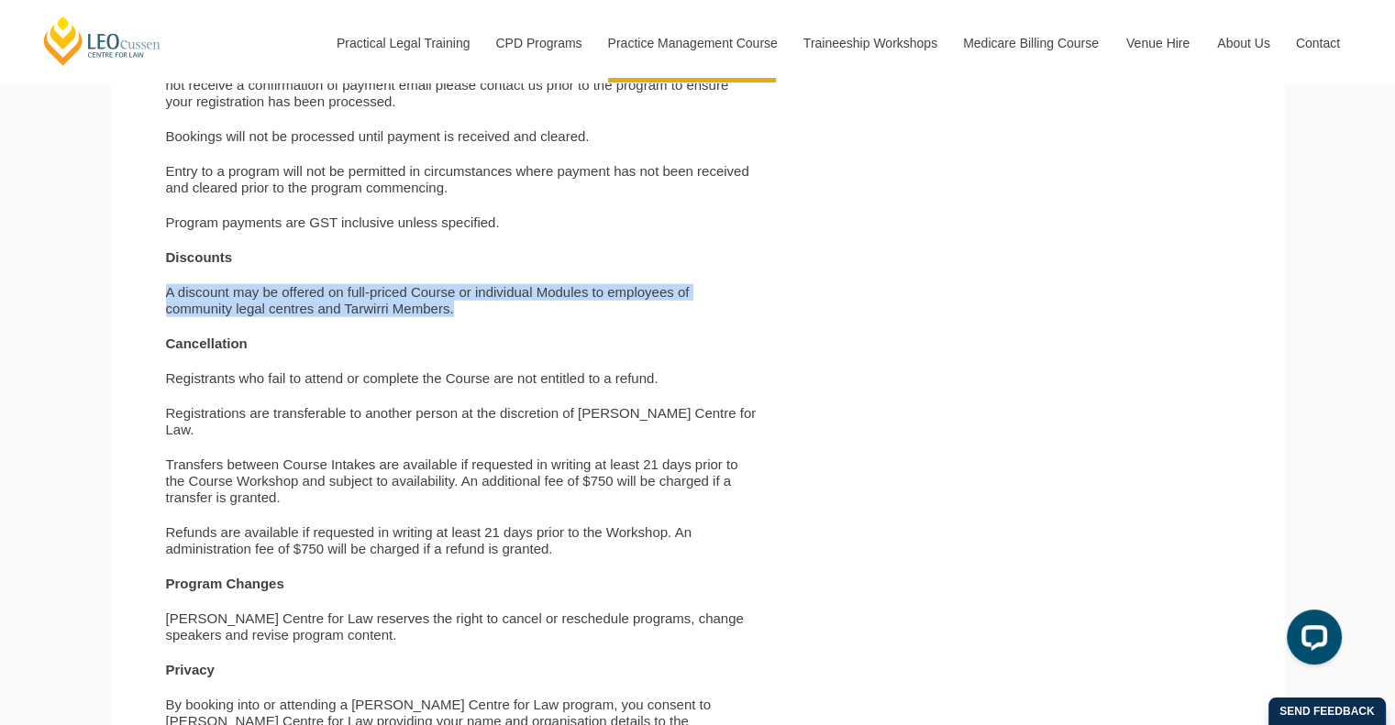
click at [455, 317] on p "A discount may be offered on full-priced Course or individual Modules to employ…" at bounding box center [462, 300] width 593 height 33
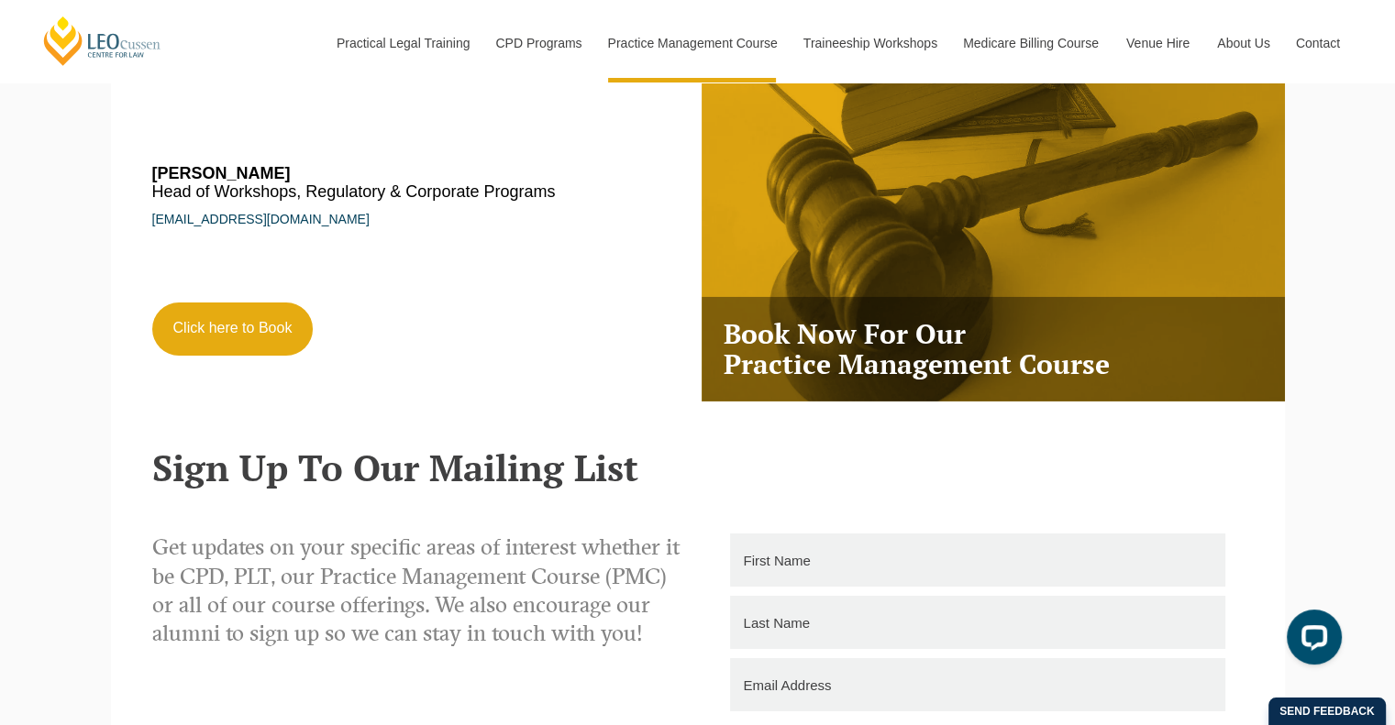
scroll to position [6152, 0]
click at [543, 543] on p "Get updates on your specific areas of interest whether it be CPD, PLT, our Prac…" at bounding box center [418, 590] width 532 height 115
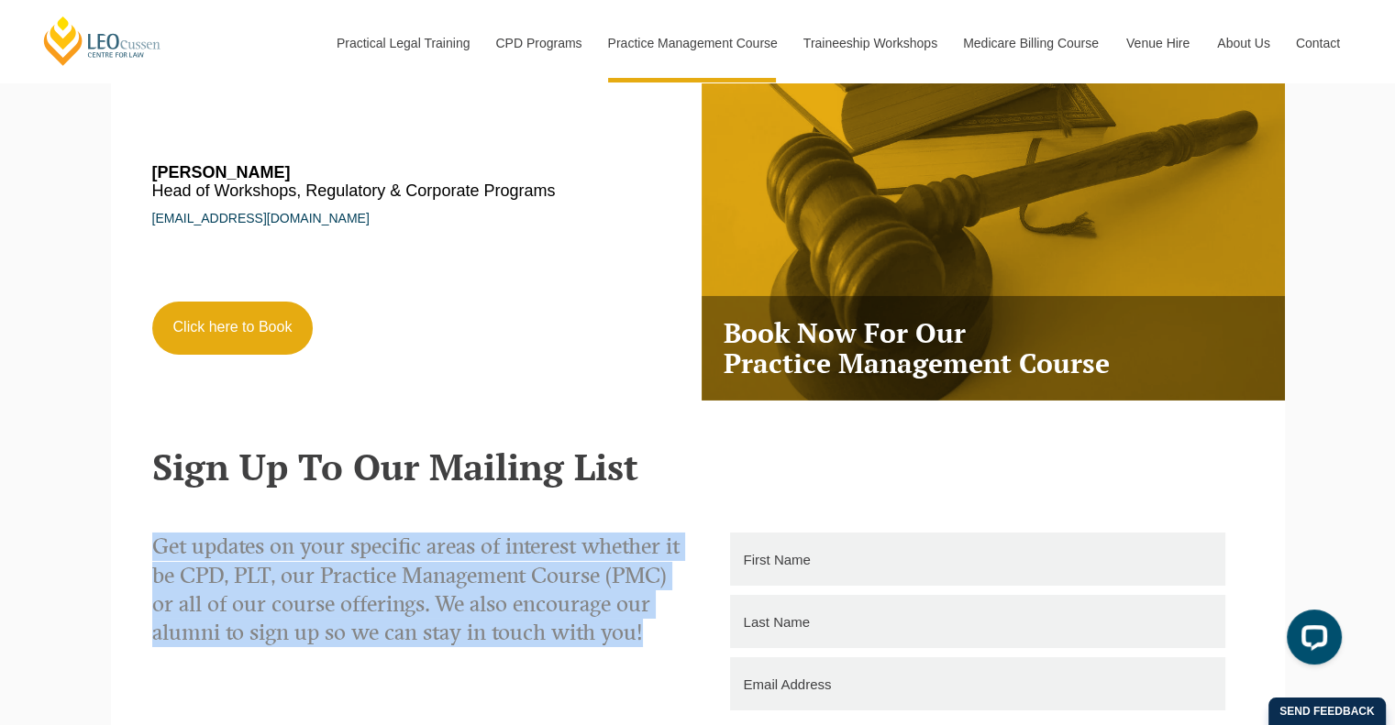
click at [543, 543] on p "Get updates on your specific areas of interest whether it be CPD, PLT, our Prac…" at bounding box center [418, 590] width 532 height 115
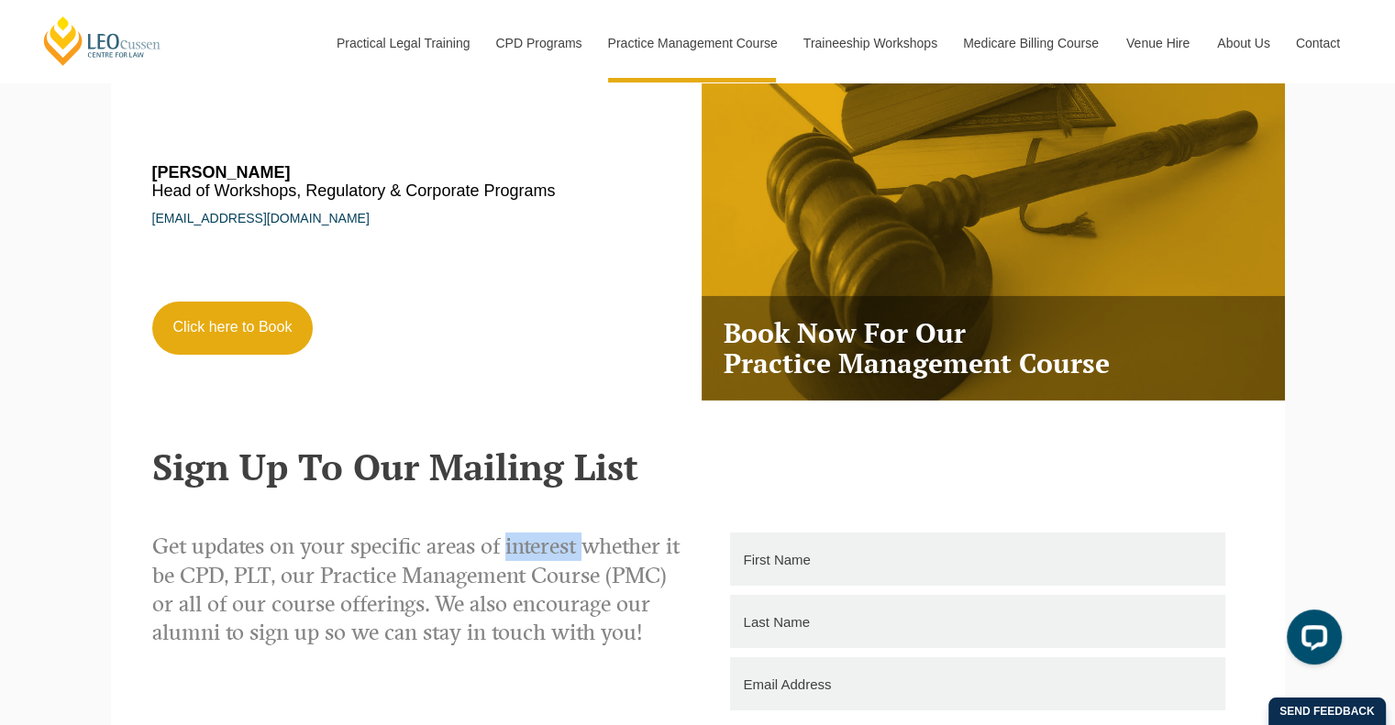
click at [543, 543] on p "Get updates on your specific areas of interest whether it be CPD, PLT, our Prac…" at bounding box center [418, 590] width 532 height 115
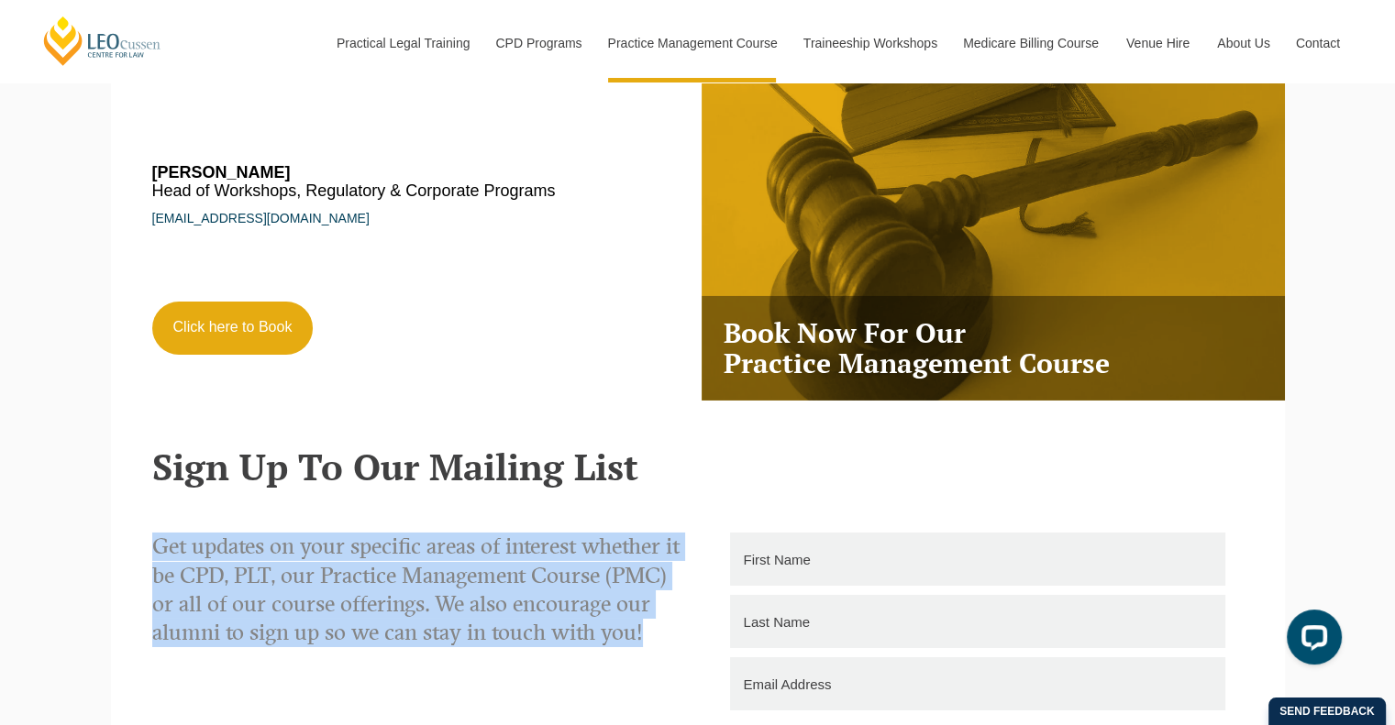
click at [543, 543] on p "Get updates on your specific areas of interest whether it be CPD, PLT, our Prac…" at bounding box center [418, 590] width 532 height 115
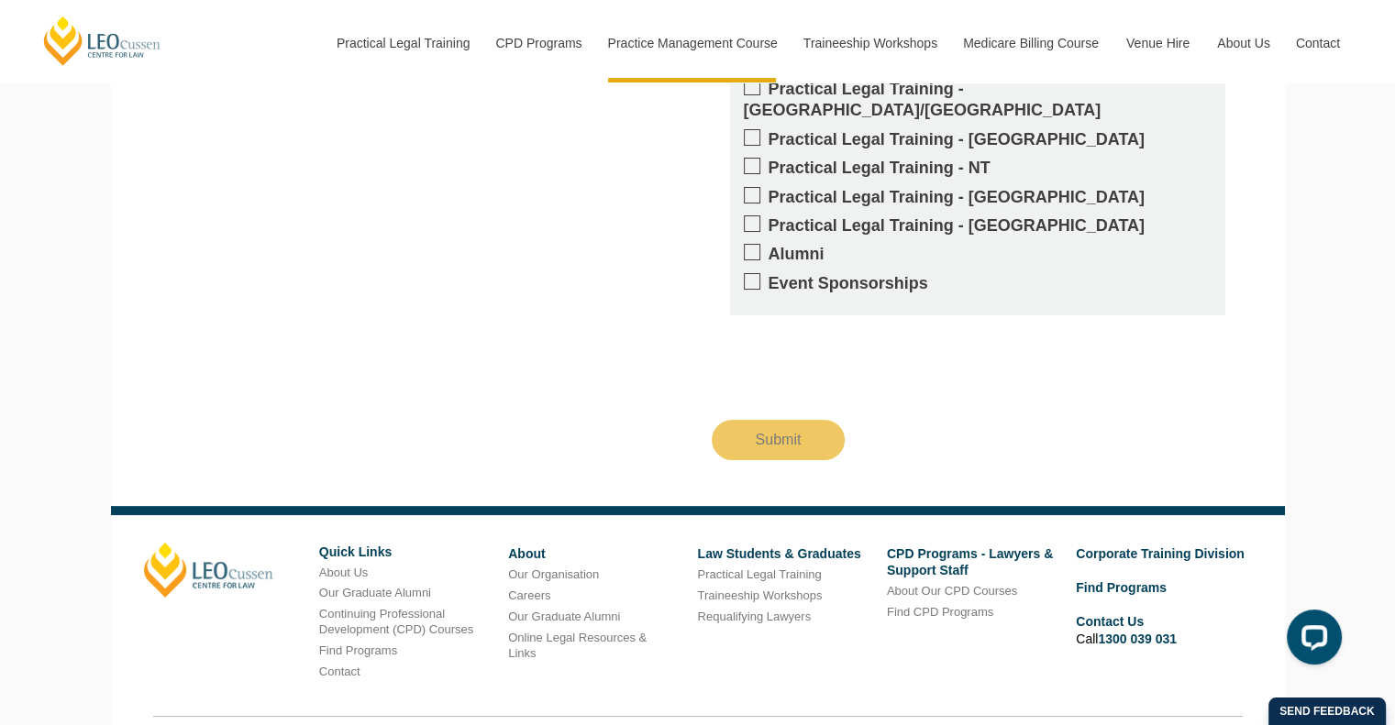
scroll to position [7091, 0]
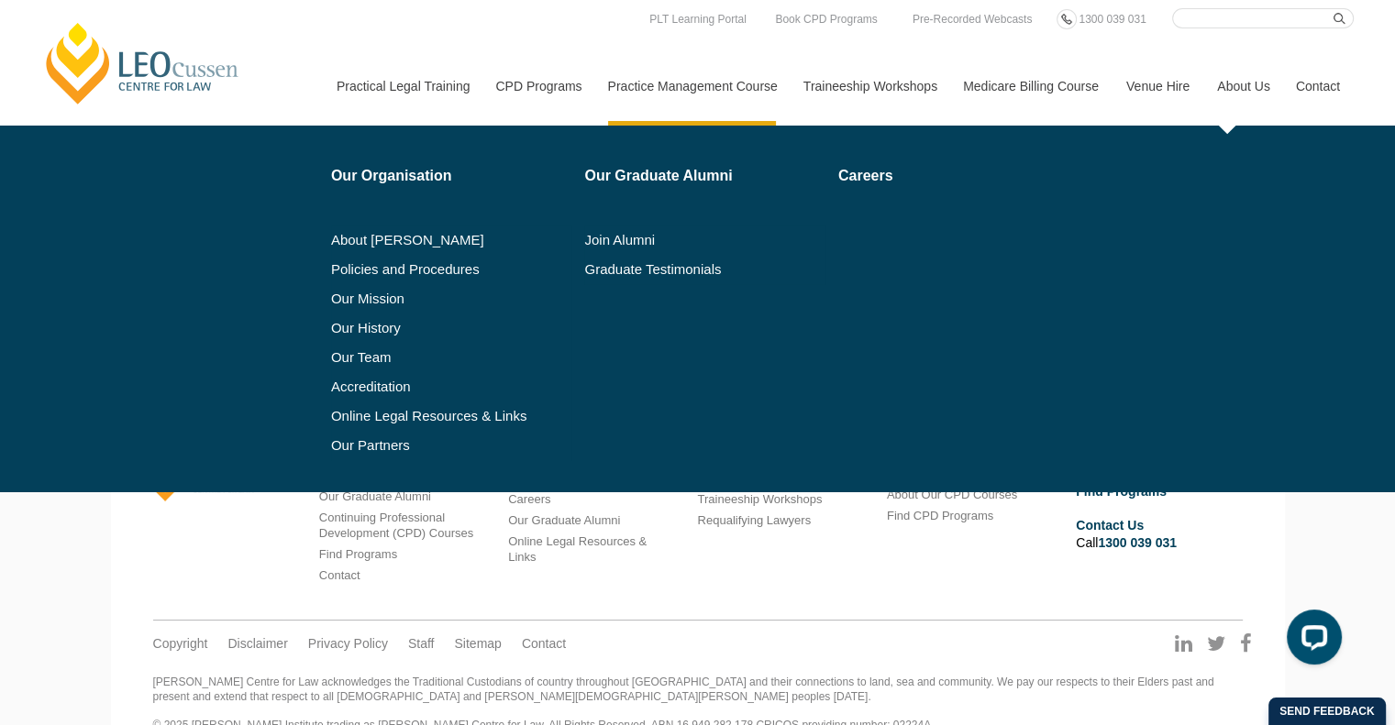
click at [1241, 100] on link "About Us" at bounding box center [1242, 86] width 79 height 79
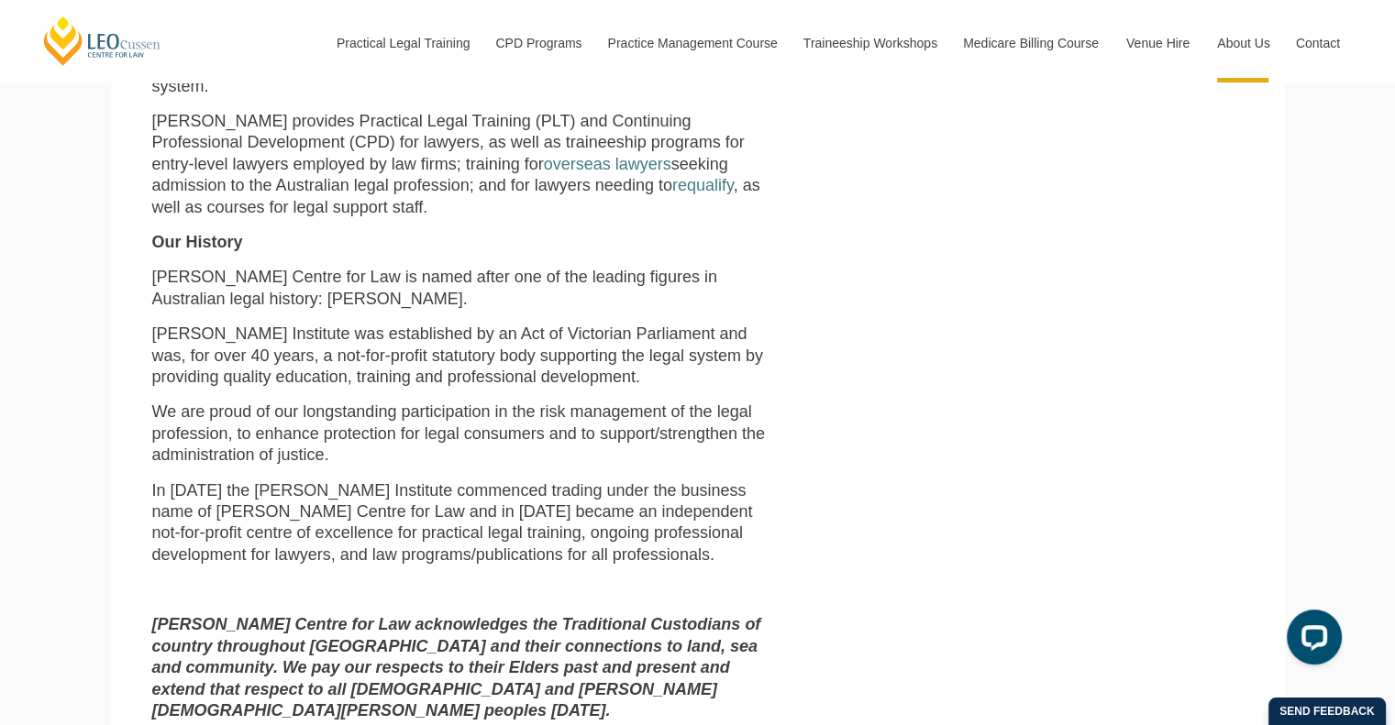
scroll to position [745, 0]
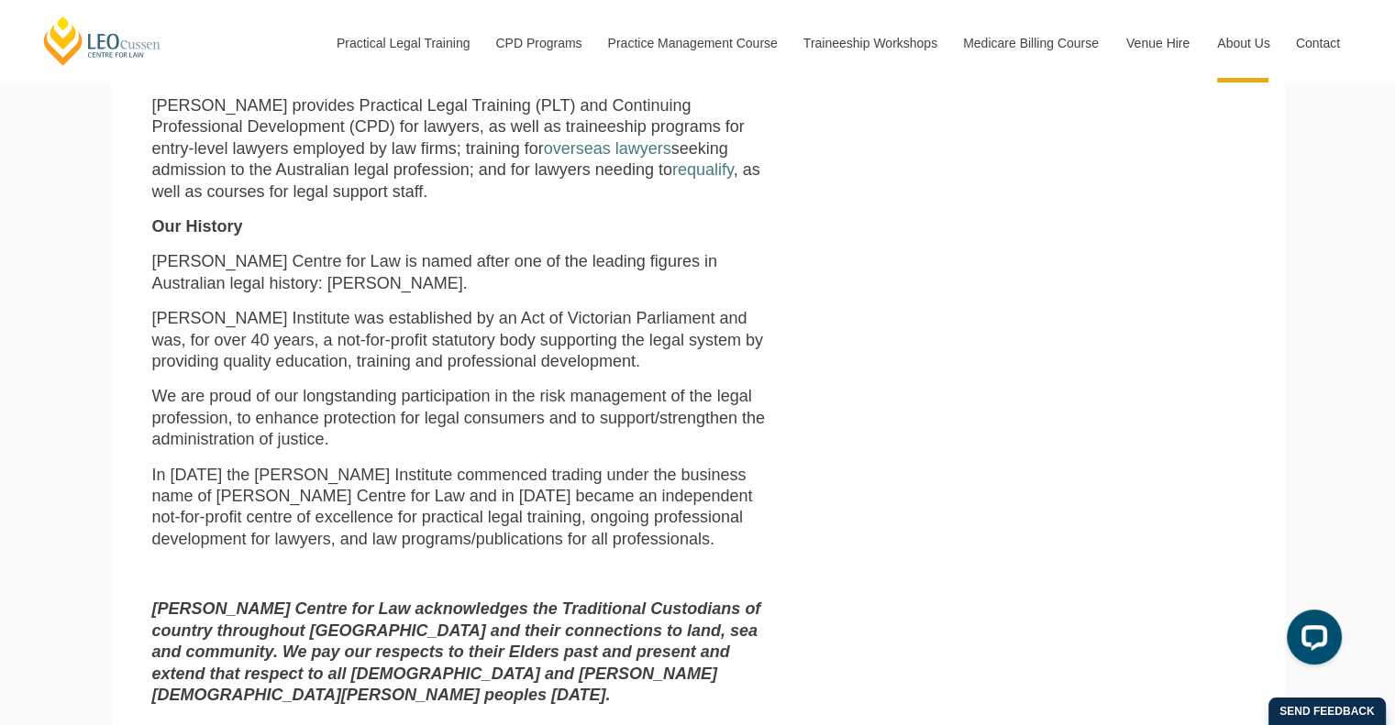
click at [422, 285] on div "Since its establishment in 1972, Leo Cussen Centre for Law has been and continu…" at bounding box center [464, 336] width 653 height 838
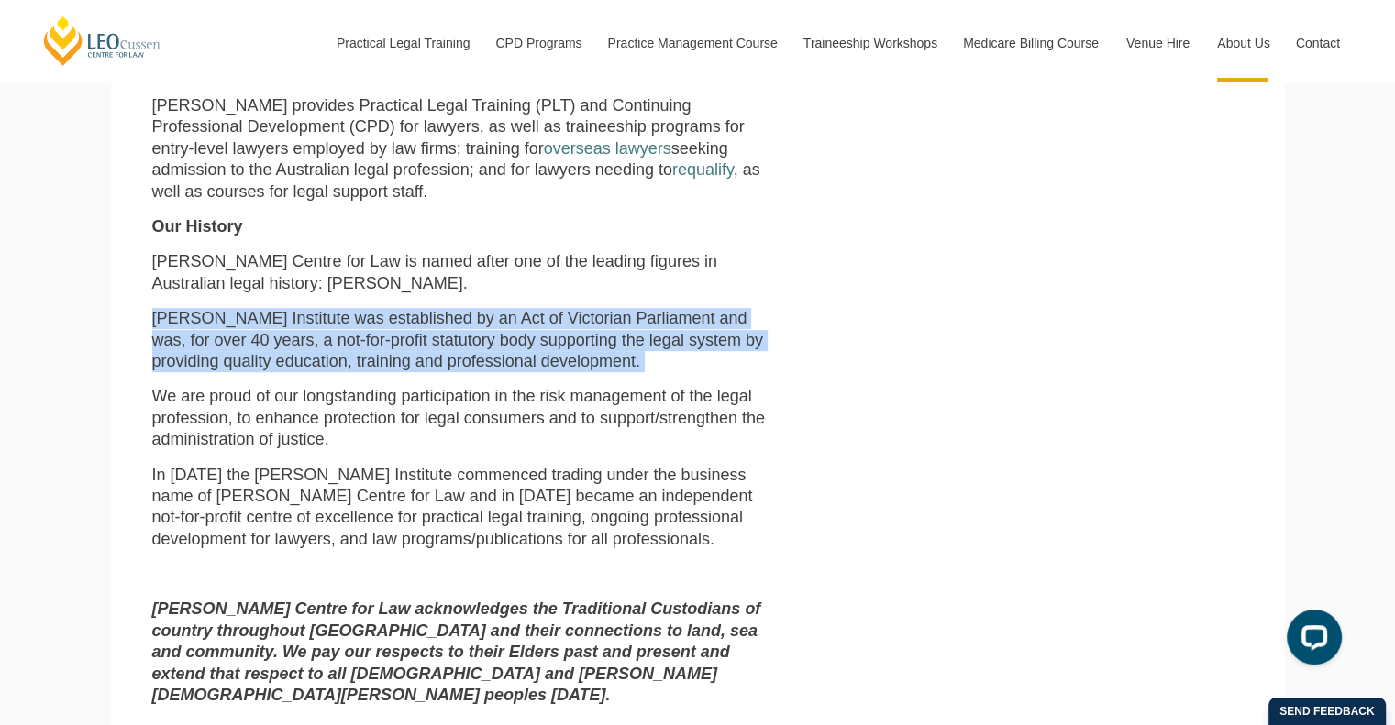
click at [422, 285] on div "Since its establishment in 1972, Leo Cussen Centre for Law has been and continu…" at bounding box center [464, 336] width 653 height 838
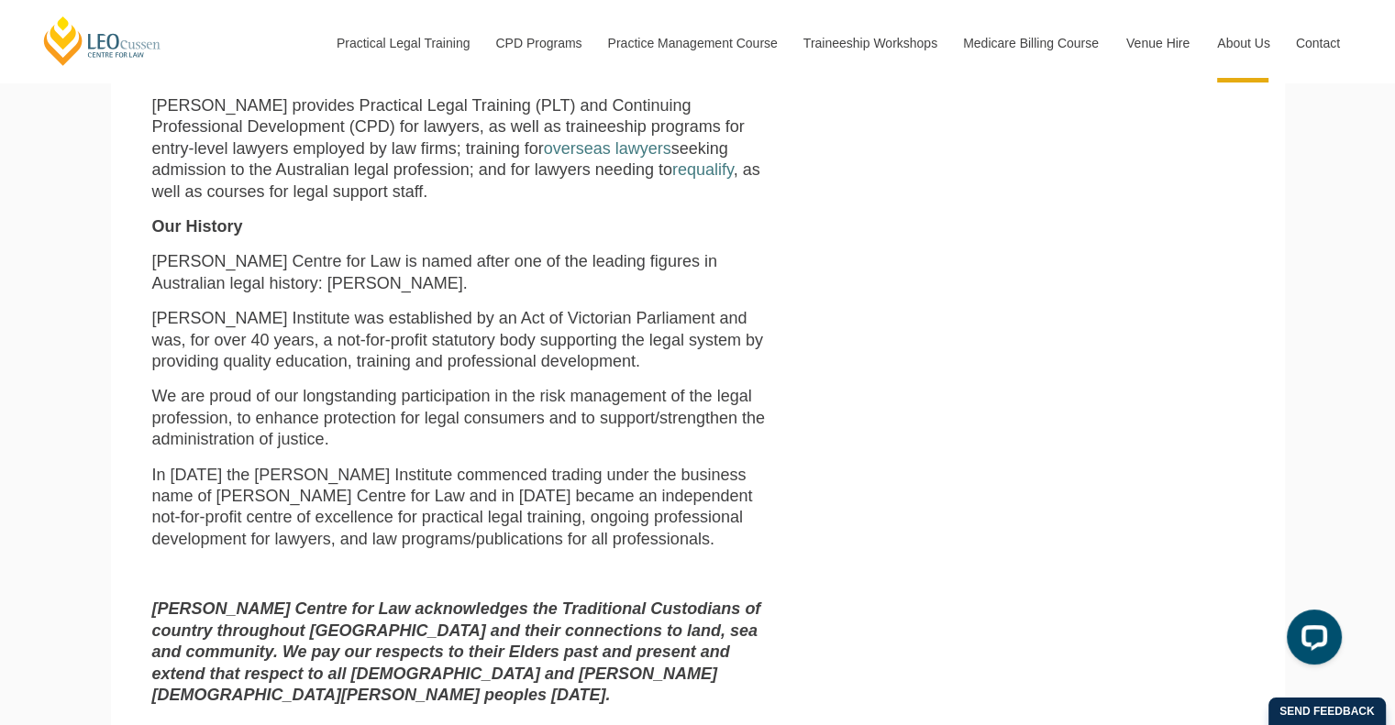
click at [415, 401] on p "We are proud of our longstanding participation in the risk management of the le…" at bounding box center [464, 418] width 625 height 64
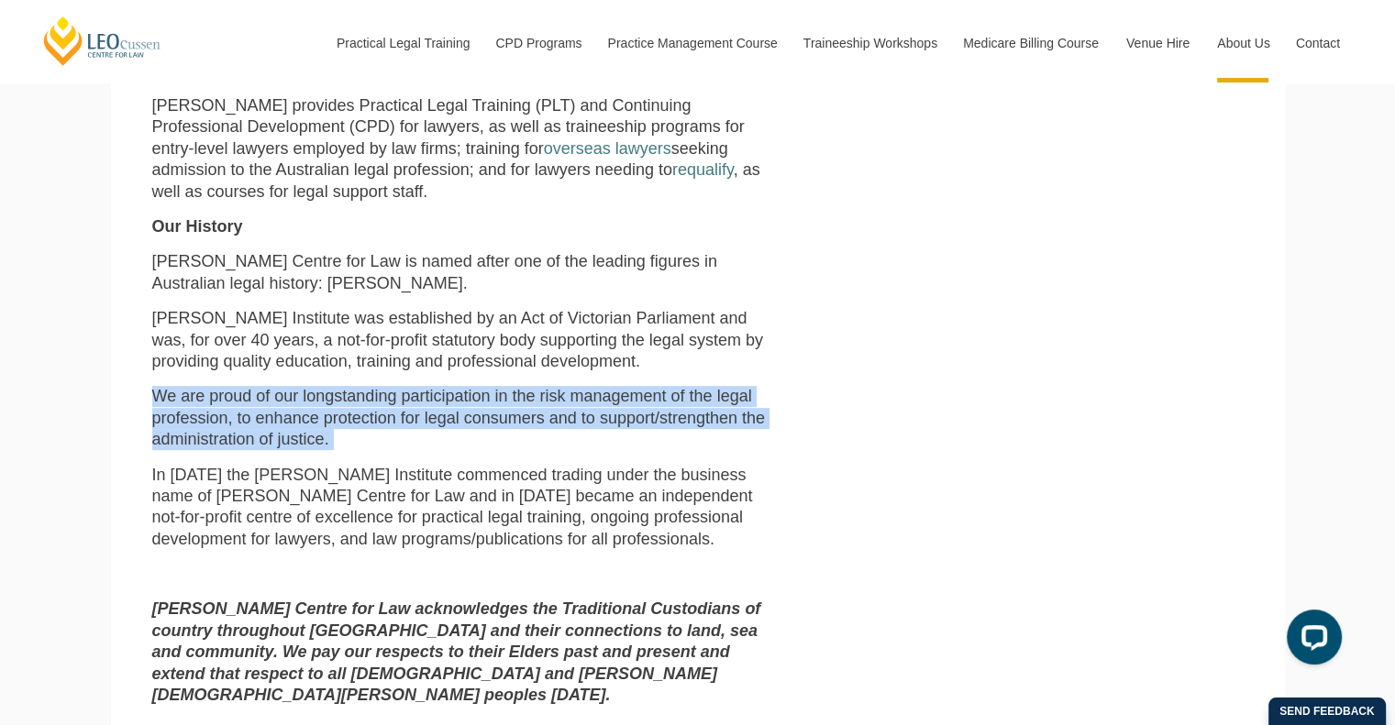
click at [415, 401] on p "We are proud of our longstanding participation in the risk management of the le…" at bounding box center [464, 418] width 625 height 64
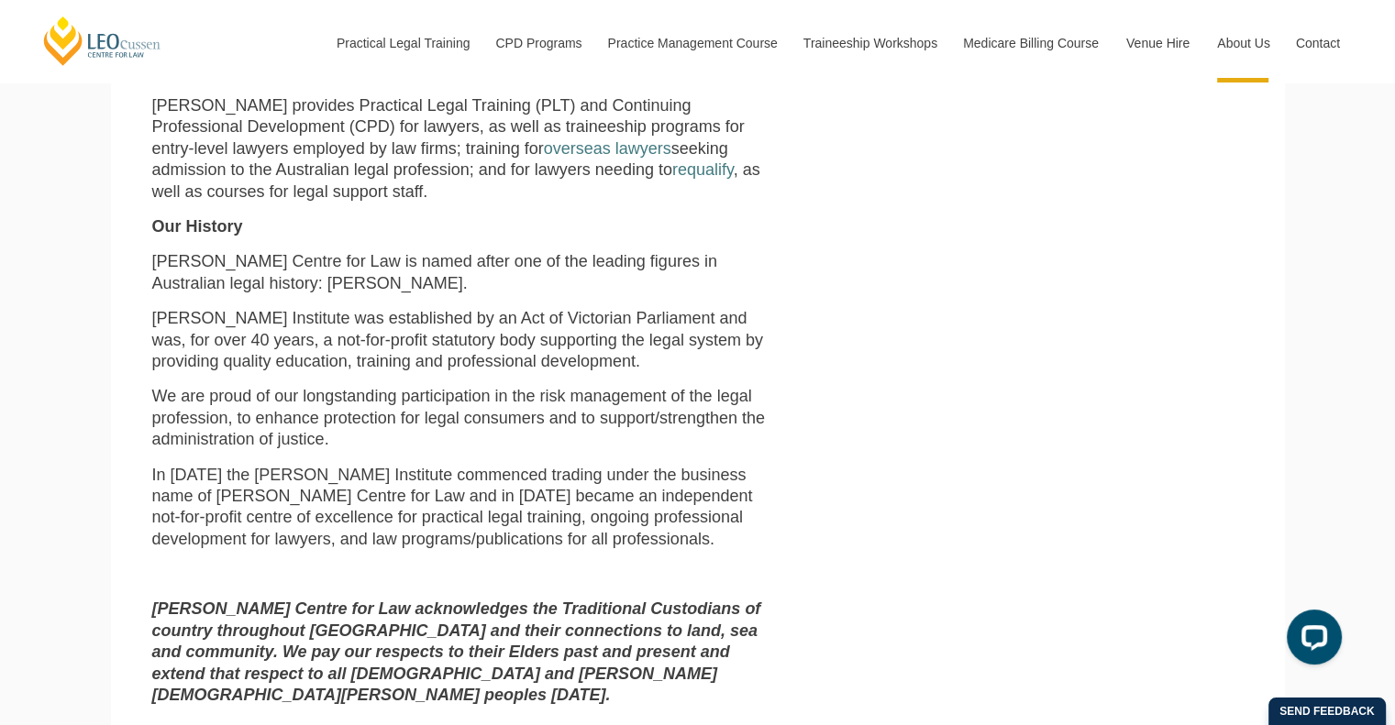
click at [403, 472] on p "In [DATE] the [PERSON_NAME] Institute commenced trading under the business name…" at bounding box center [464, 508] width 625 height 86
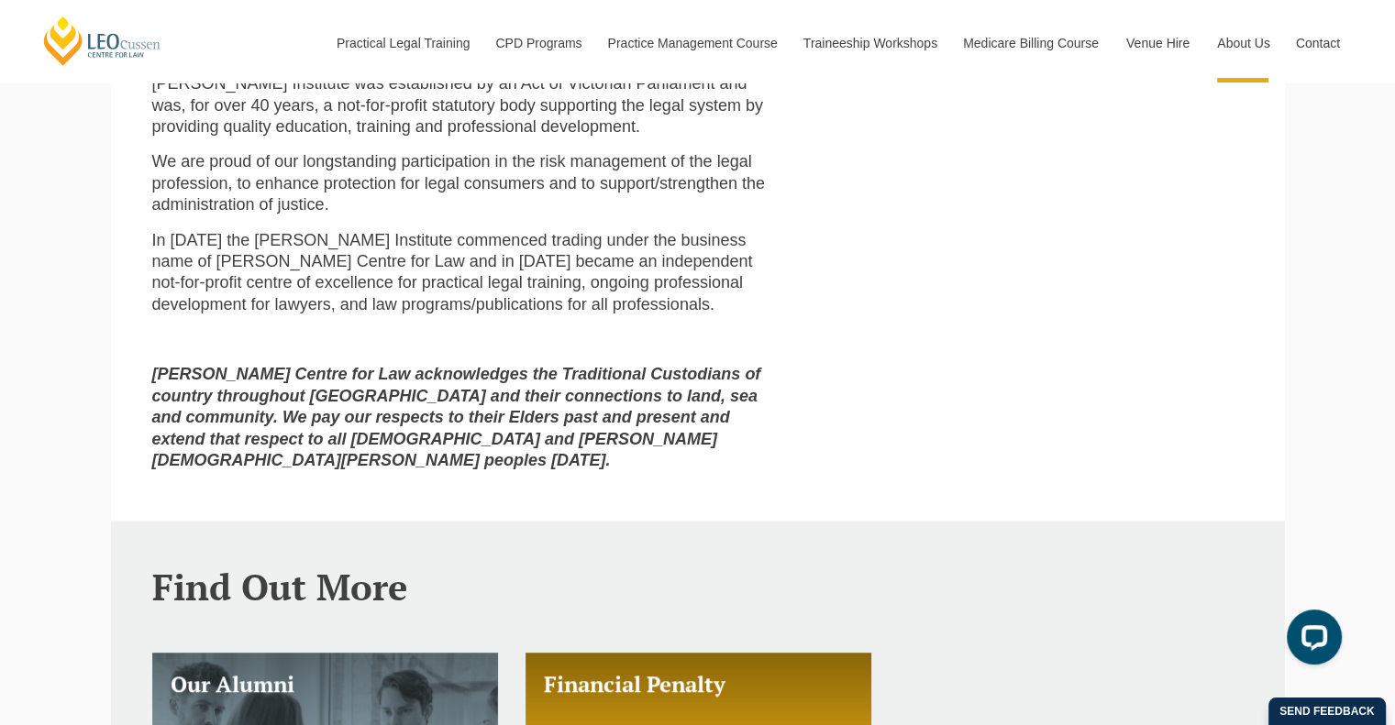
scroll to position [981, 0]
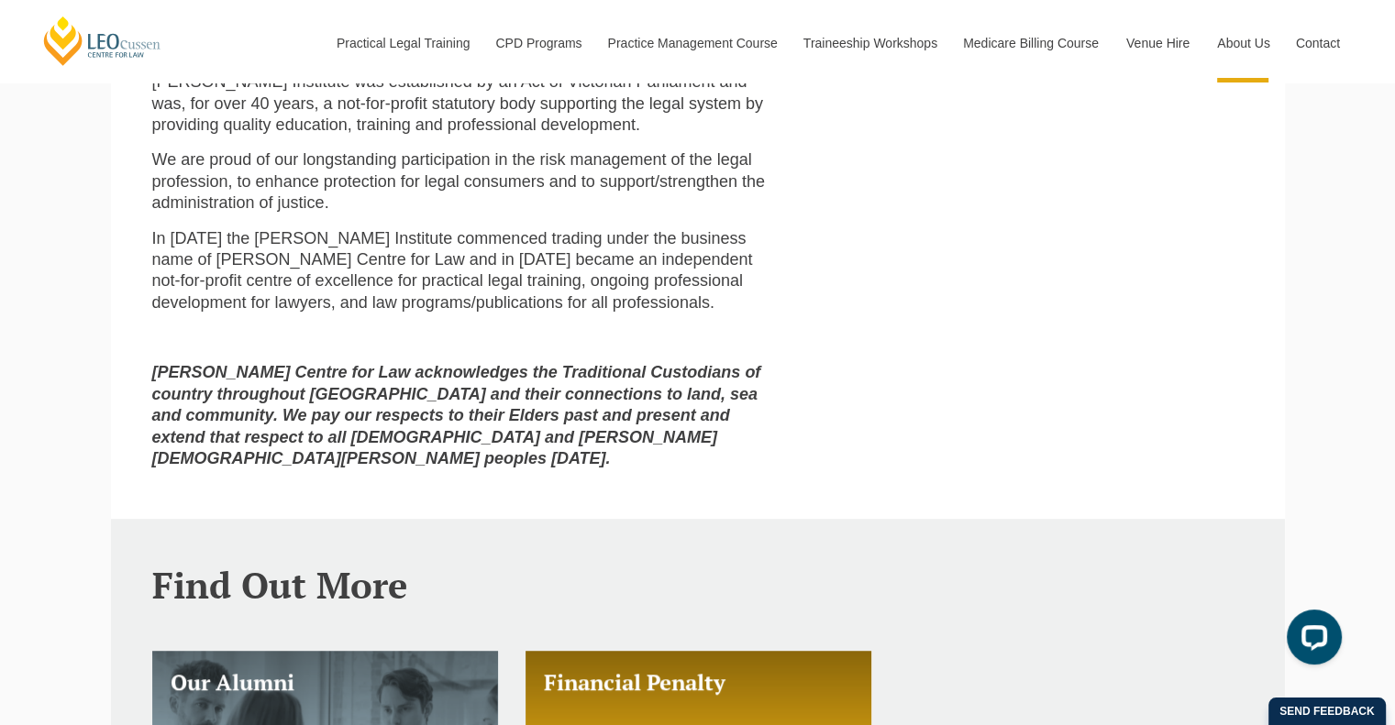
click at [382, 384] on strong "[PERSON_NAME] Centre for Law acknowledges the Traditional Custodians of country…" at bounding box center [456, 415] width 609 height 105
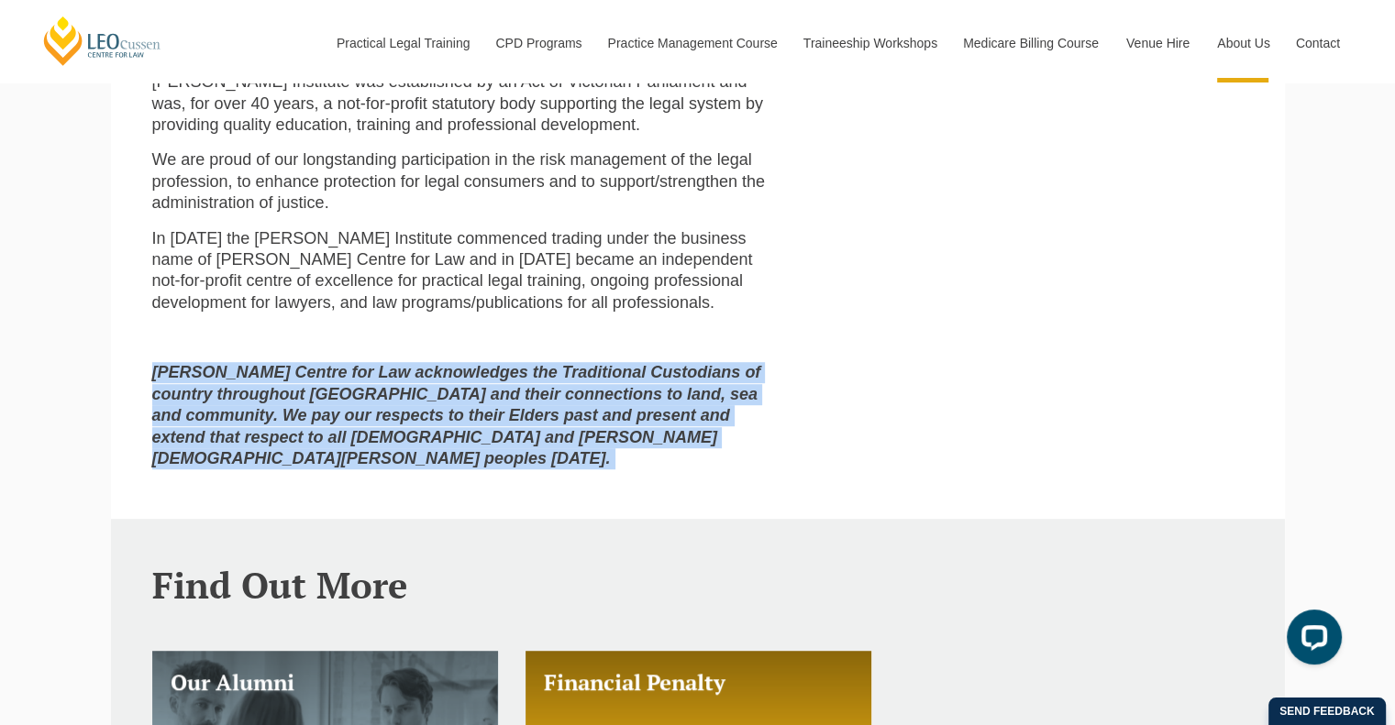
click at [382, 384] on strong "[PERSON_NAME] Centre for Law acknowledges the Traditional Custodians of country…" at bounding box center [456, 415] width 609 height 105
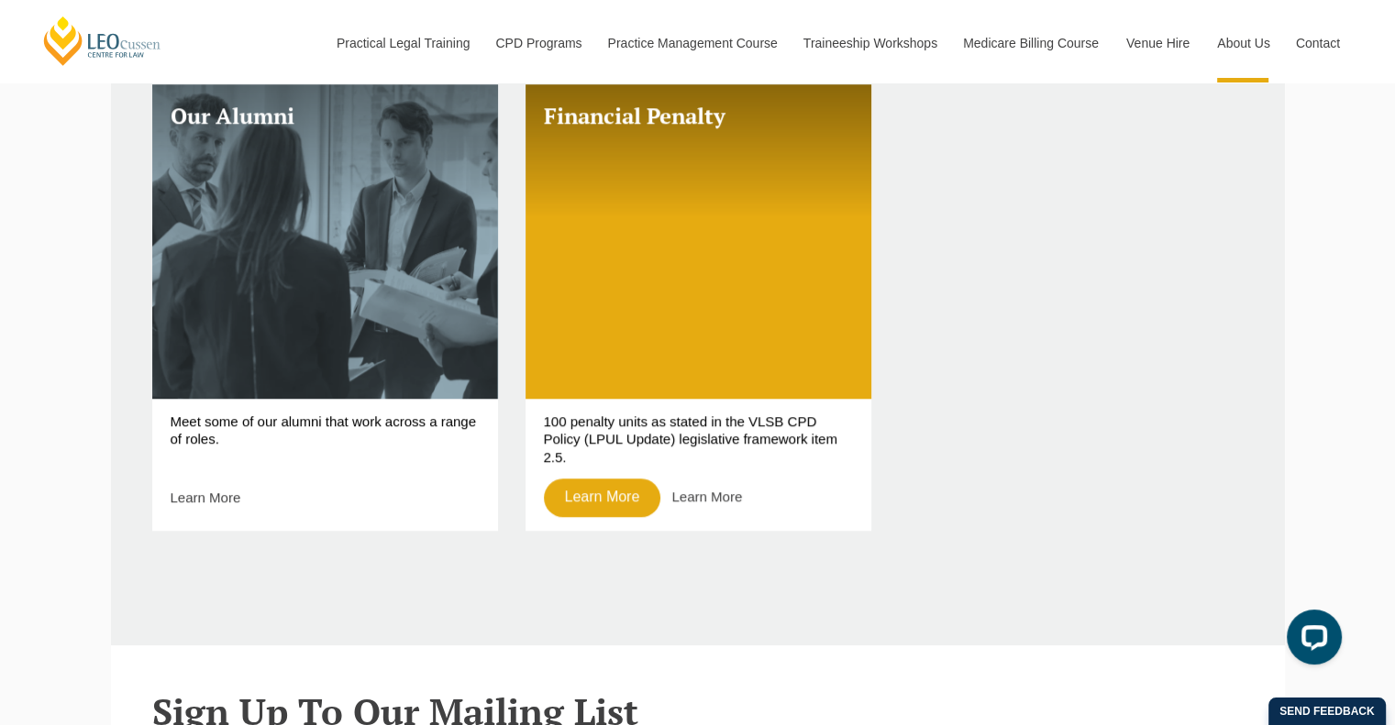
scroll to position [1547, 0]
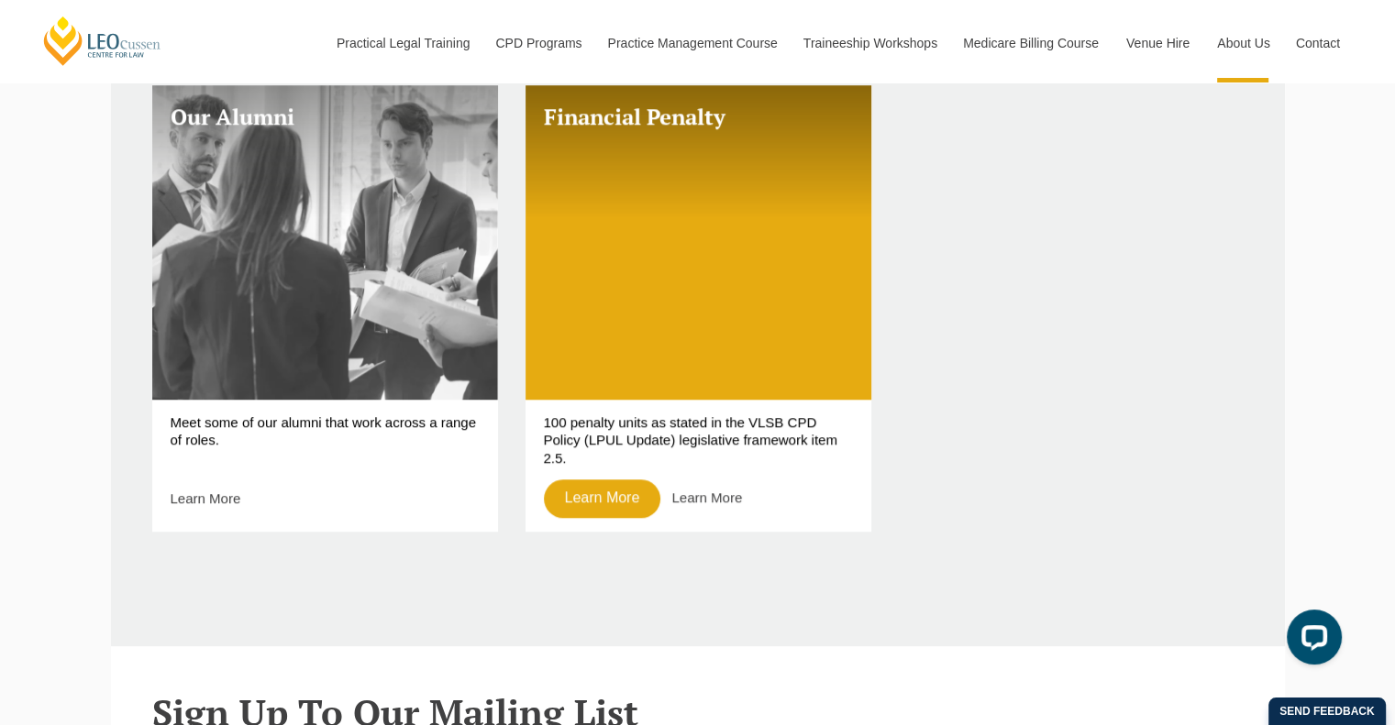
click at [368, 318] on link "Our Alumni" at bounding box center [325, 242] width 346 height 315
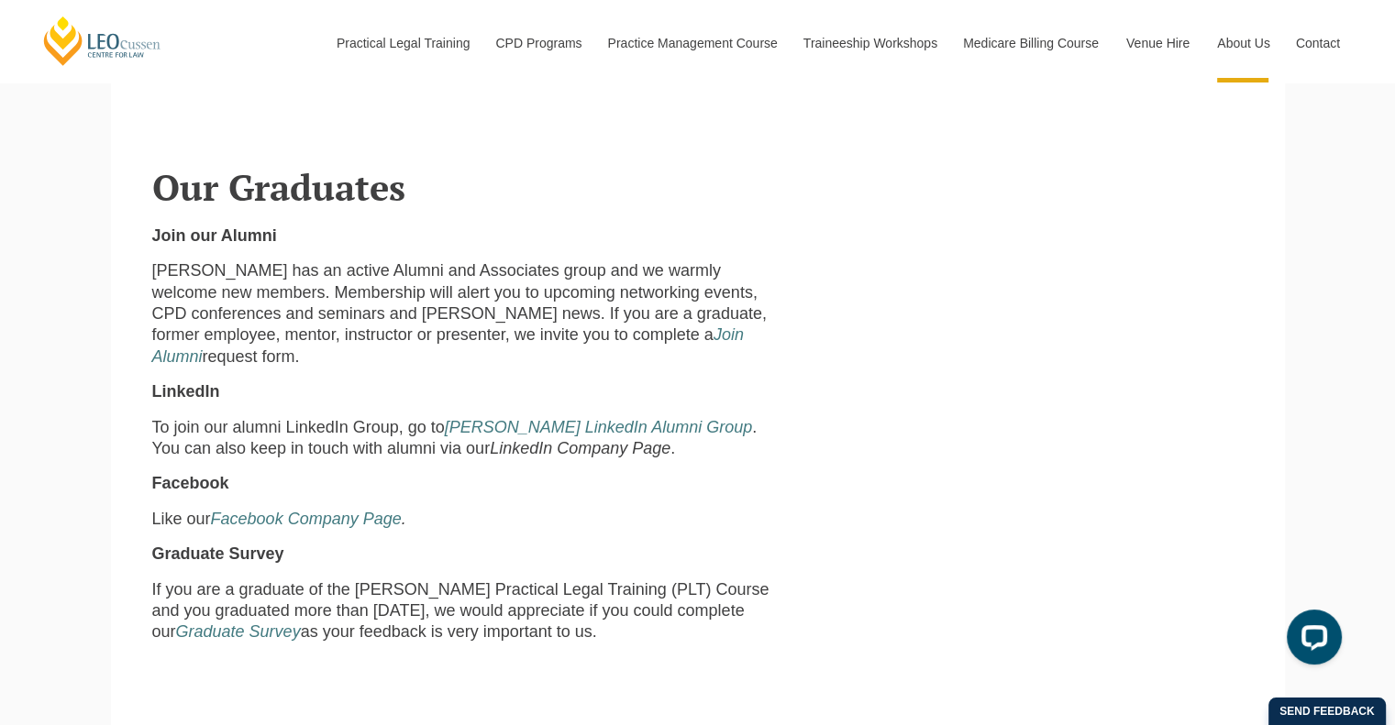
scroll to position [2702, 0]
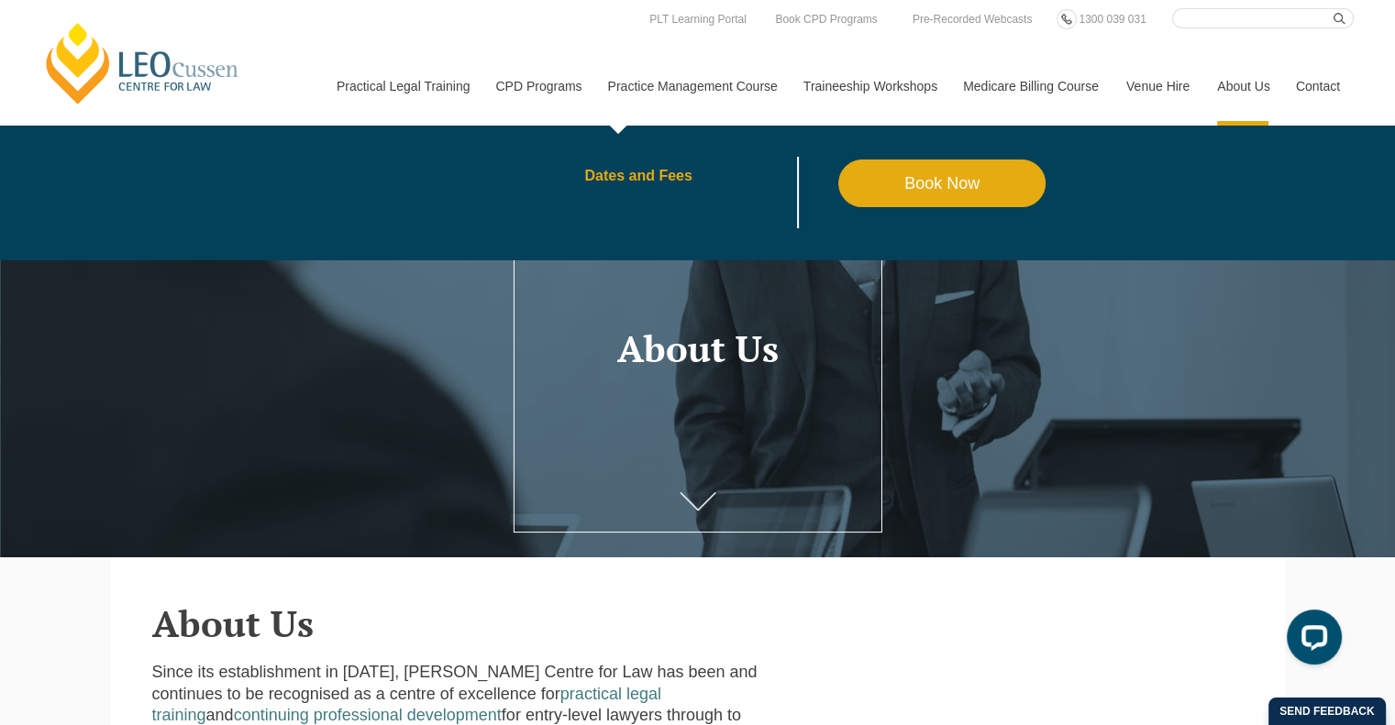
click at [649, 177] on link "Dates and Fees" at bounding box center [711, 176] width 254 height 15
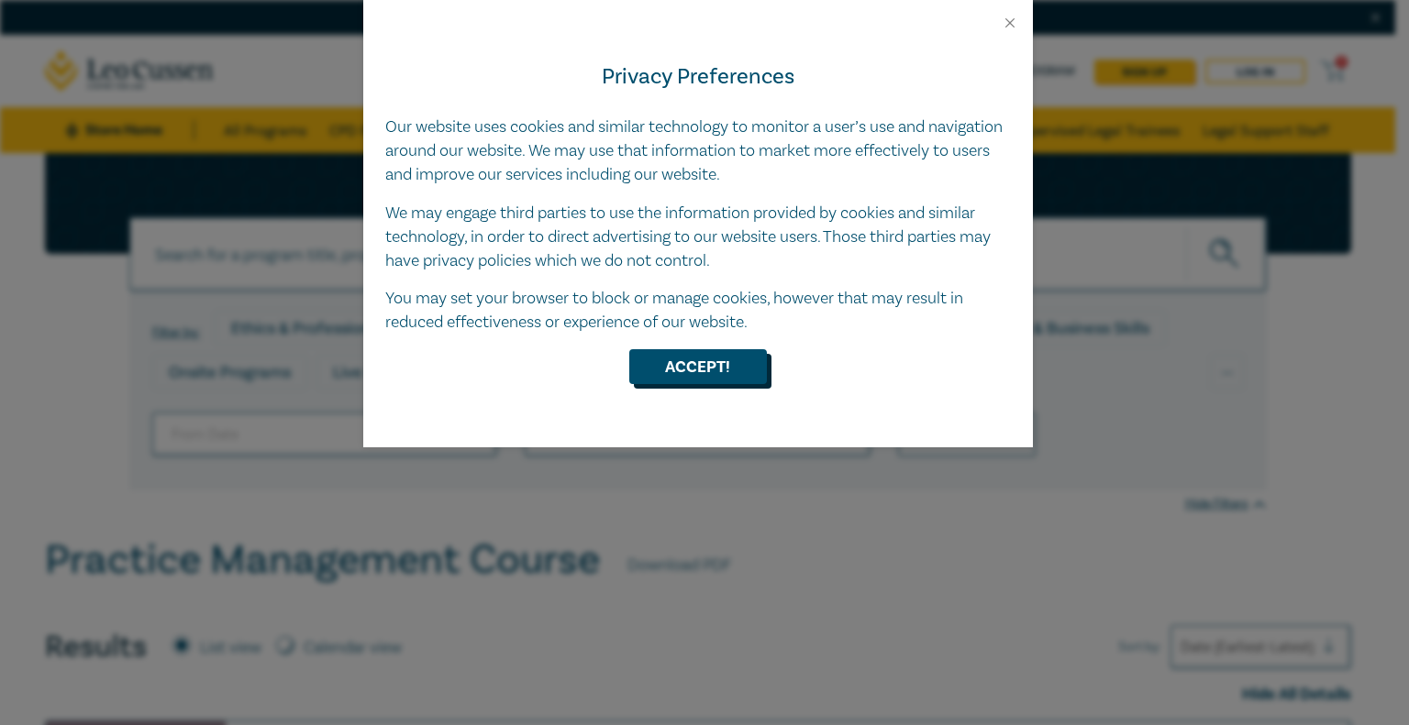
click at [736, 367] on button "Accept!" at bounding box center [698, 366] width 138 height 35
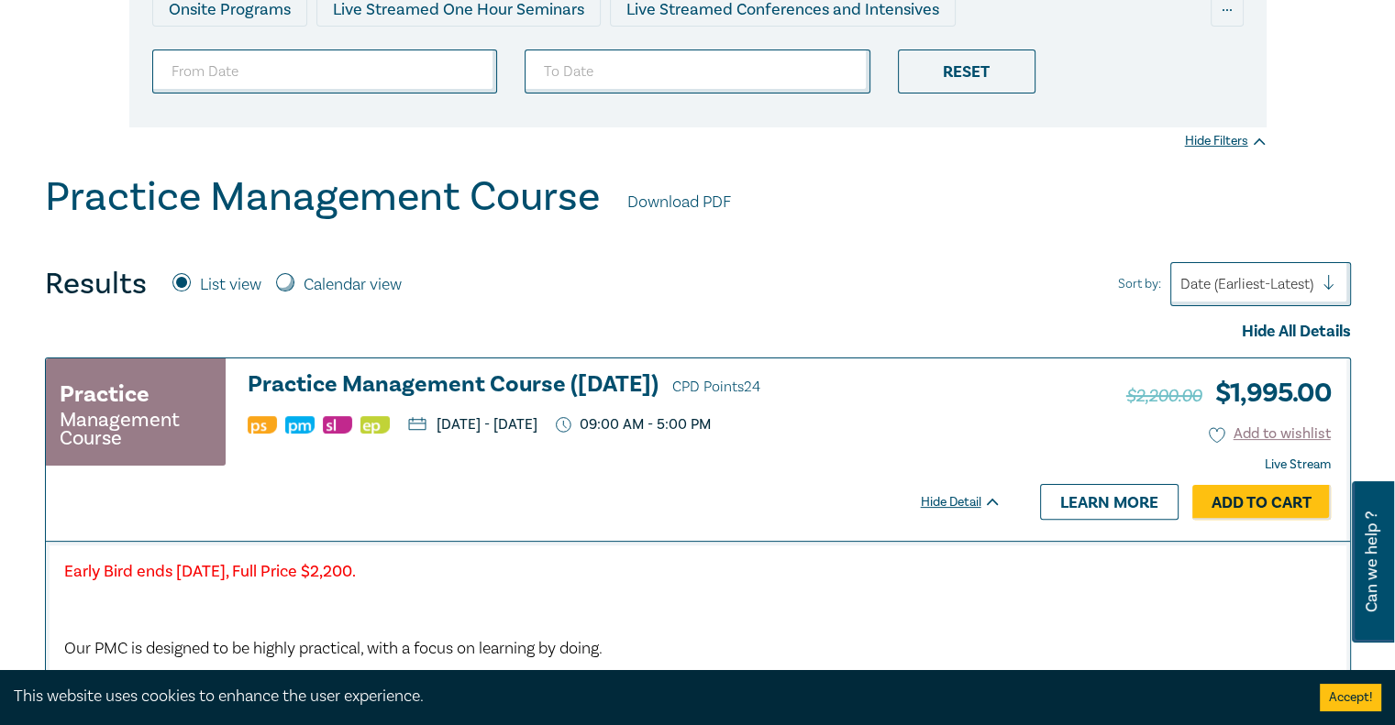
scroll to position [365, 0]
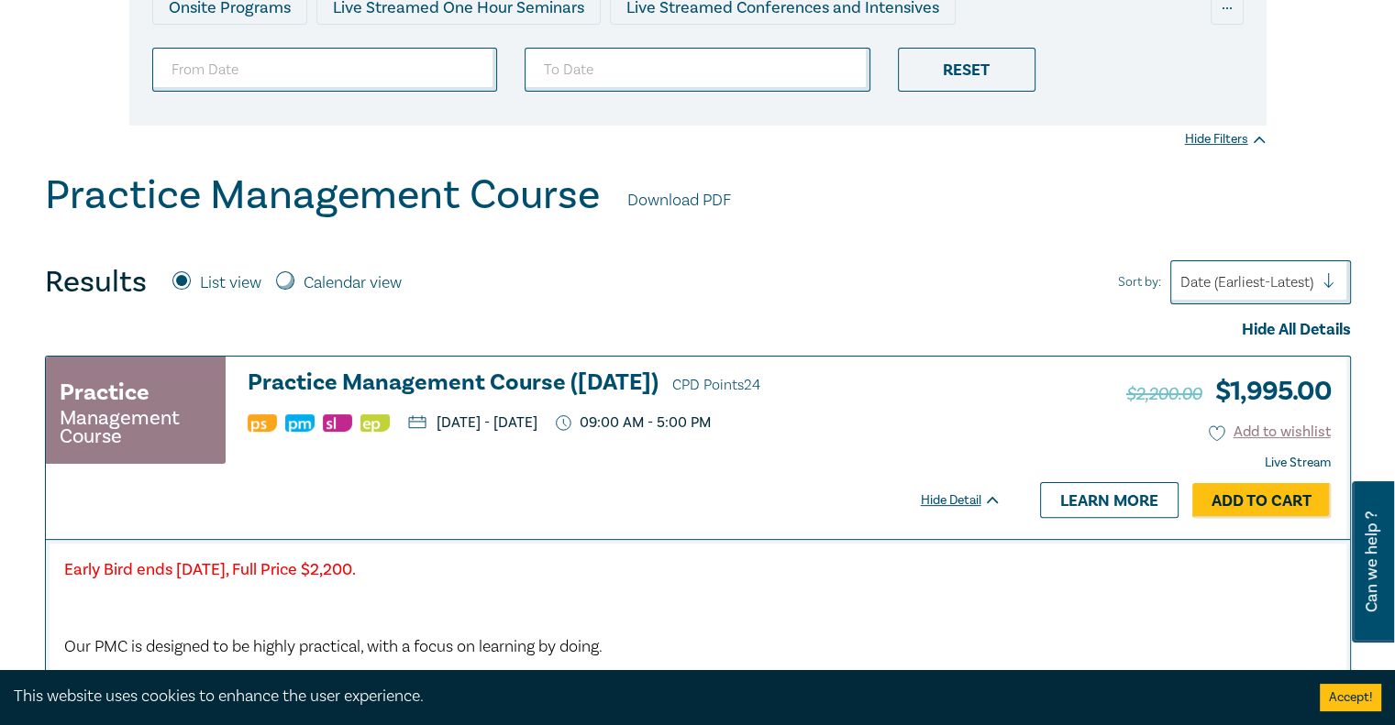
drag, startPoint x: 427, startPoint y: 430, endPoint x: 730, endPoint y: 420, distance: 302.8
click at [730, 420] on ul "Wednesday, 8 October 2025 - Friday, 10 October 2025 09:00 AM - 5:00 PM" at bounding box center [625, 423] width 754 height 18
click at [356, 571] on strong "Early Bird ends Friday 12 September 2025, Full Price $2,200." at bounding box center [210, 569] width 292 height 21
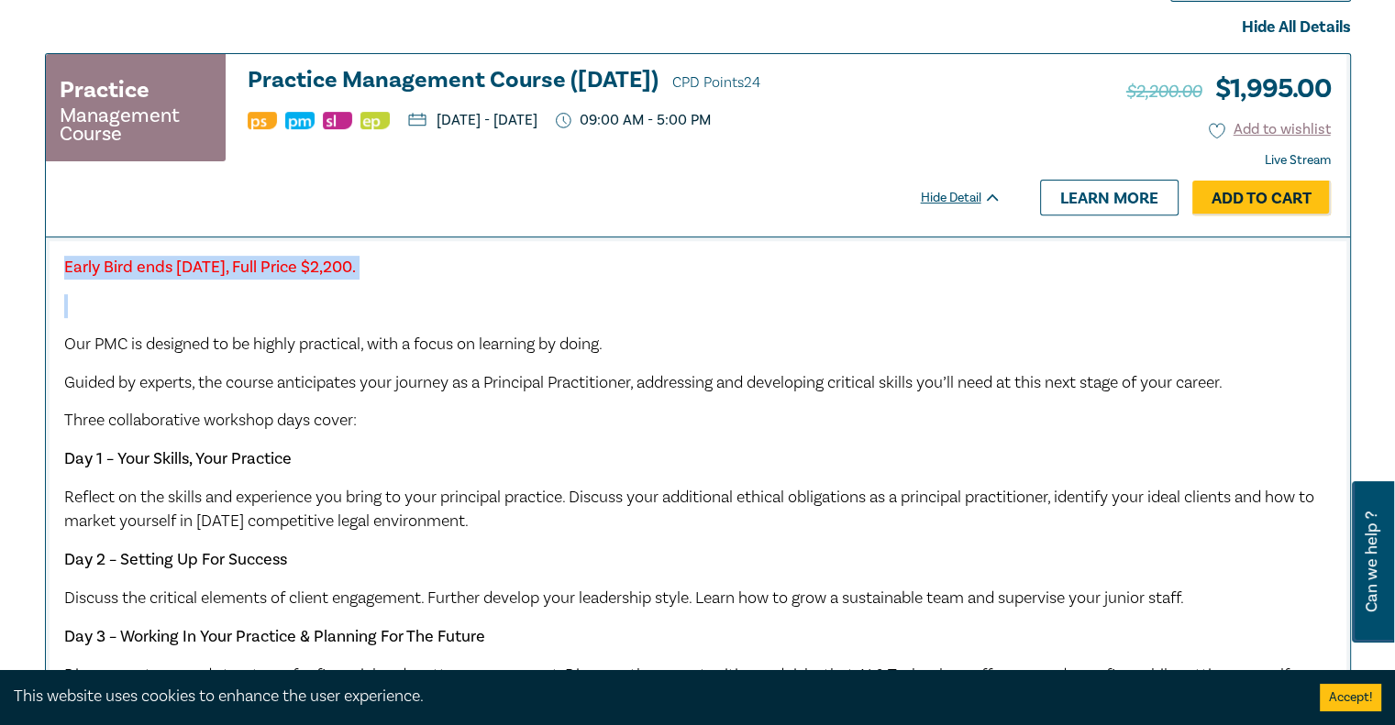
scroll to position [673, 0]
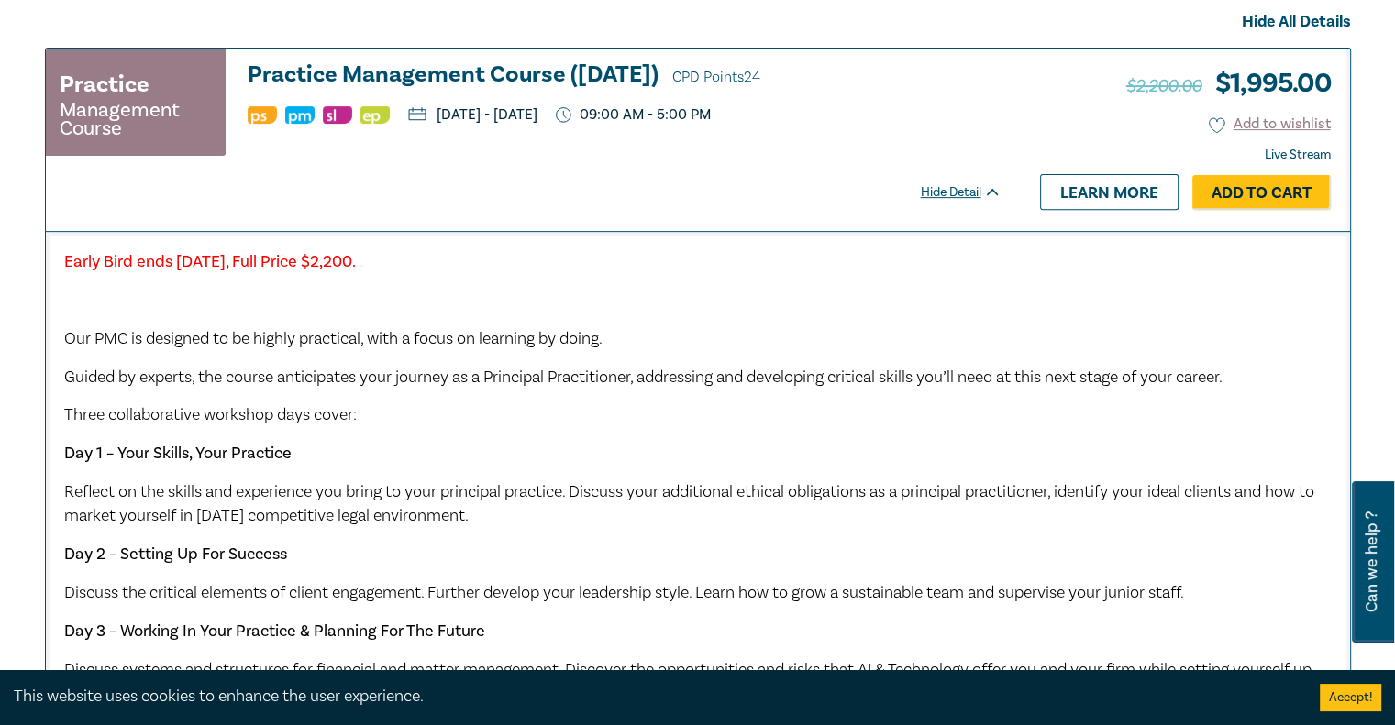
click at [260, 333] on span "Our PMC is designed to be highly practical, with a focus on learning by doing." at bounding box center [333, 338] width 538 height 21
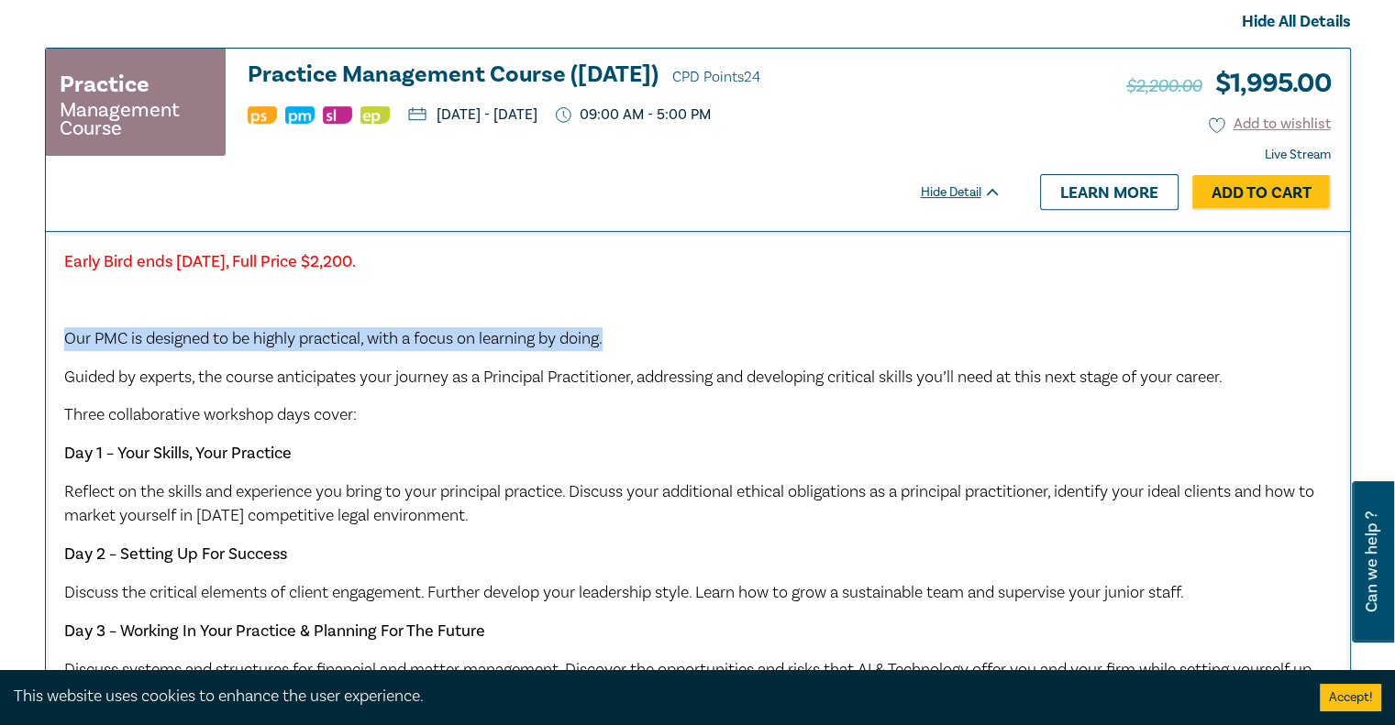
click at [260, 333] on span "Our PMC is designed to be highly practical, with a focus on learning by doing." at bounding box center [333, 338] width 538 height 21
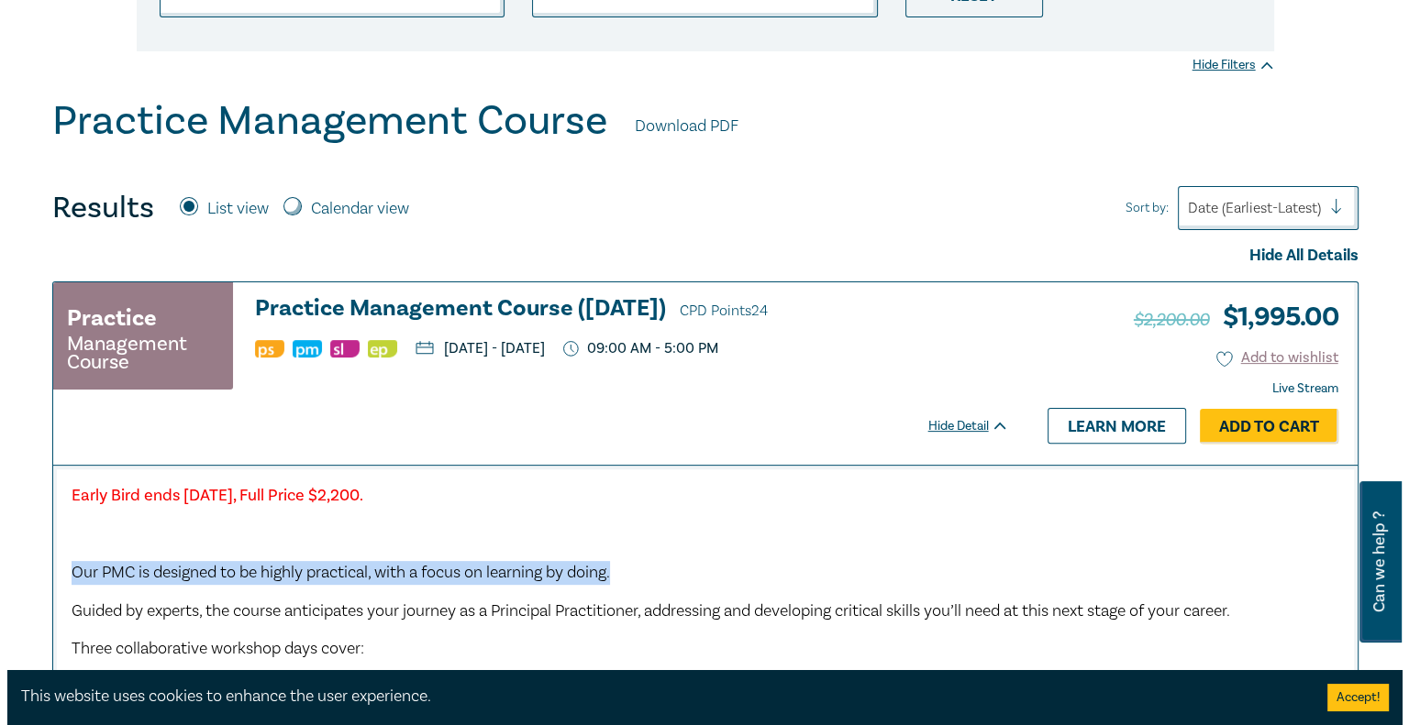
scroll to position [440, 0]
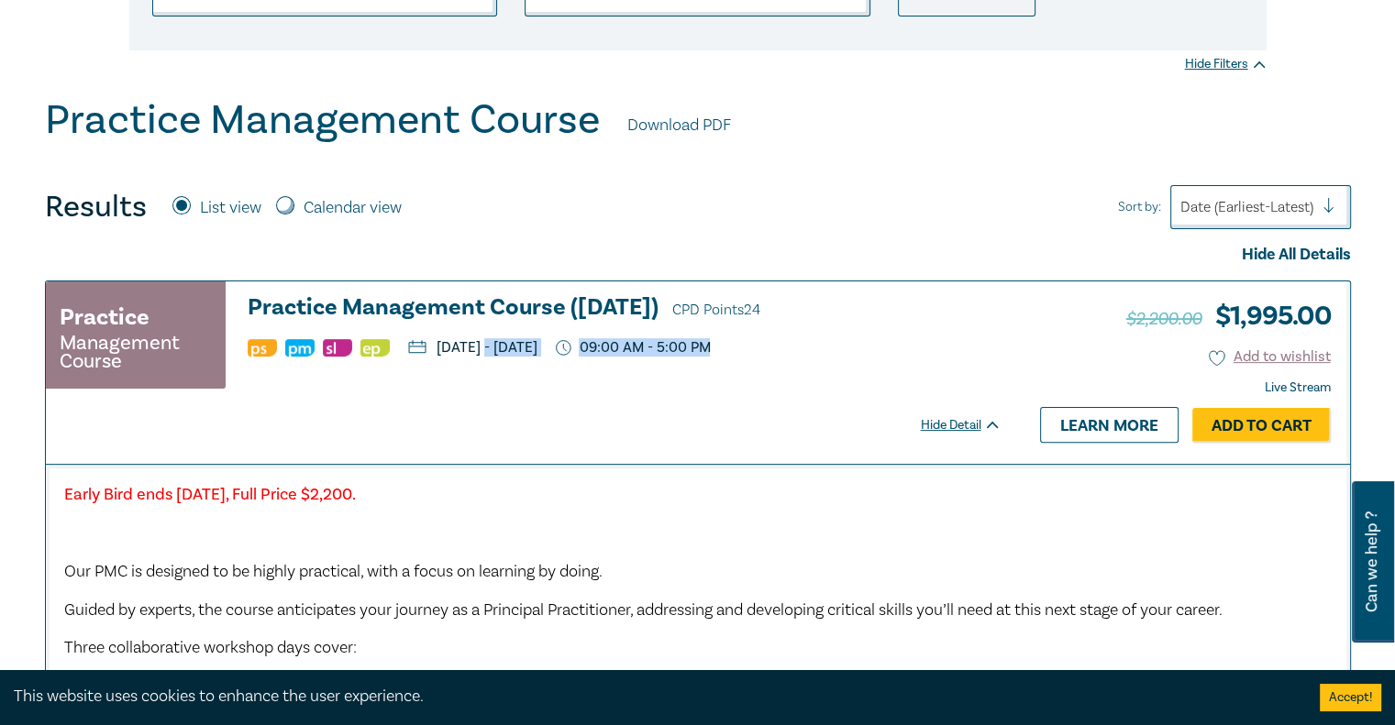
drag, startPoint x: 493, startPoint y: 344, endPoint x: 998, endPoint y: 363, distance: 504.8
click at [998, 363] on div "Practice Management Course Practice Management Course (October 2025) CPD Points…" at bounding box center [524, 343] width 956 height 96
click at [868, 386] on div "Practice Management Course Practice Management Course (October 2025) CPD Points…" at bounding box center [524, 343] width 956 height 96
click at [1250, 425] on link "Add to Cart" at bounding box center [1261, 425] width 138 height 35
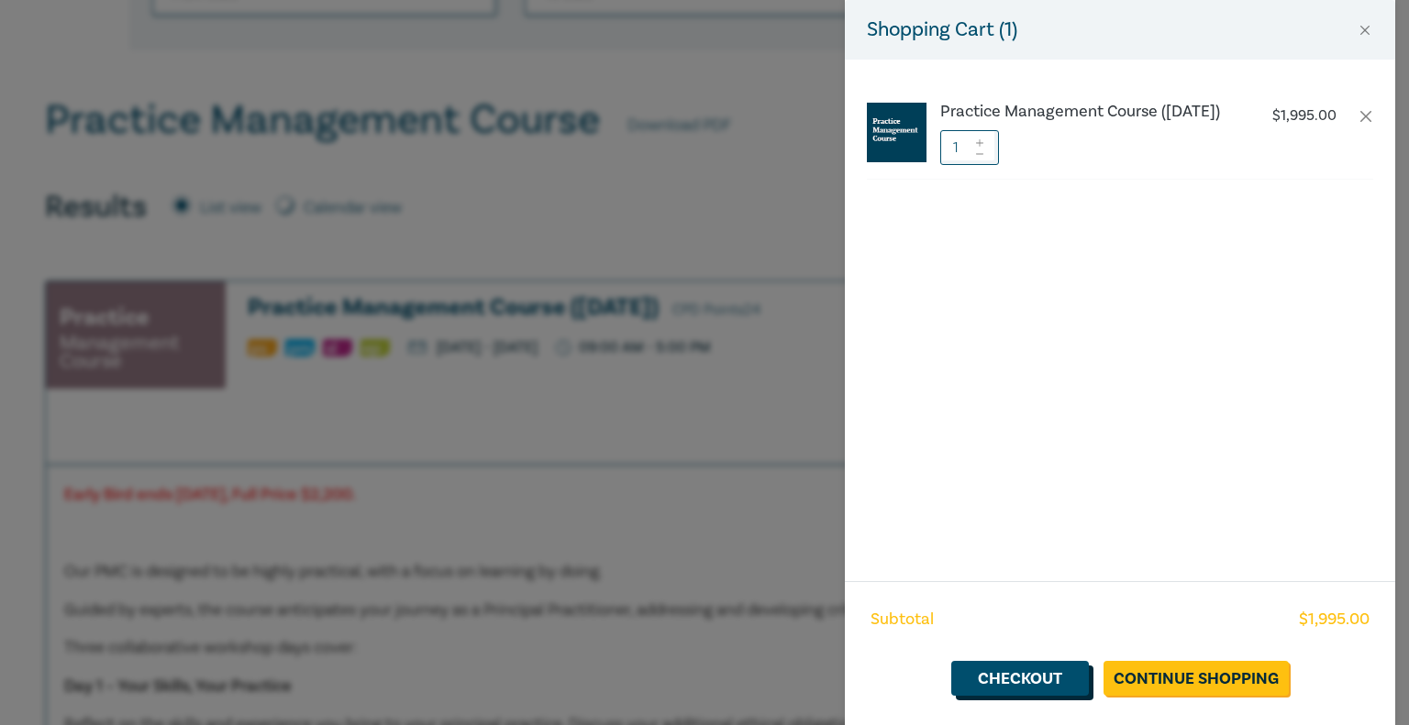
click at [1067, 673] on link "Checkout" at bounding box center [1020, 678] width 138 height 35
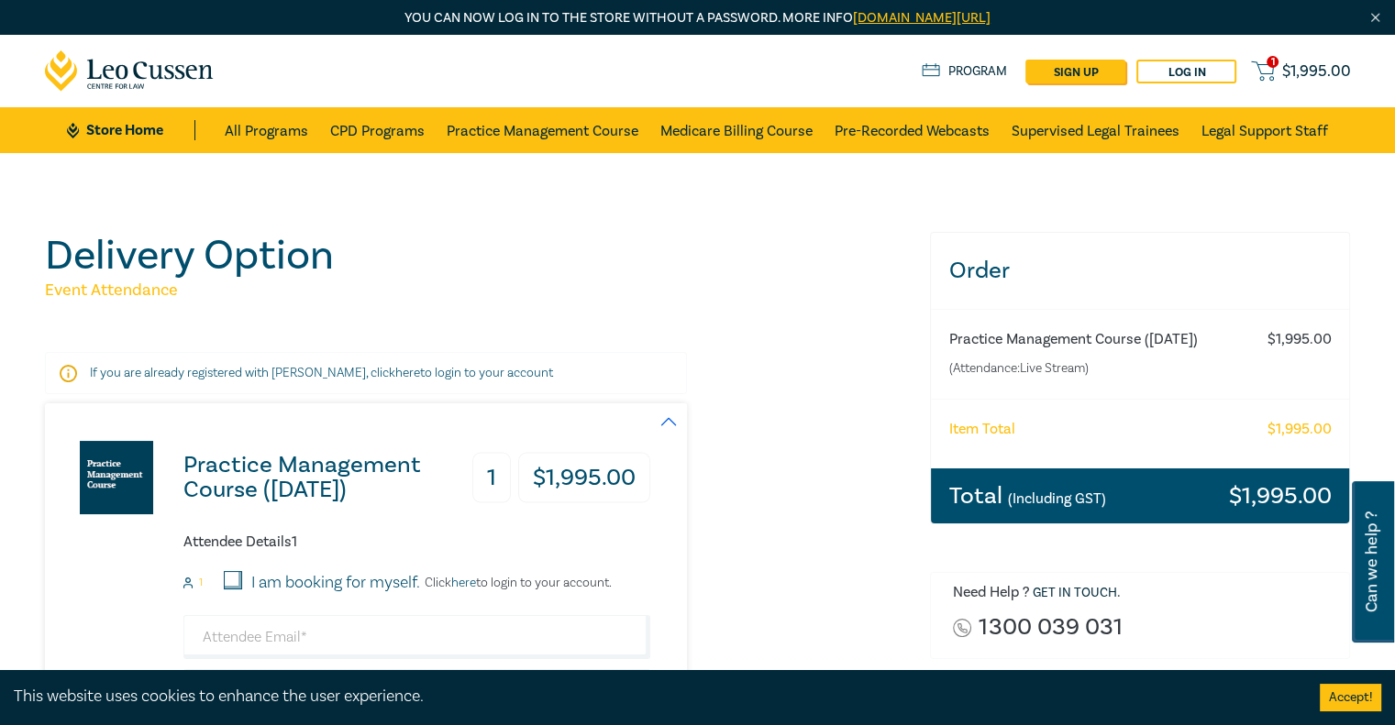
click at [874, 260] on h1 "Delivery Option" at bounding box center [476, 256] width 863 height 48
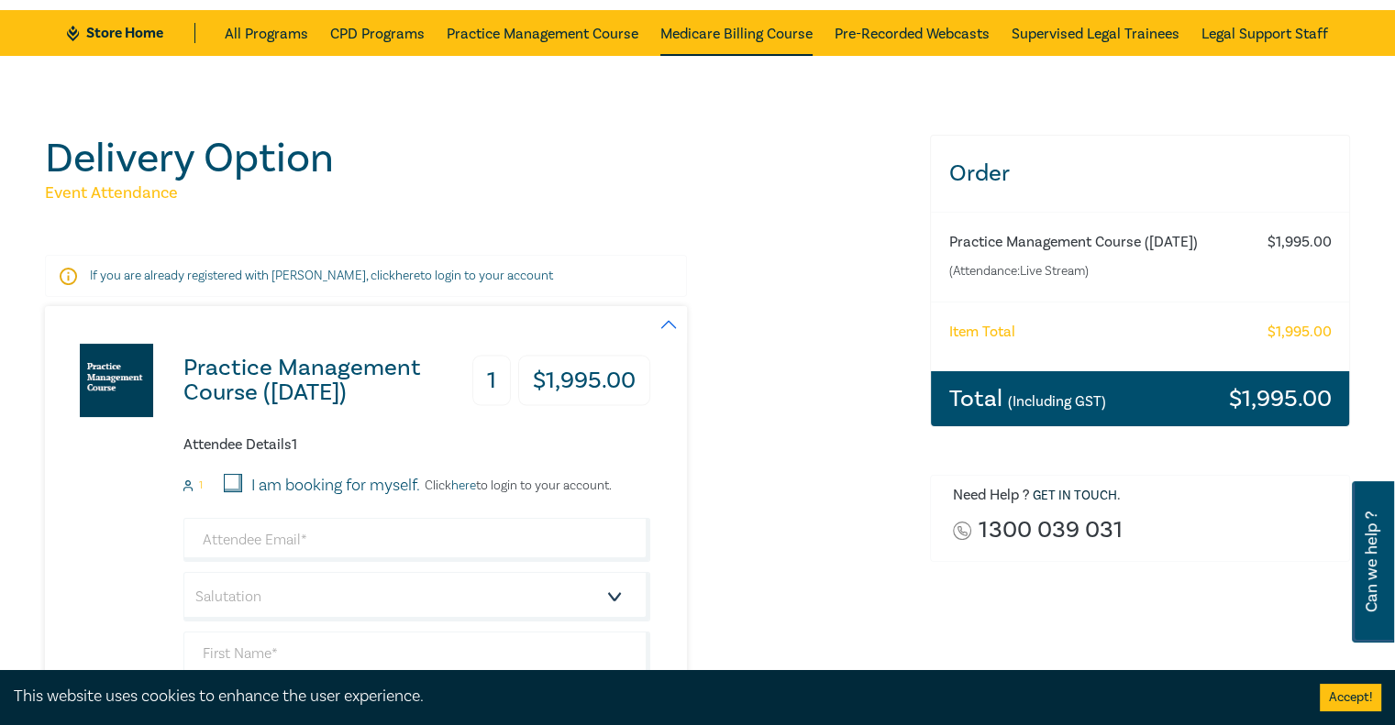
scroll to position [108, 0]
